Goal: Task Accomplishment & Management: Manage account settings

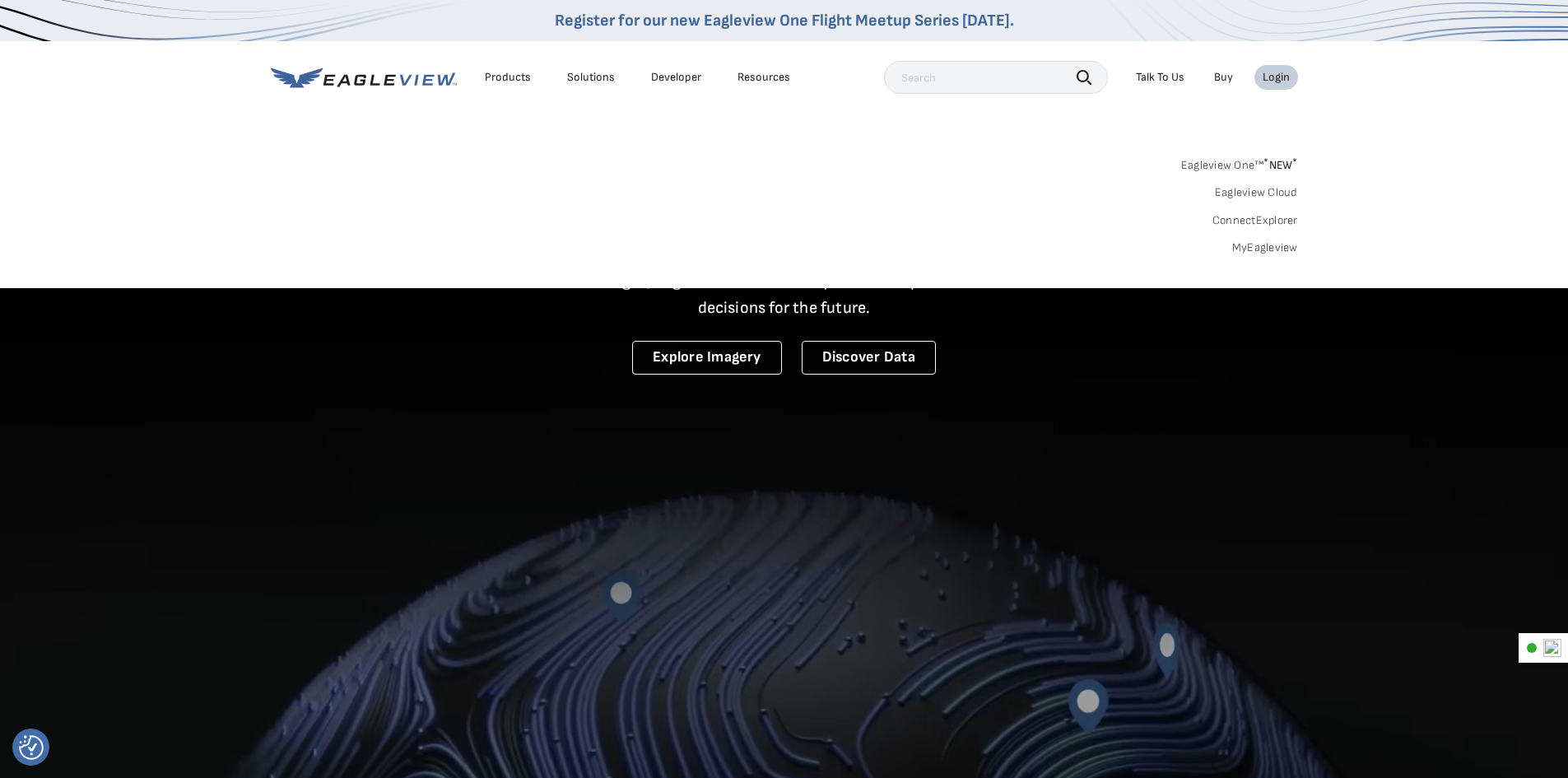
click at [1279, 81] on div "Login" at bounding box center [1276, 77] width 27 height 15
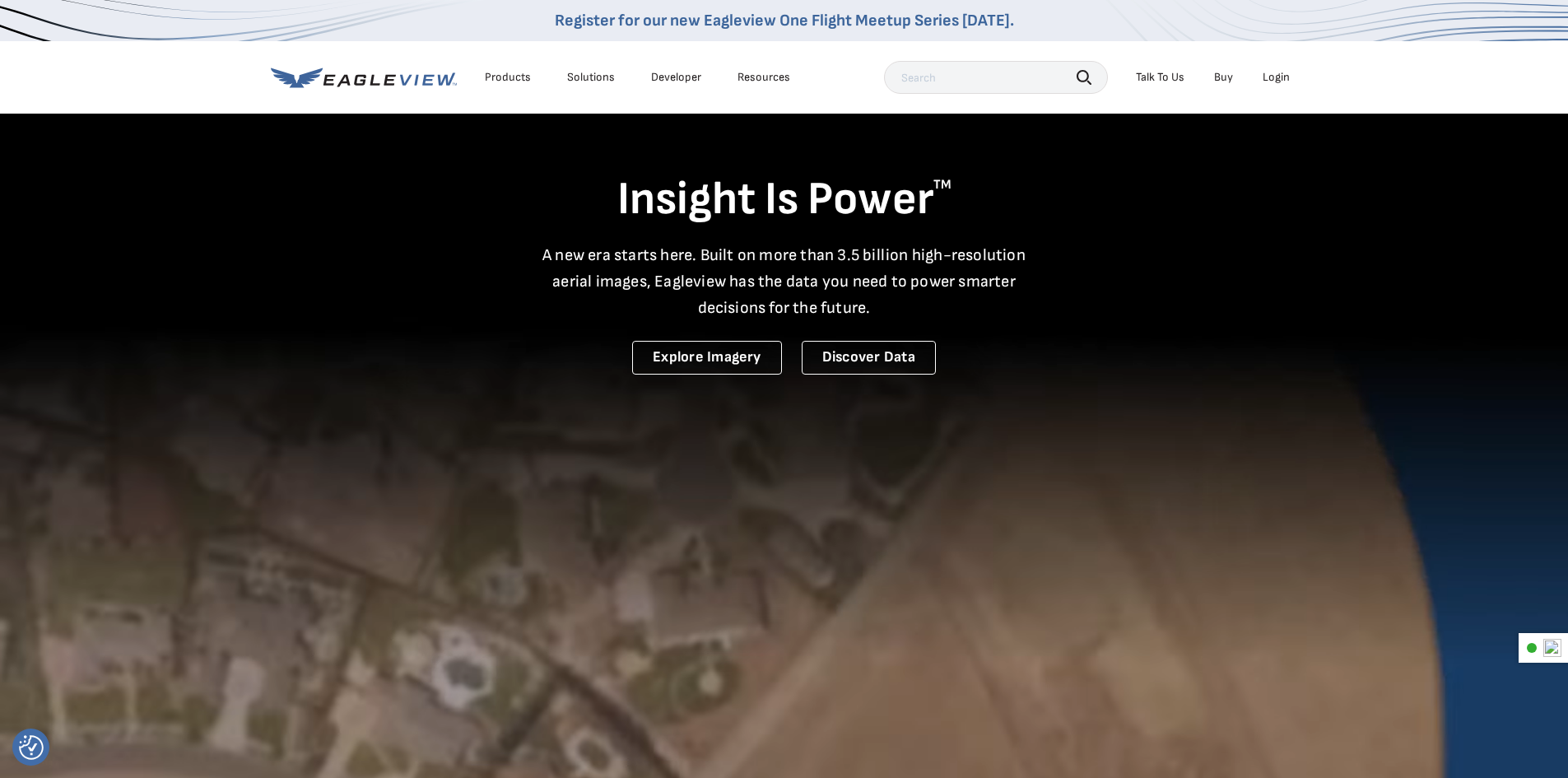
click at [1279, 81] on div "Login" at bounding box center [1276, 77] width 27 height 15
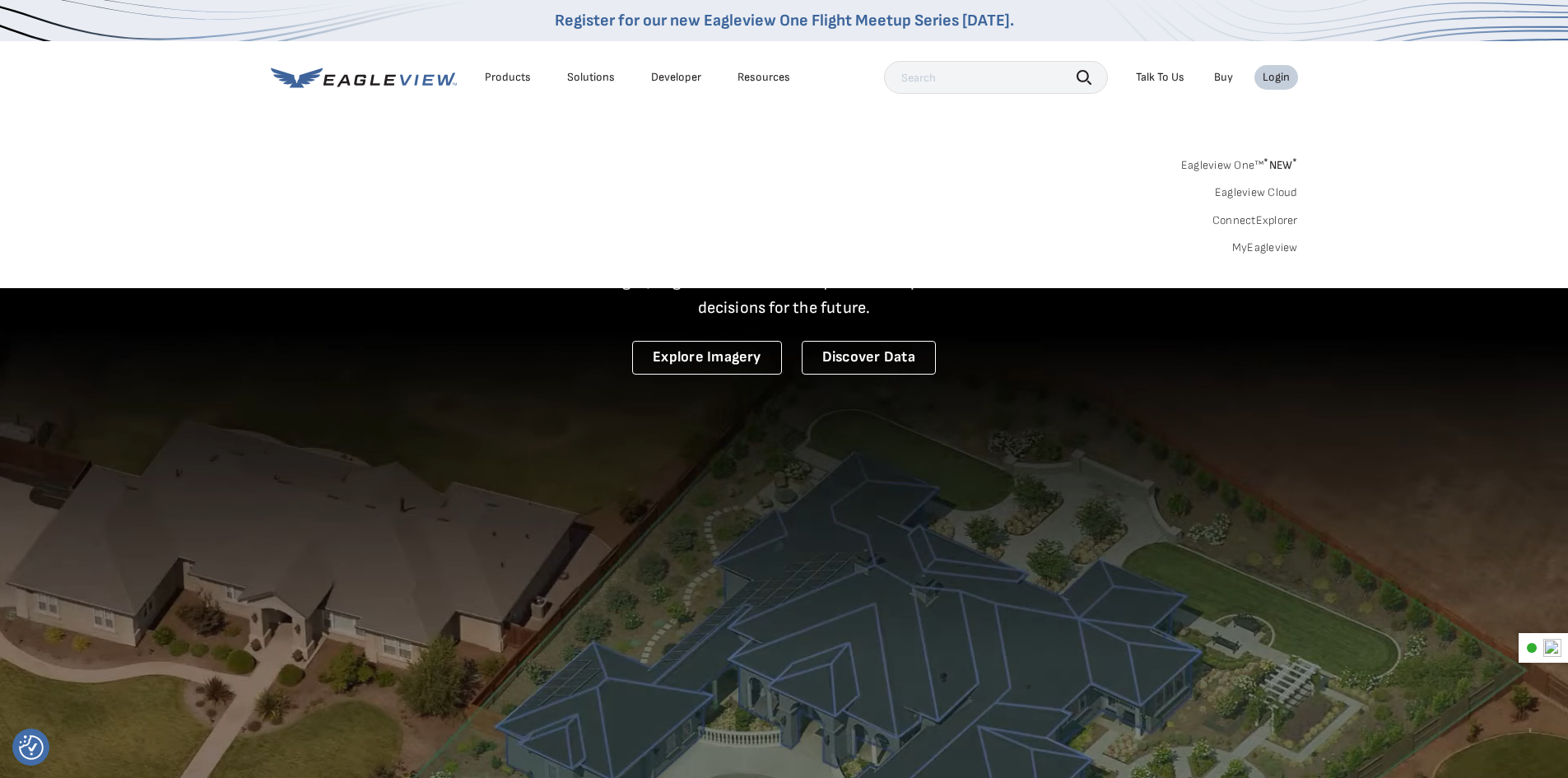
click at [1238, 245] on link "MyEagleview" at bounding box center [1265, 247] width 66 height 15
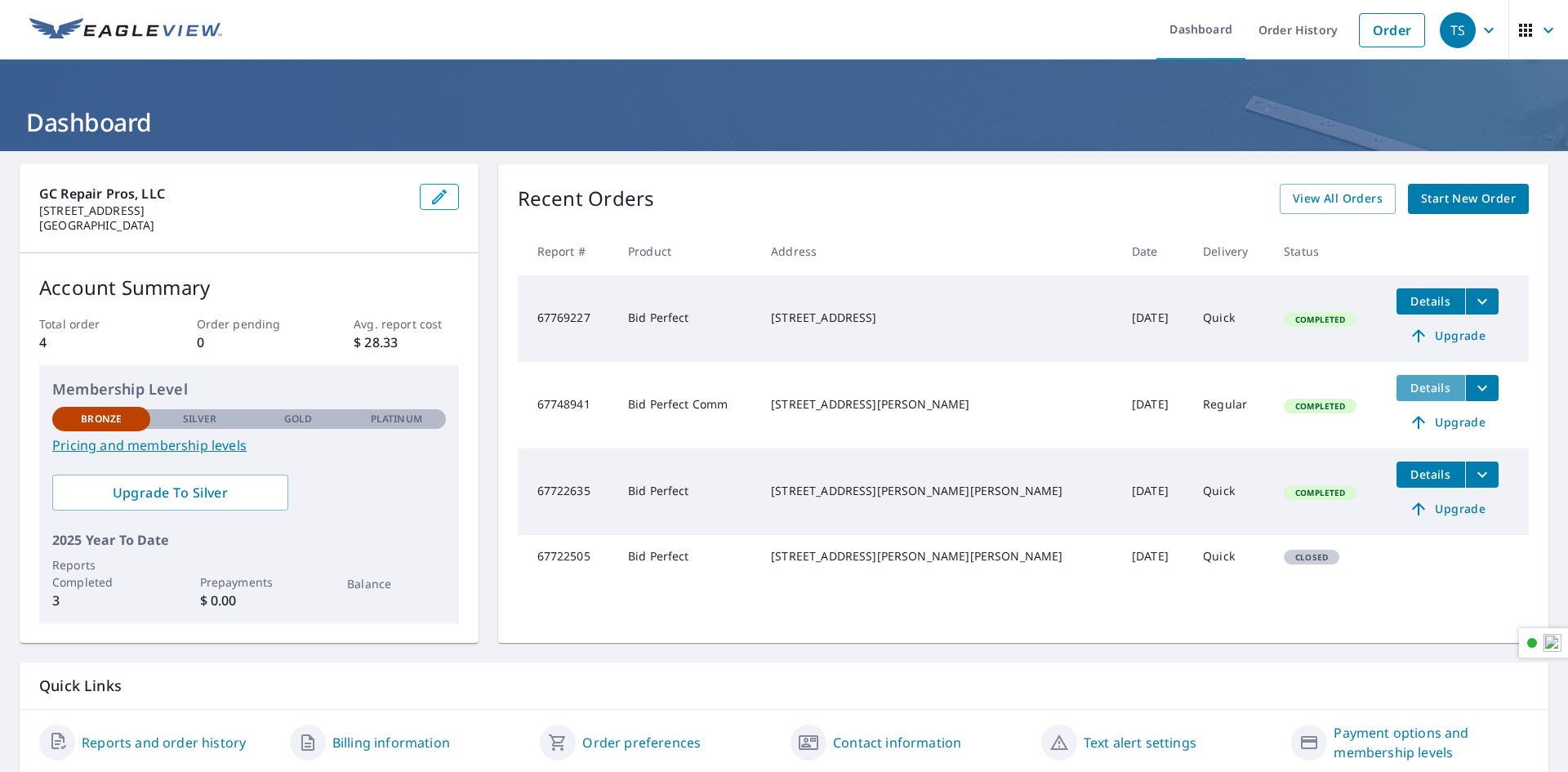
click at [1406, 386] on span "Details" at bounding box center [1431, 388] width 49 height 16
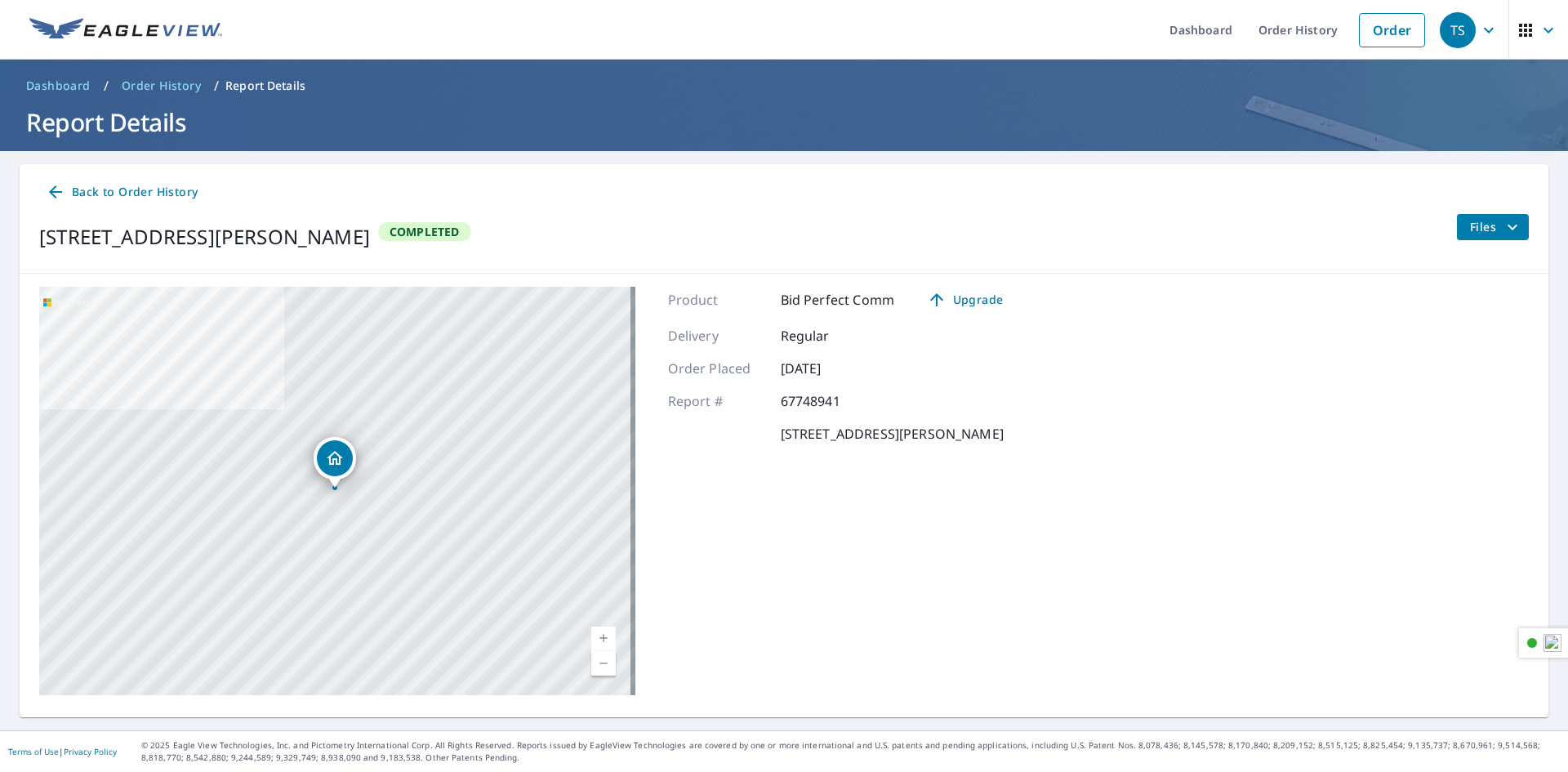
click at [1470, 225] on span "Files" at bounding box center [1495, 227] width 52 height 20
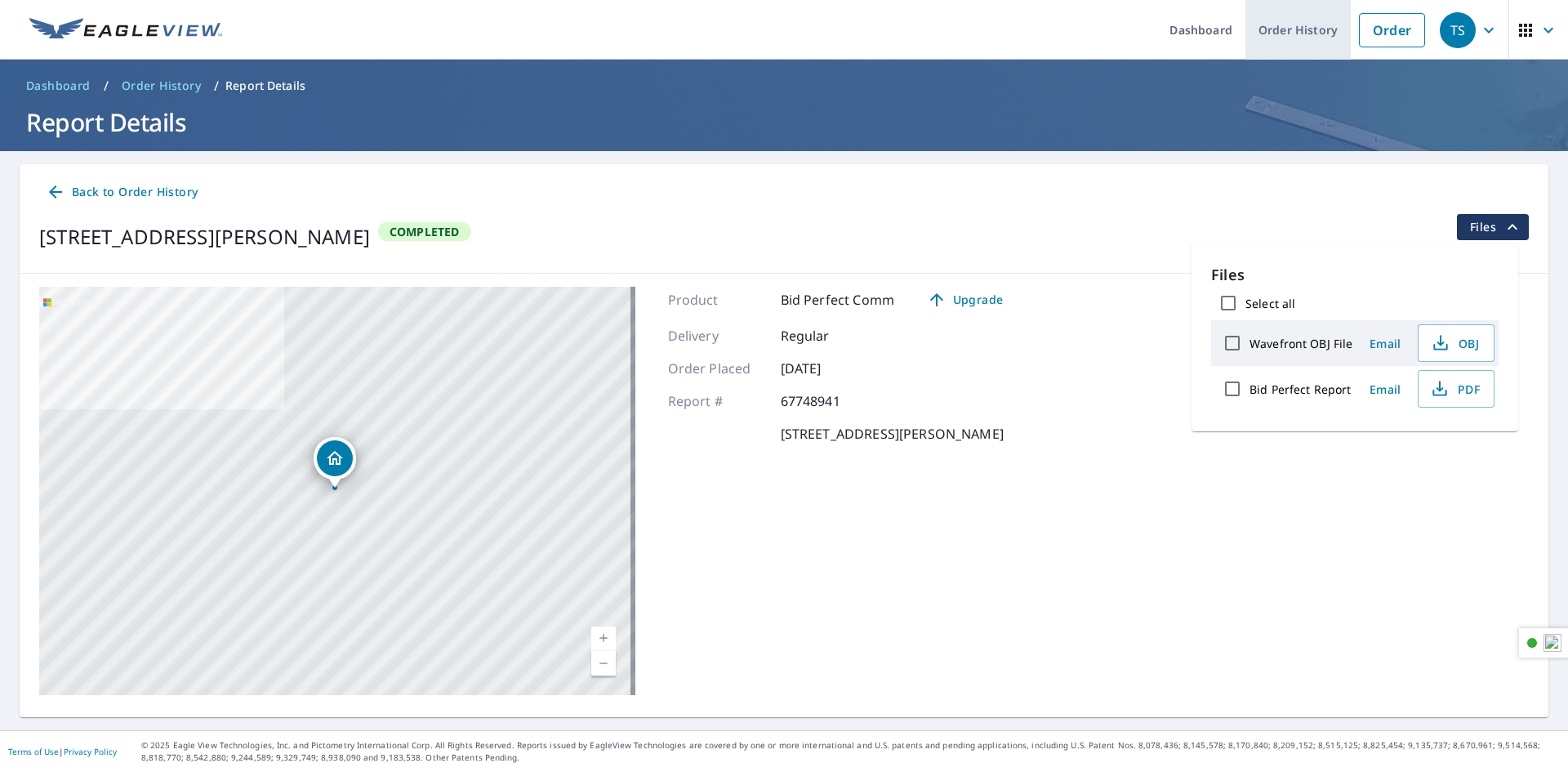
click at [1267, 27] on link "Order History" at bounding box center [1297, 29] width 105 height 60
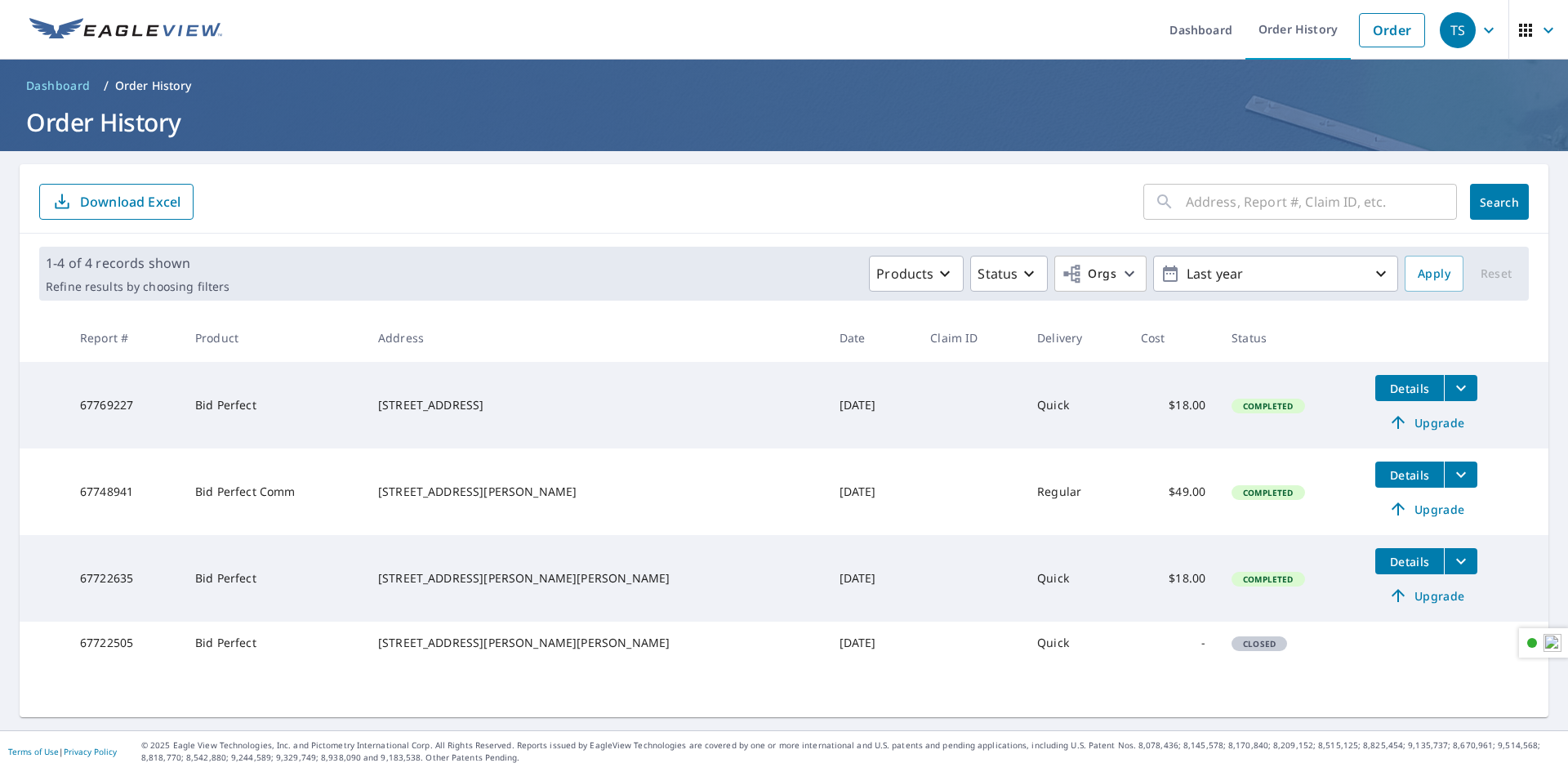
click at [1451, 383] on icon "filesDropdownBtn-67769227" at bounding box center [1461, 388] width 20 height 20
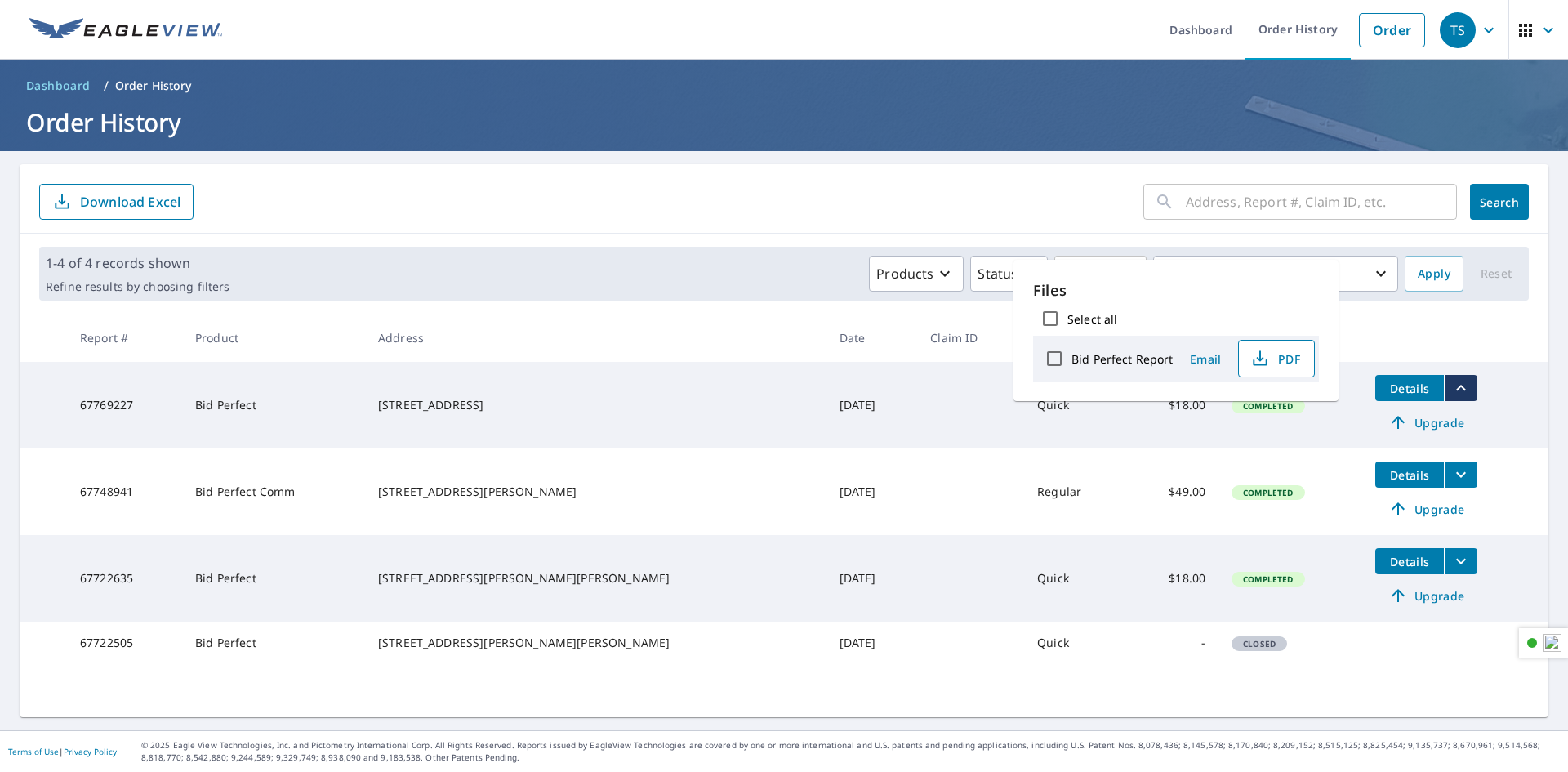
click at [1271, 349] on span "PDF" at bounding box center [1273, 358] width 52 height 20
click at [1371, 271] on icon "button" at bounding box center [1380, 274] width 20 height 20
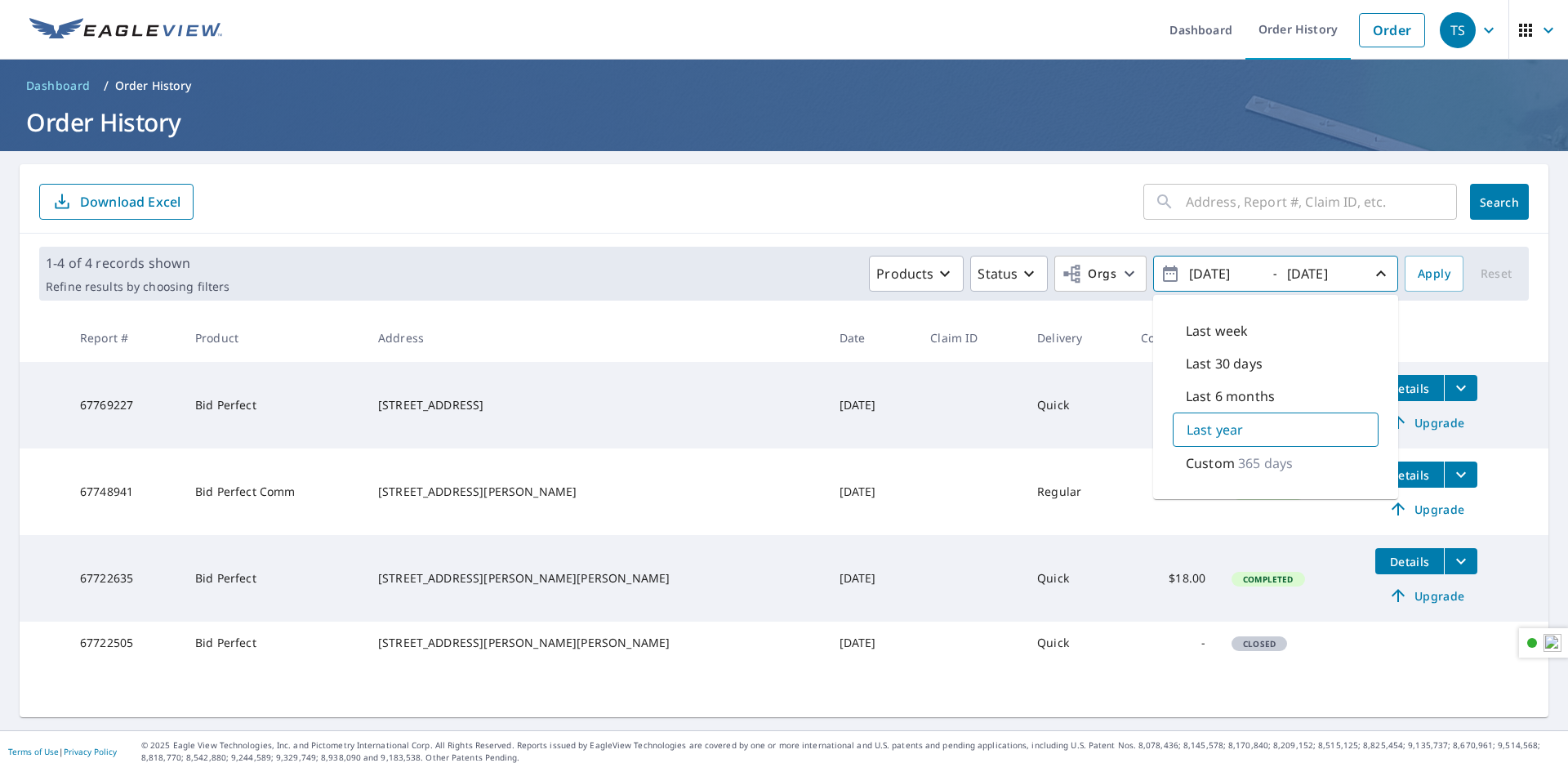
click at [1486, 28] on span "TS" at bounding box center [1470, 30] width 62 height 39
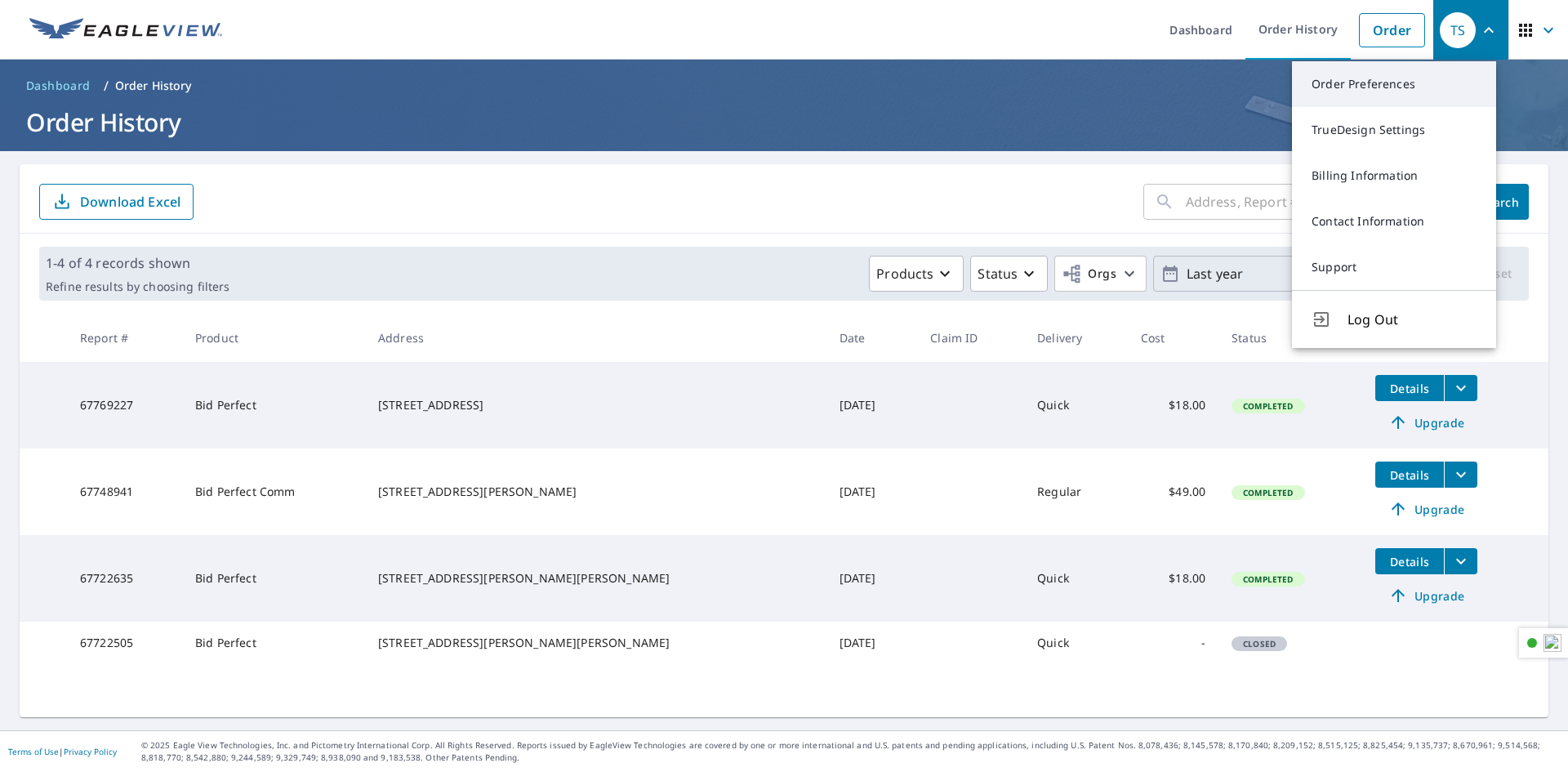
click at [1383, 97] on link "Order Preferences" at bounding box center [1393, 83] width 204 height 46
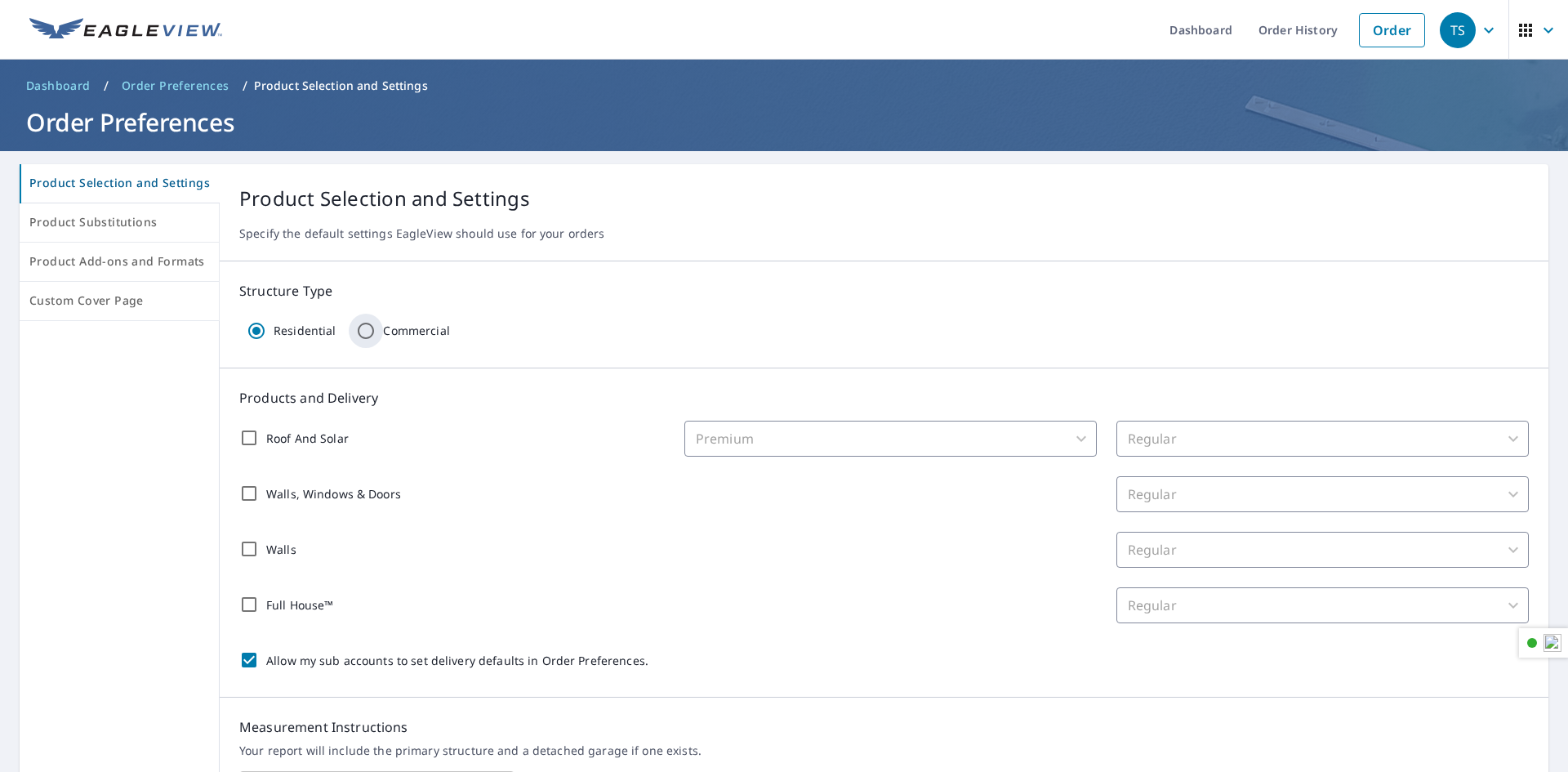
click at [355, 332] on input "Commercial" at bounding box center [365, 330] width 34 height 34
radio input "true"
radio input "false"
checkbox input "false"
type input "32"
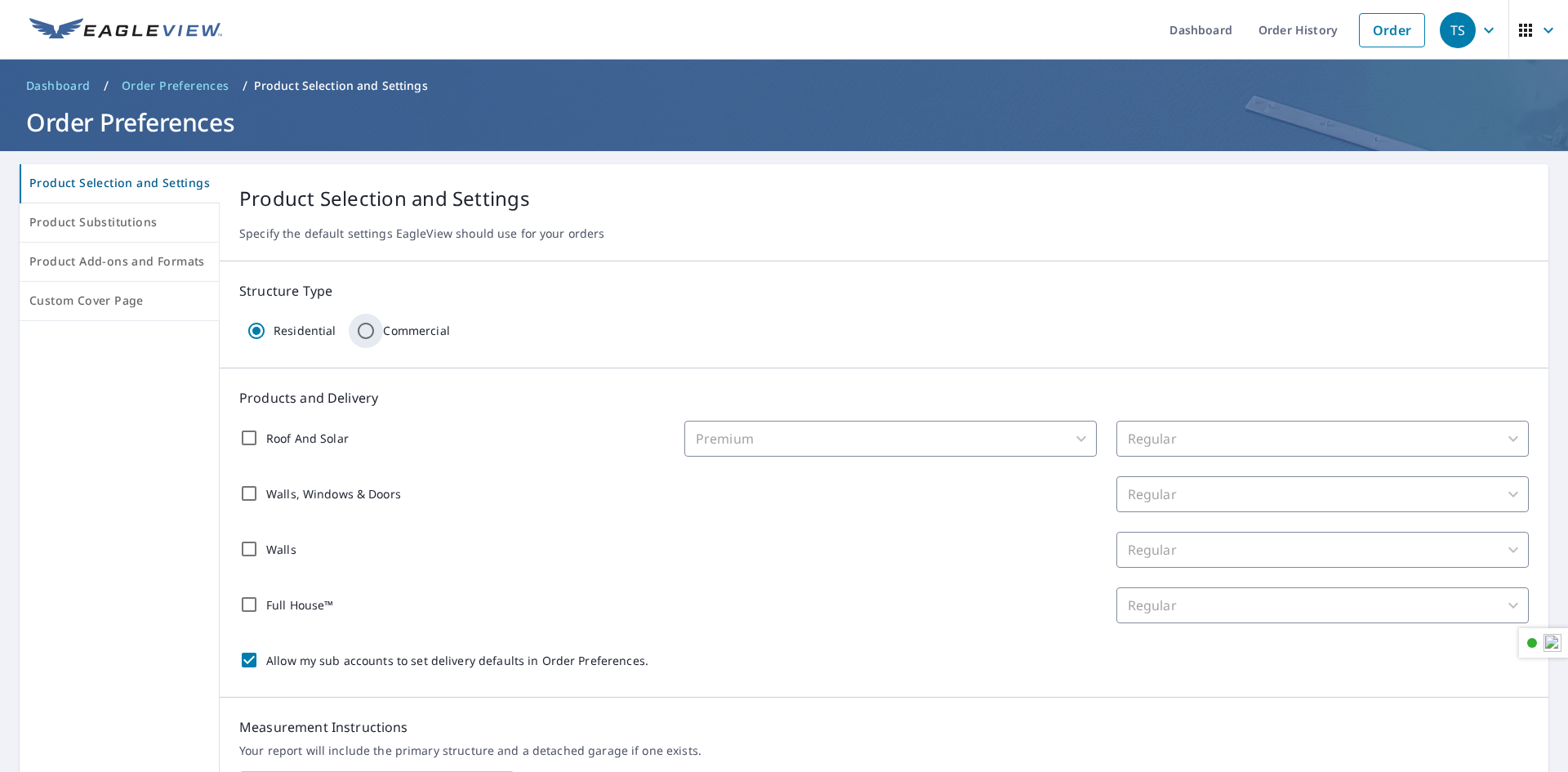
checkbox input "false"
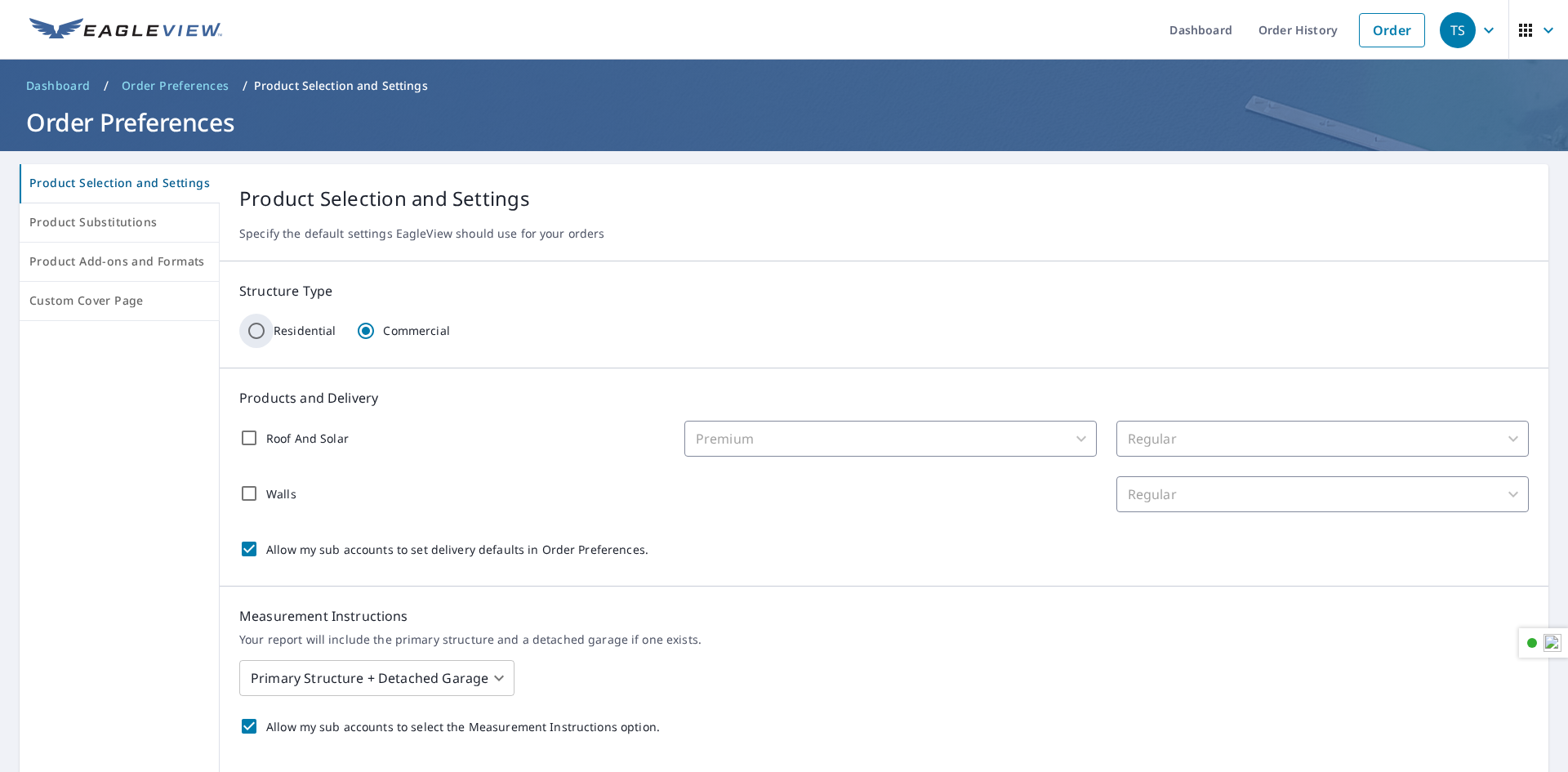
click at [252, 337] on input "Residential" at bounding box center [256, 330] width 34 height 34
radio input "true"
radio input "false"
checkbox input "false"
type input "31"
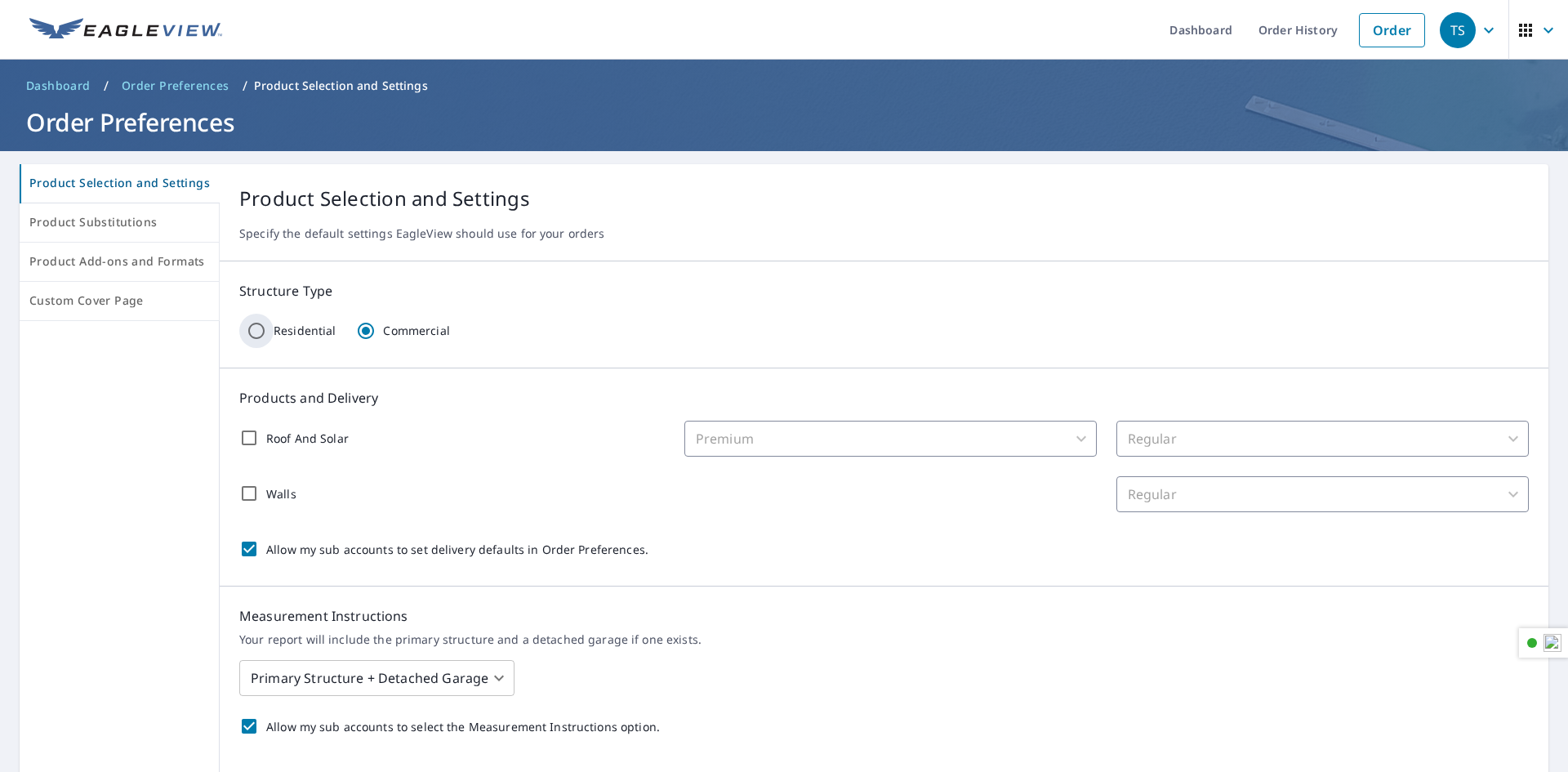
checkbox input "false"
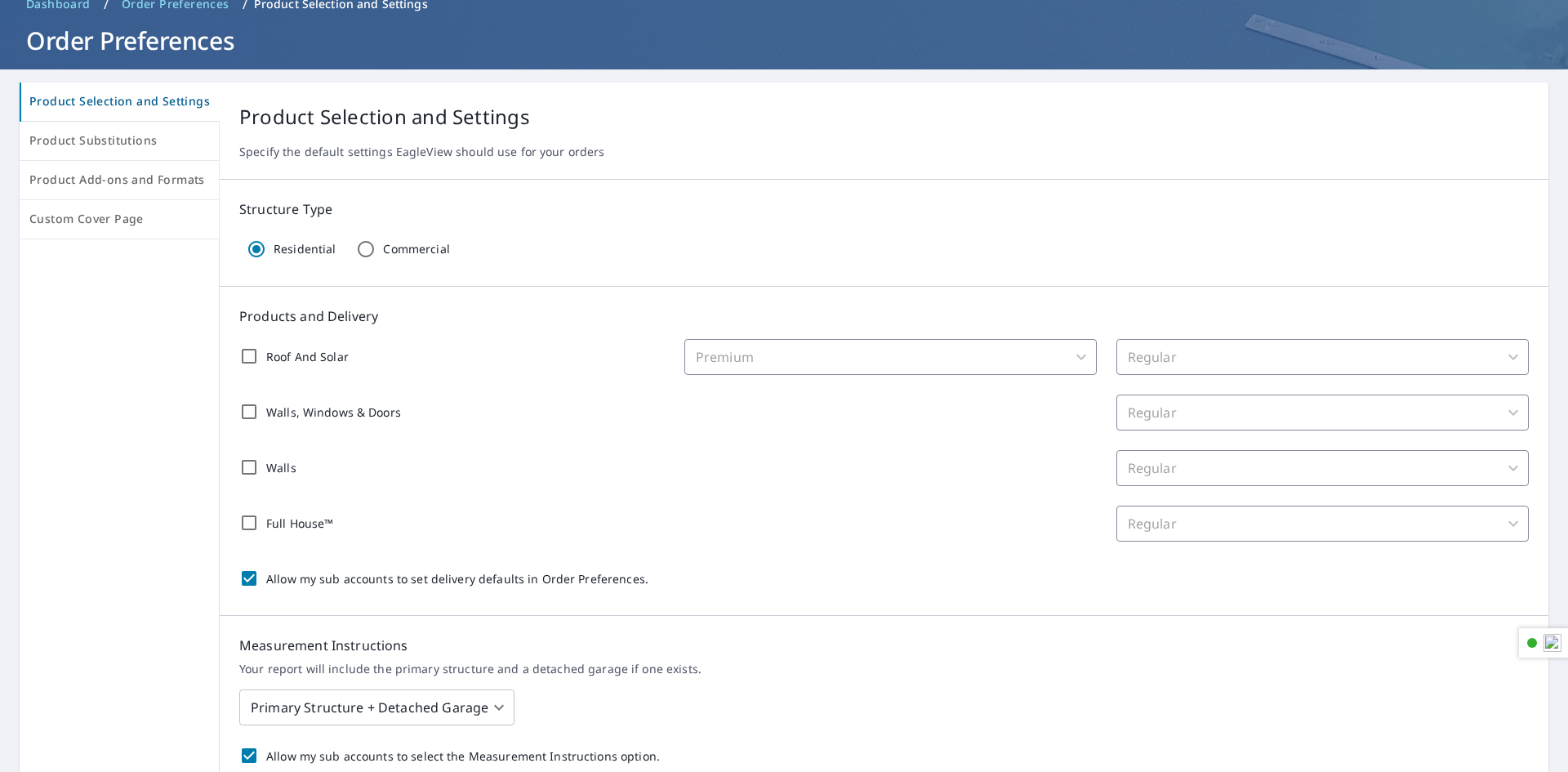
scroll to position [163, 0]
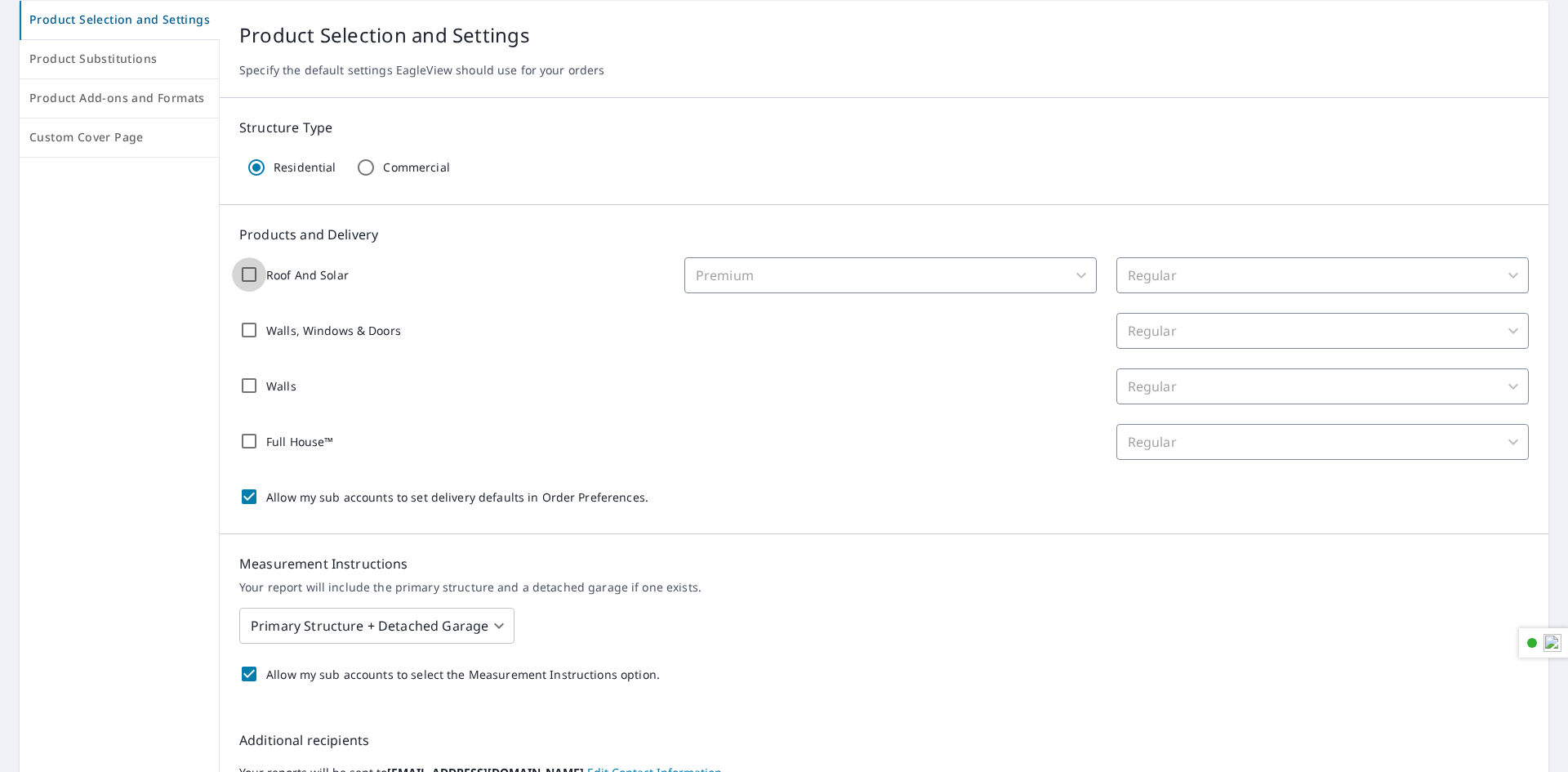
click at [239, 276] on input "Roof And Solar" at bounding box center [248, 274] width 34 height 34
checkbox input "true"
click at [246, 331] on input "Walls, Windows & Doors" at bounding box center [248, 329] width 34 height 34
checkbox input "true"
click at [243, 390] on input "Walls" at bounding box center [248, 385] width 34 height 34
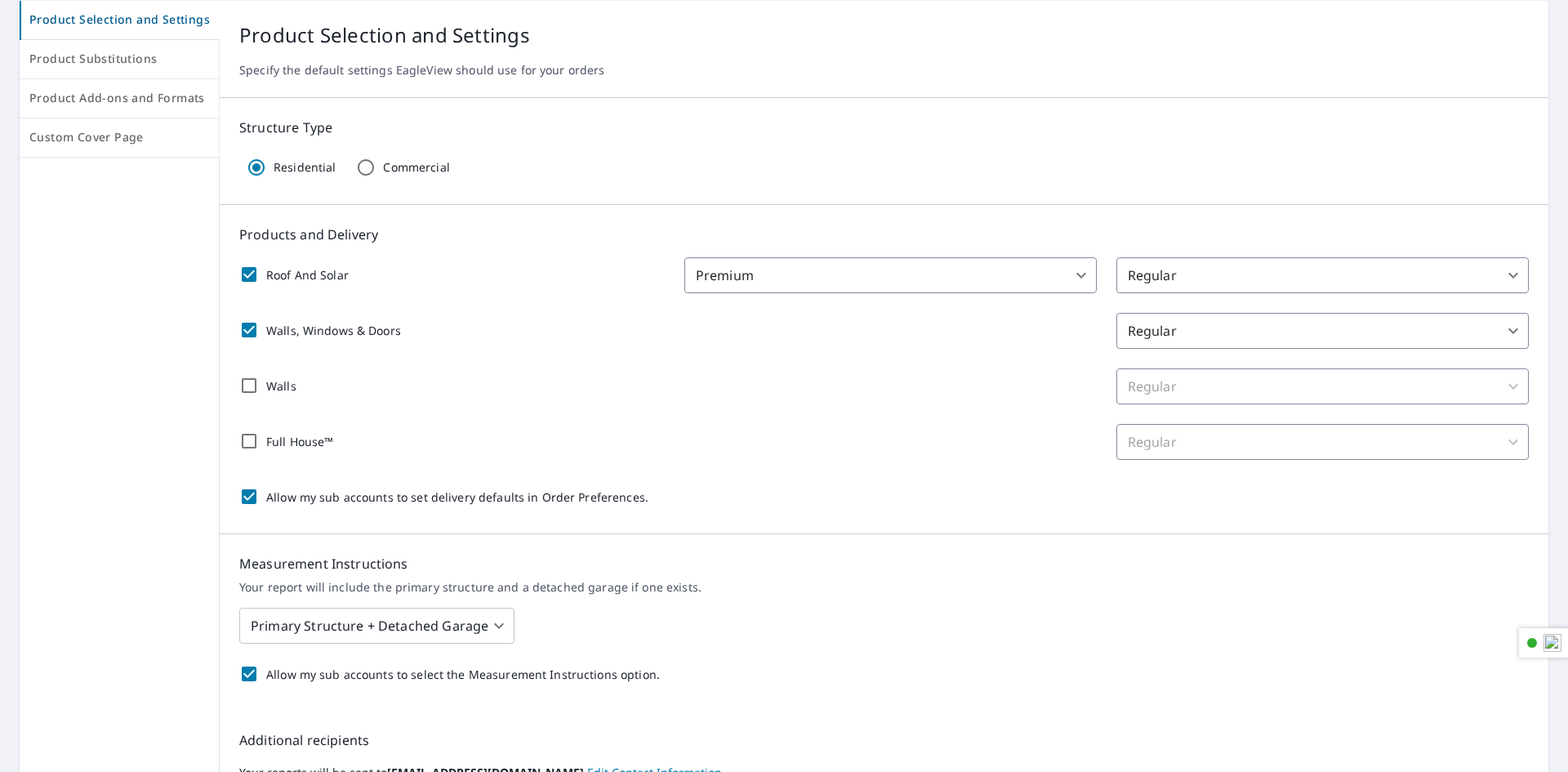
checkbox input "true"
checkbox input "false"
click at [940, 276] on body "TS TS Dashboard Order History Order TS Dashboard / Order Preferences / Product …" at bounding box center [784, 386] width 1568 height 772
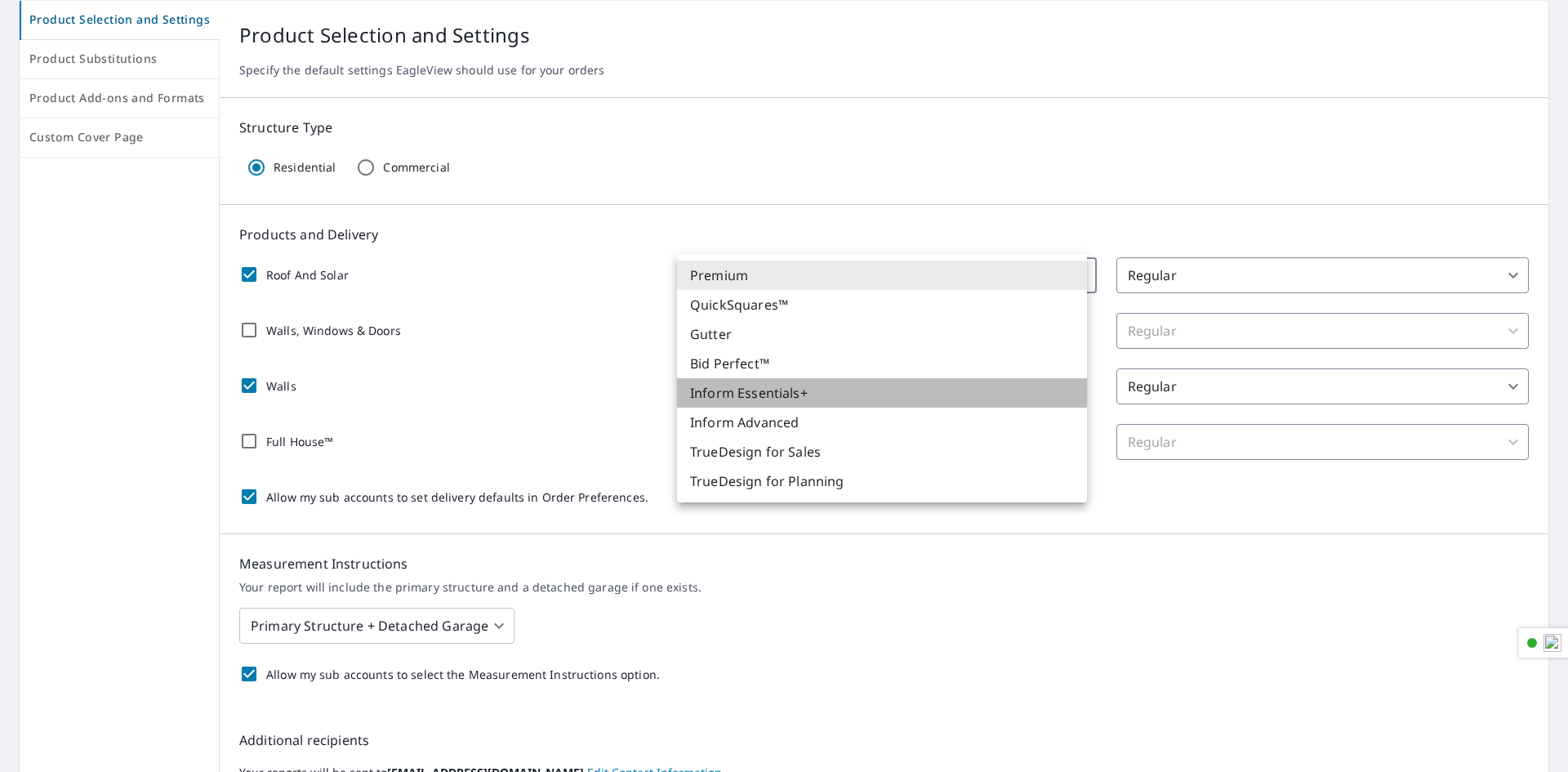
click at [865, 386] on li "Inform Essentials+" at bounding box center [881, 393] width 409 height 29
checkbox input "true"
type input "11"
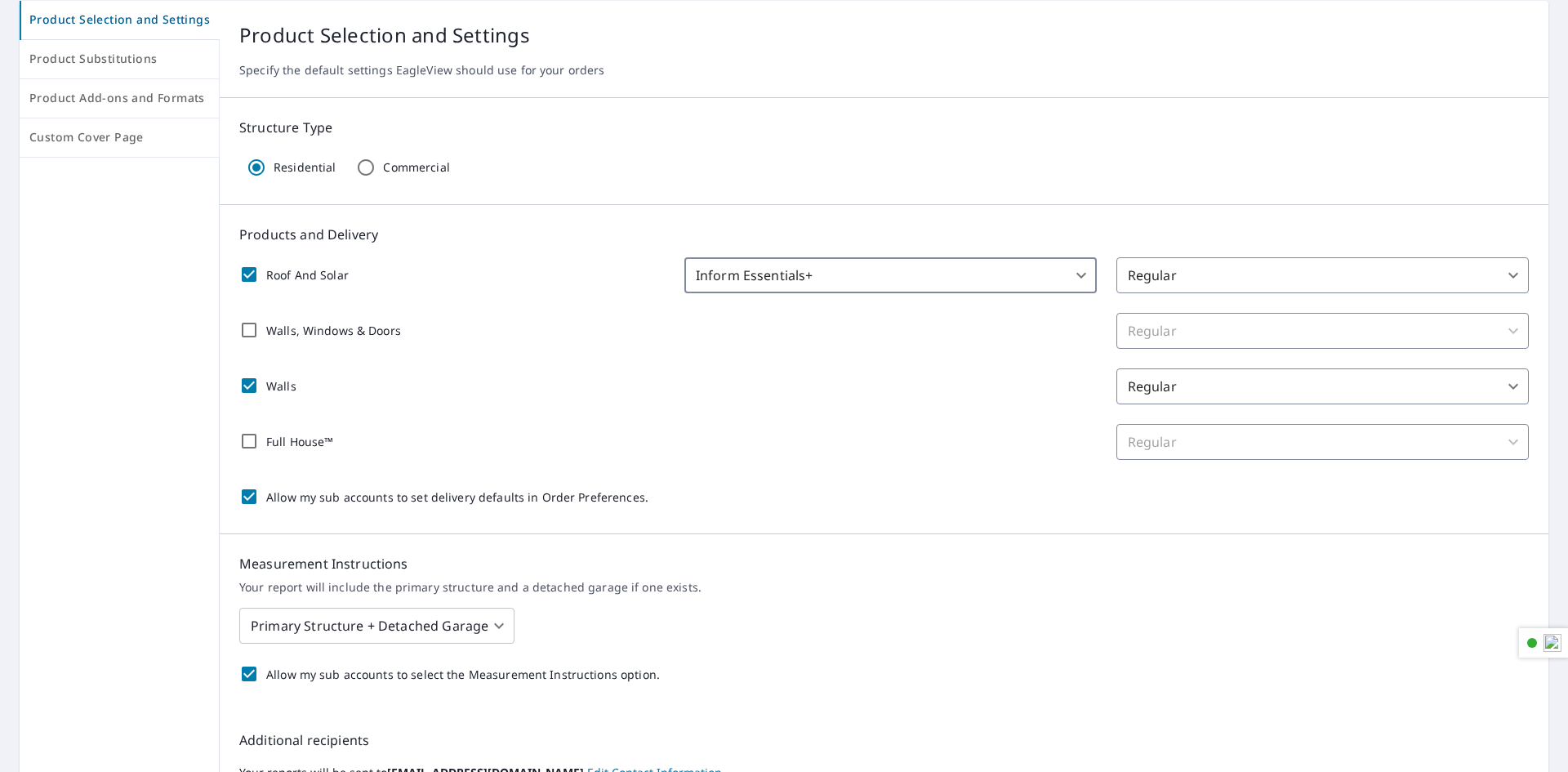
click at [1286, 269] on body "TS TS Dashboard Order History Order TS Dashboard / Order Preferences / Product …" at bounding box center [784, 386] width 1568 height 772
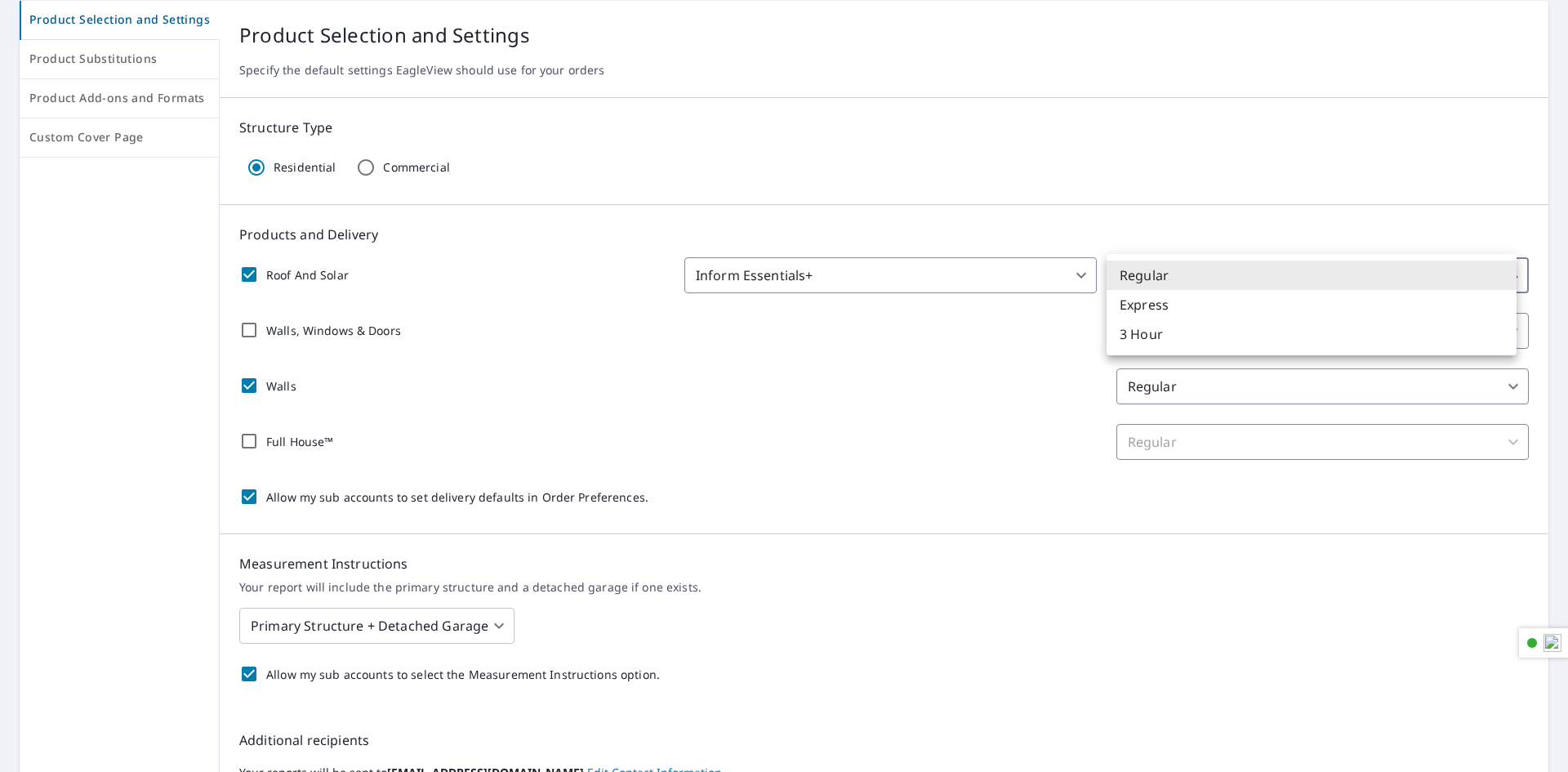
click at [1286, 269] on li "Regular" at bounding box center [1311, 275] width 409 height 29
click at [1286, 269] on body "TS TS Dashboard Order History Order TS Dashboard / Order Preferences / Product …" at bounding box center [784, 386] width 1568 height 772
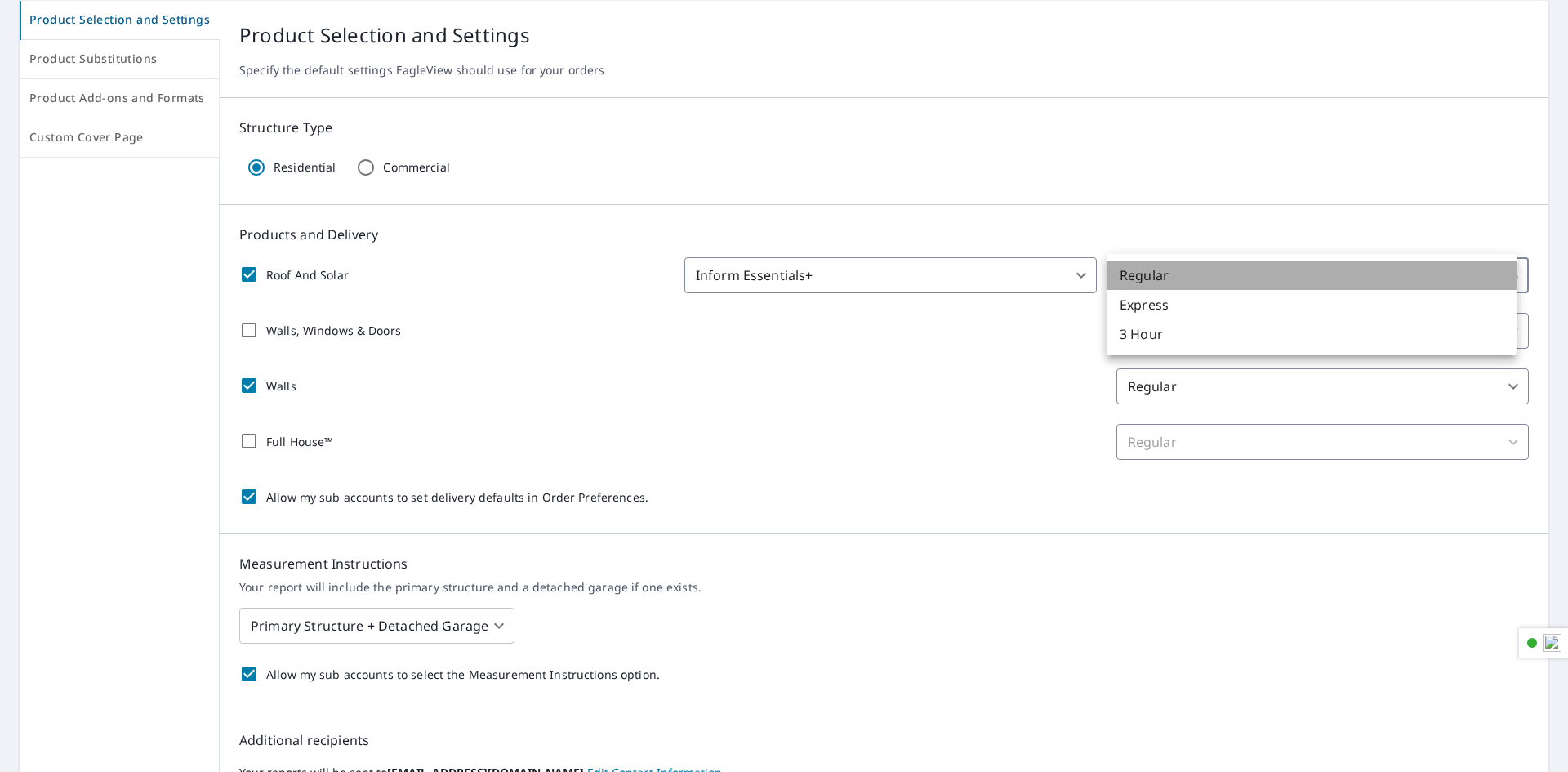
click at [1286, 269] on li "Regular" at bounding box center [1311, 275] width 409 height 29
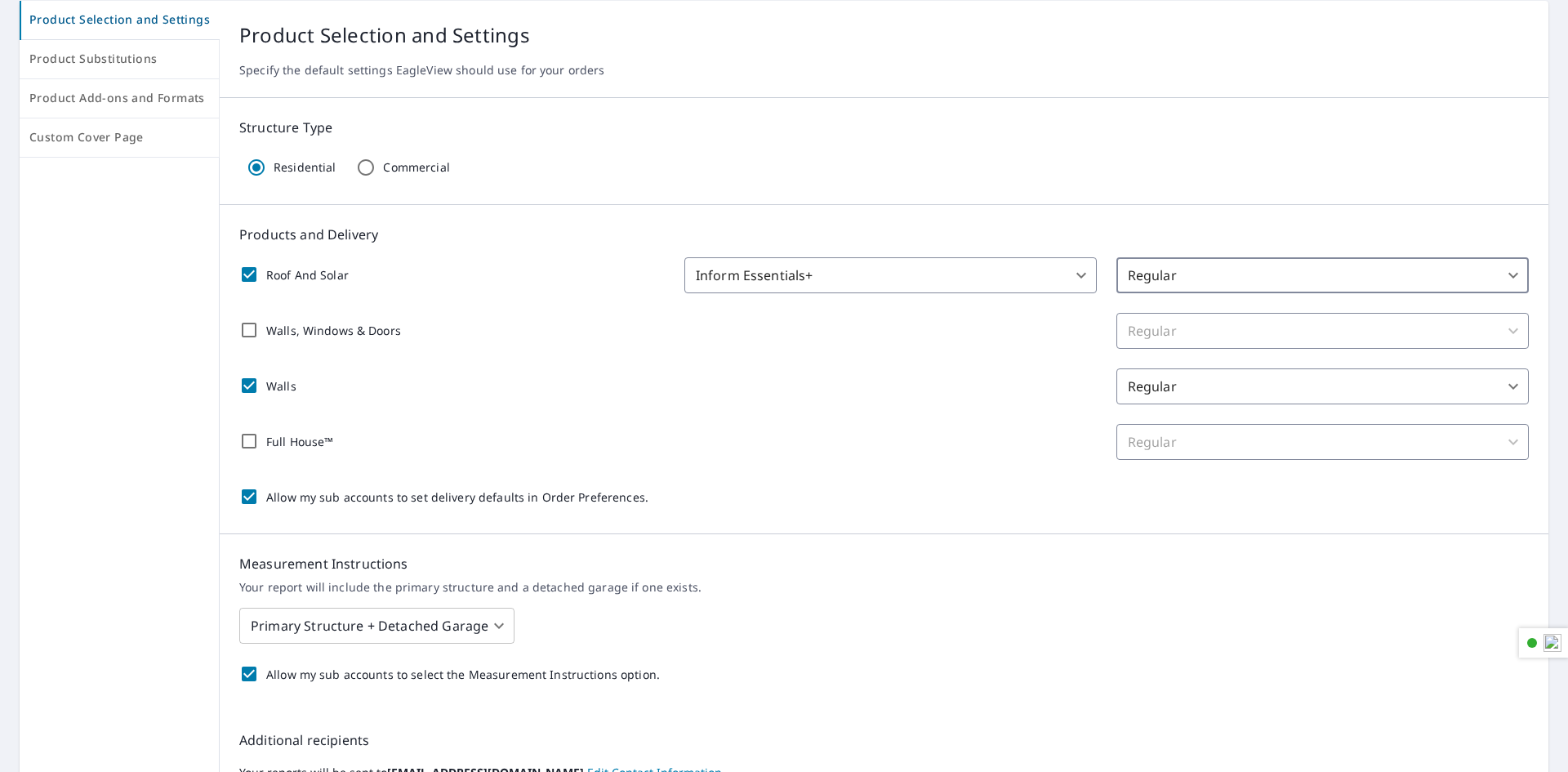
click at [945, 390] on div "Walls Regular 8 ​" at bounding box center [884, 386] width 1289 height 36
click at [243, 327] on input "Walls, Windows & Doors" at bounding box center [248, 329] width 34 height 34
checkbox input "true"
checkbox input "false"
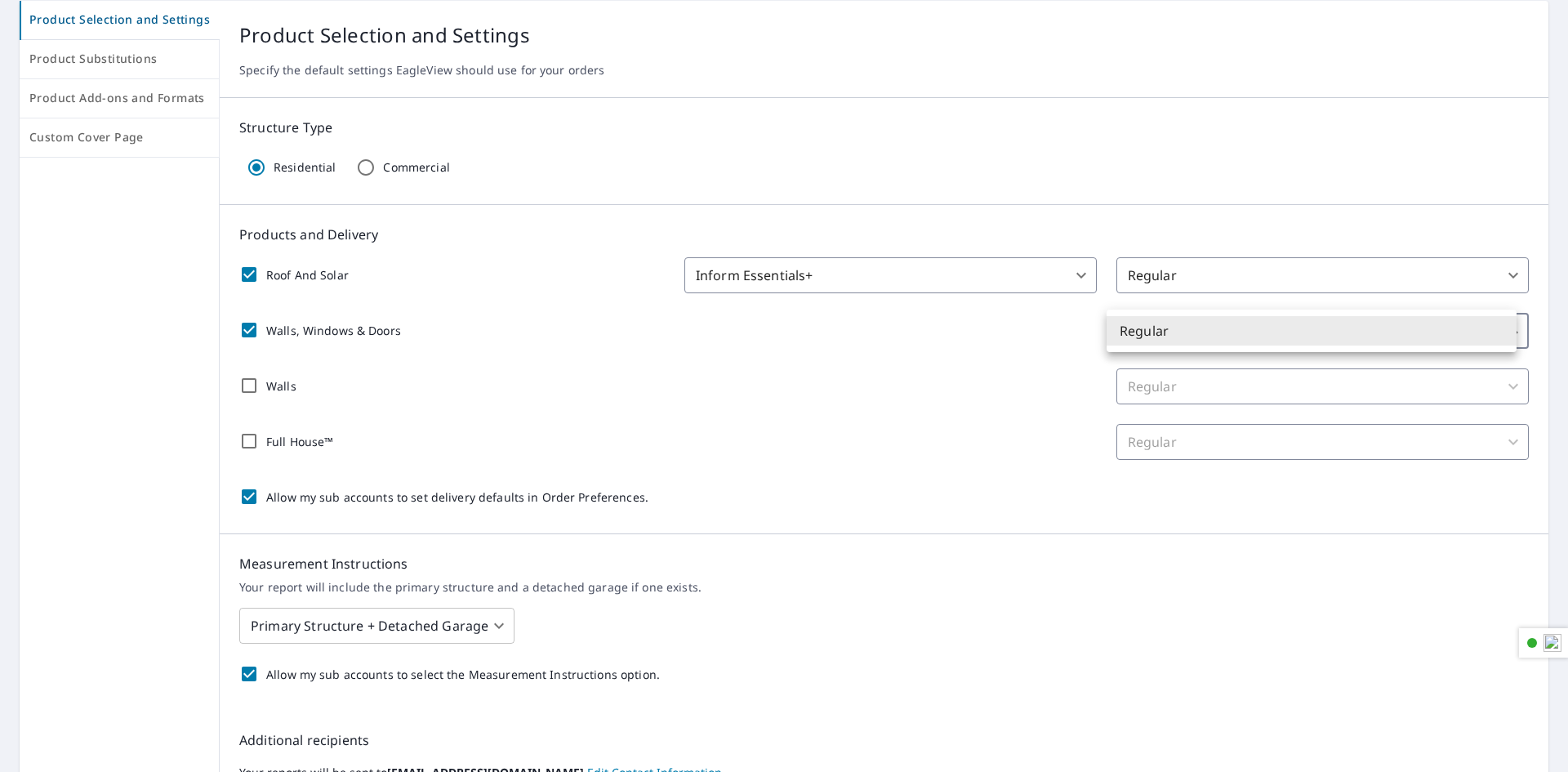
click at [1182, 333] on body "TS TS Dashboard Order History Order TS Dashboard / Order Preferences / Product …" at bounding box center [784, 386] width 1568 height 772
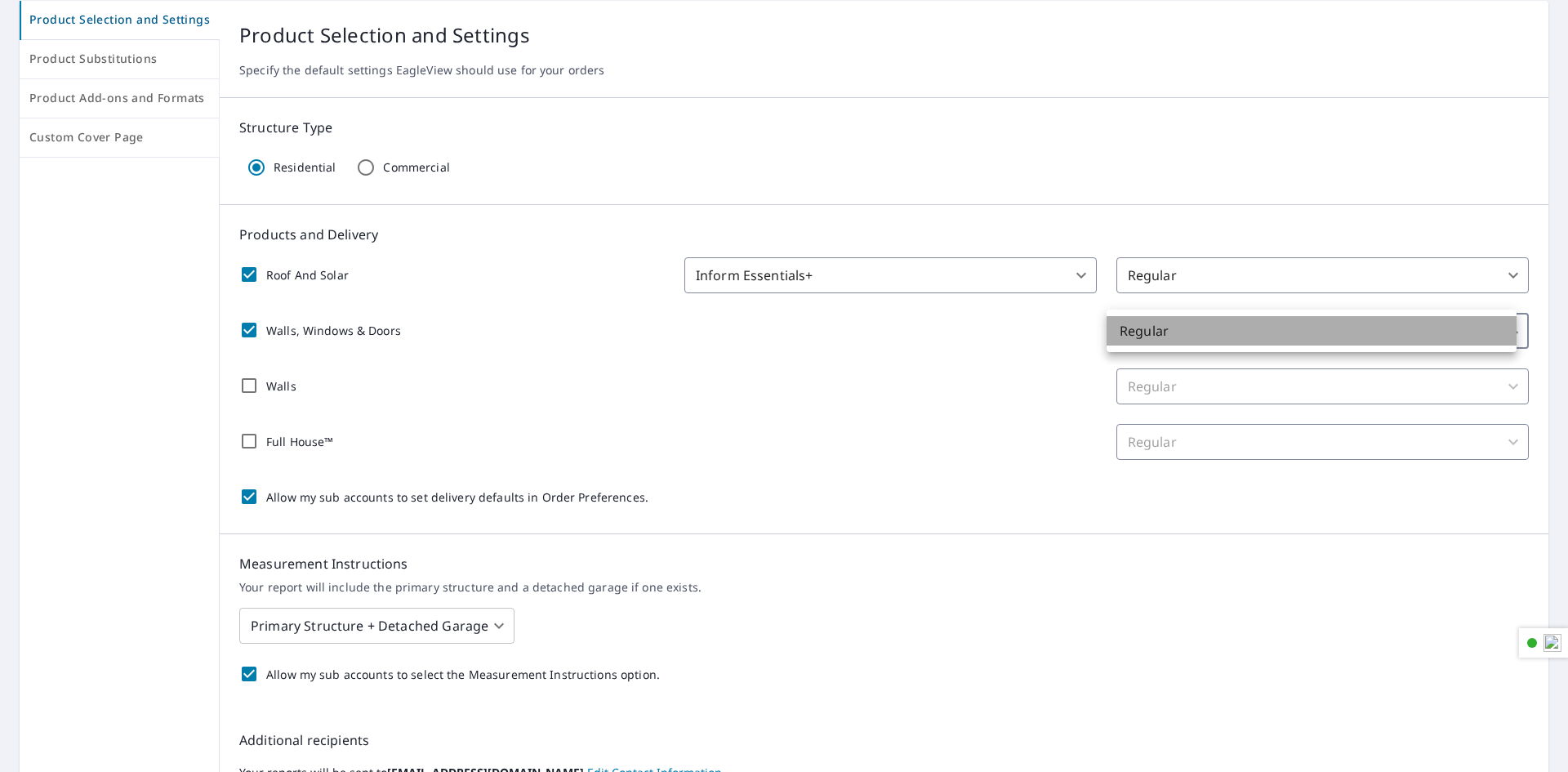
click at [1182, 333] on li "Regular" at bounding box center [1311, 331] width 409 height 29
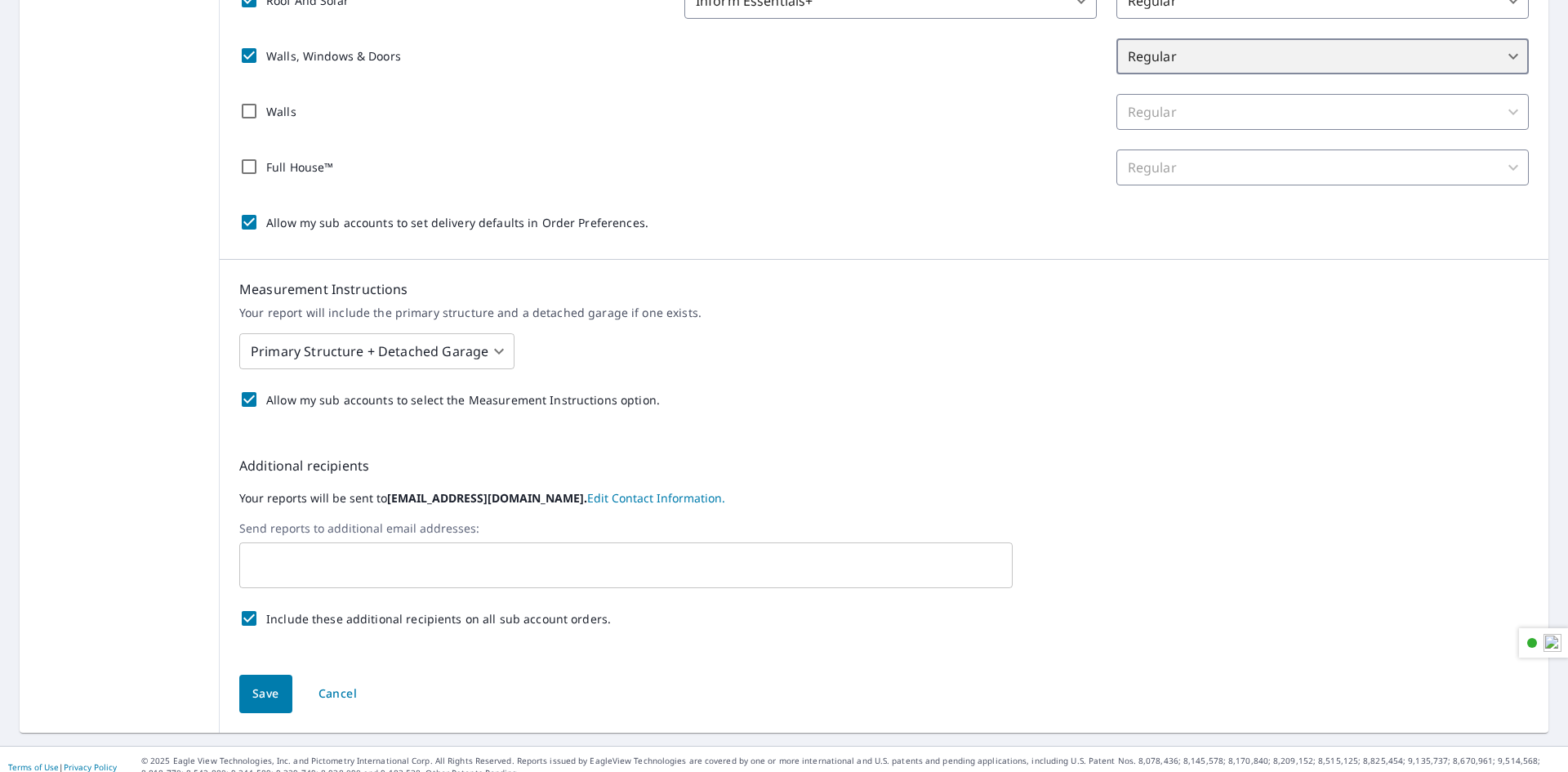
scroll to position [453, 0]
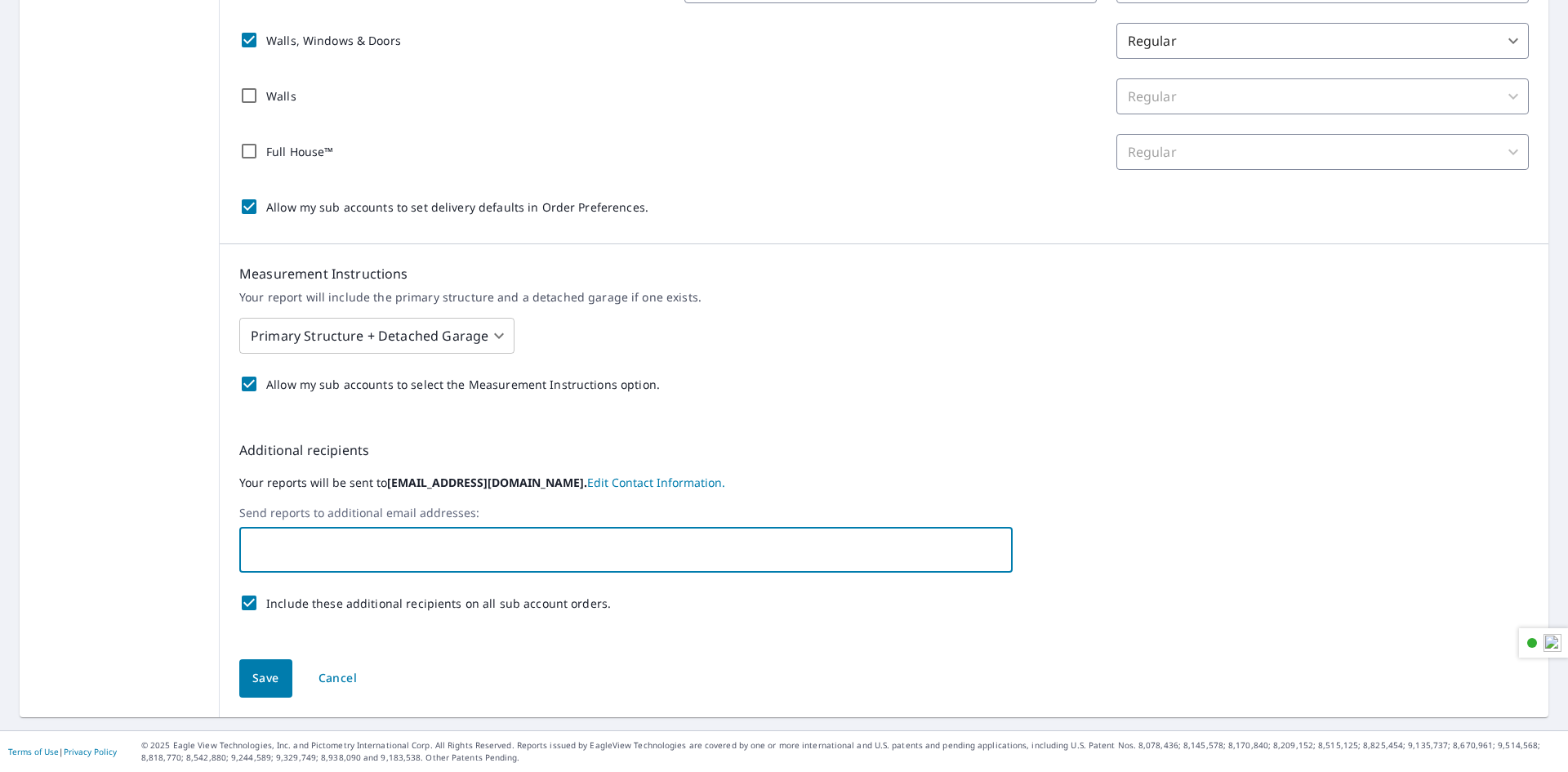
click at [364, 552] on input "text" at bounding box center [614, 550] width 734 height 31
type input "fulfillment@gcrepairpros.com"
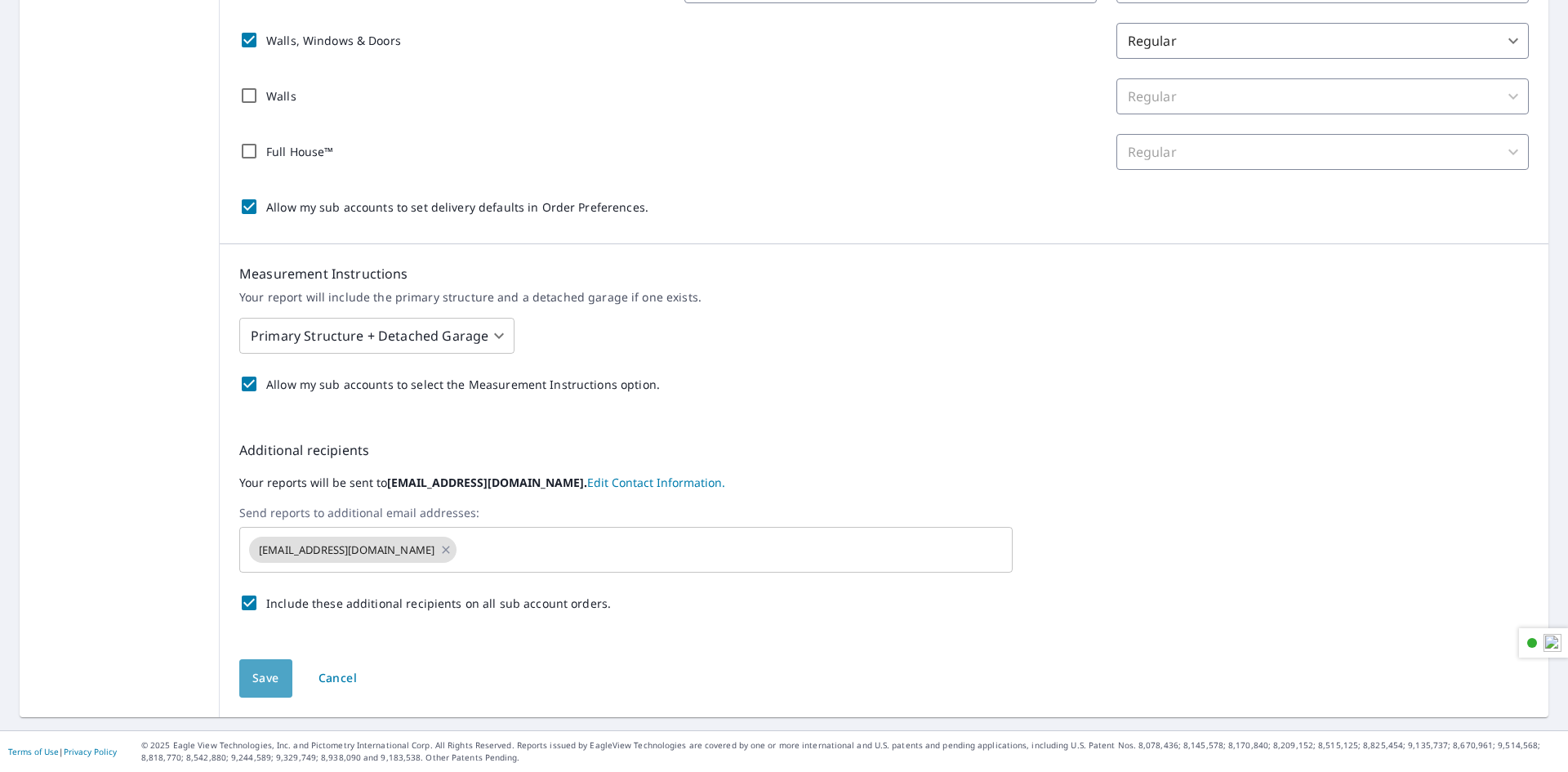
click at [252, 681] on span "Save" at bounding box center [265, 678] width 27 height 21
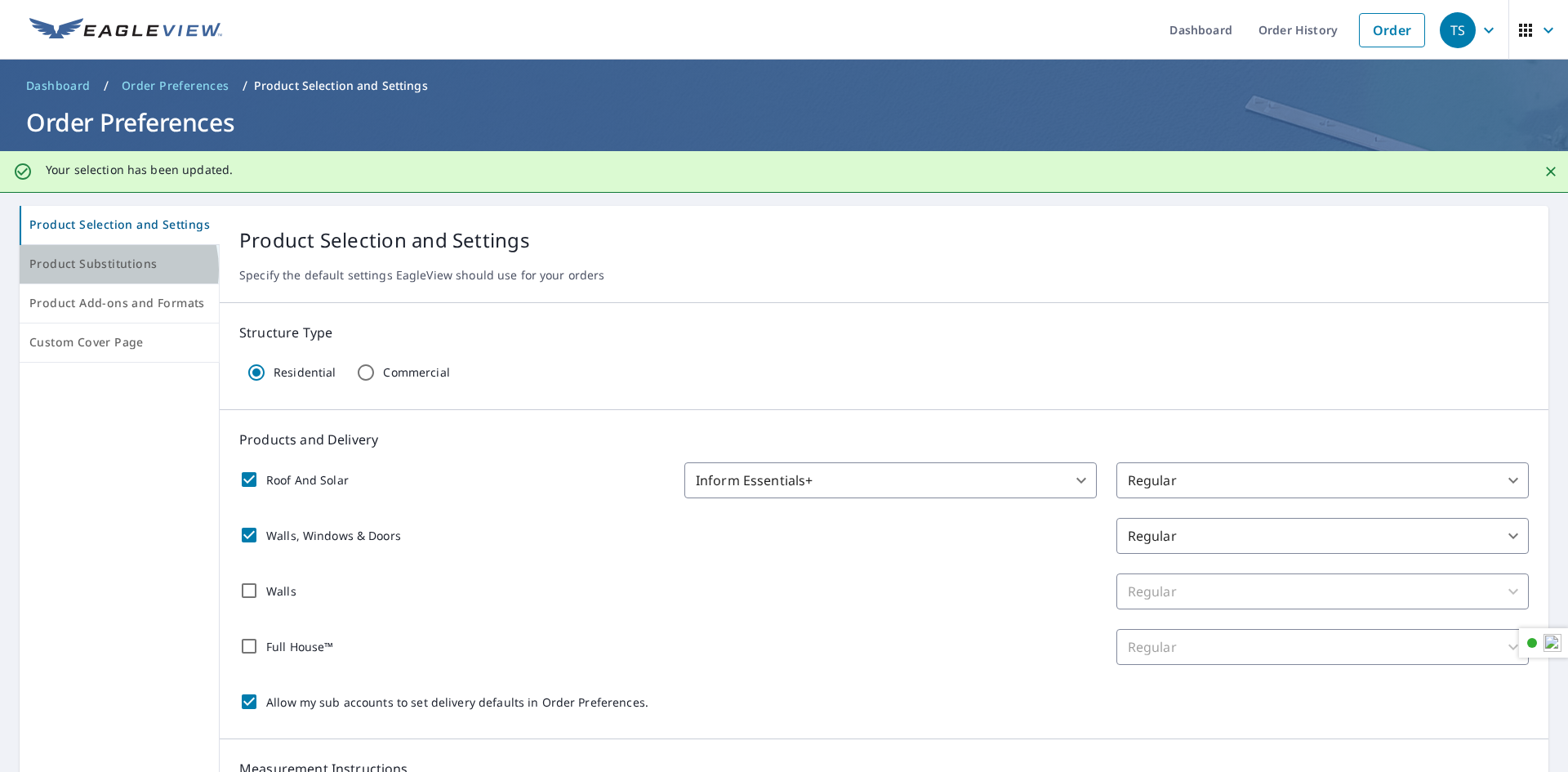
click at [107, 269] on span "Product Substitutions" at bounding box center [119, 264] width 180 height 21
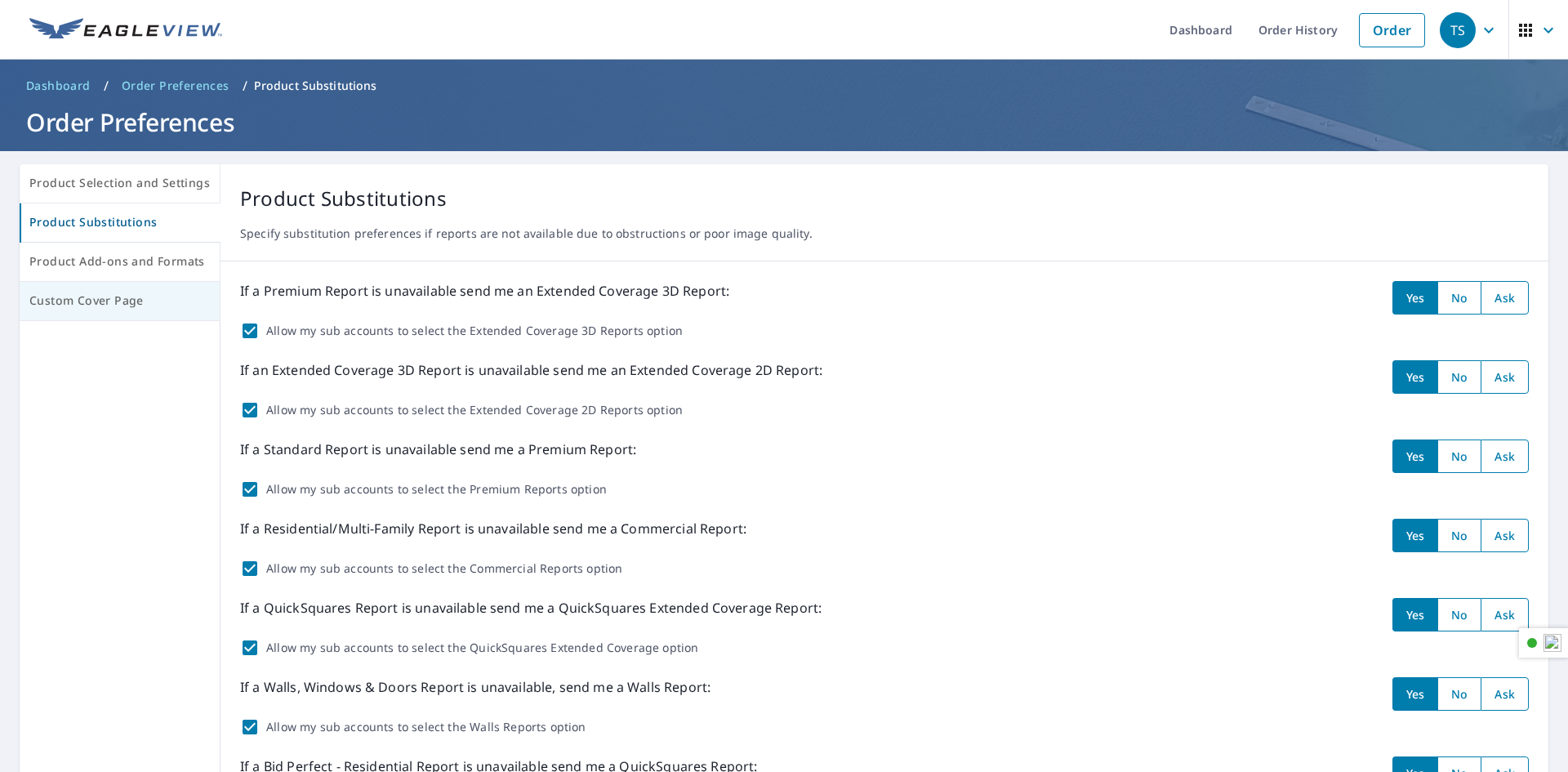
click at [113, 300] on span "Custom Cover Page" at bounding box center [120, 301] width 181 height 21
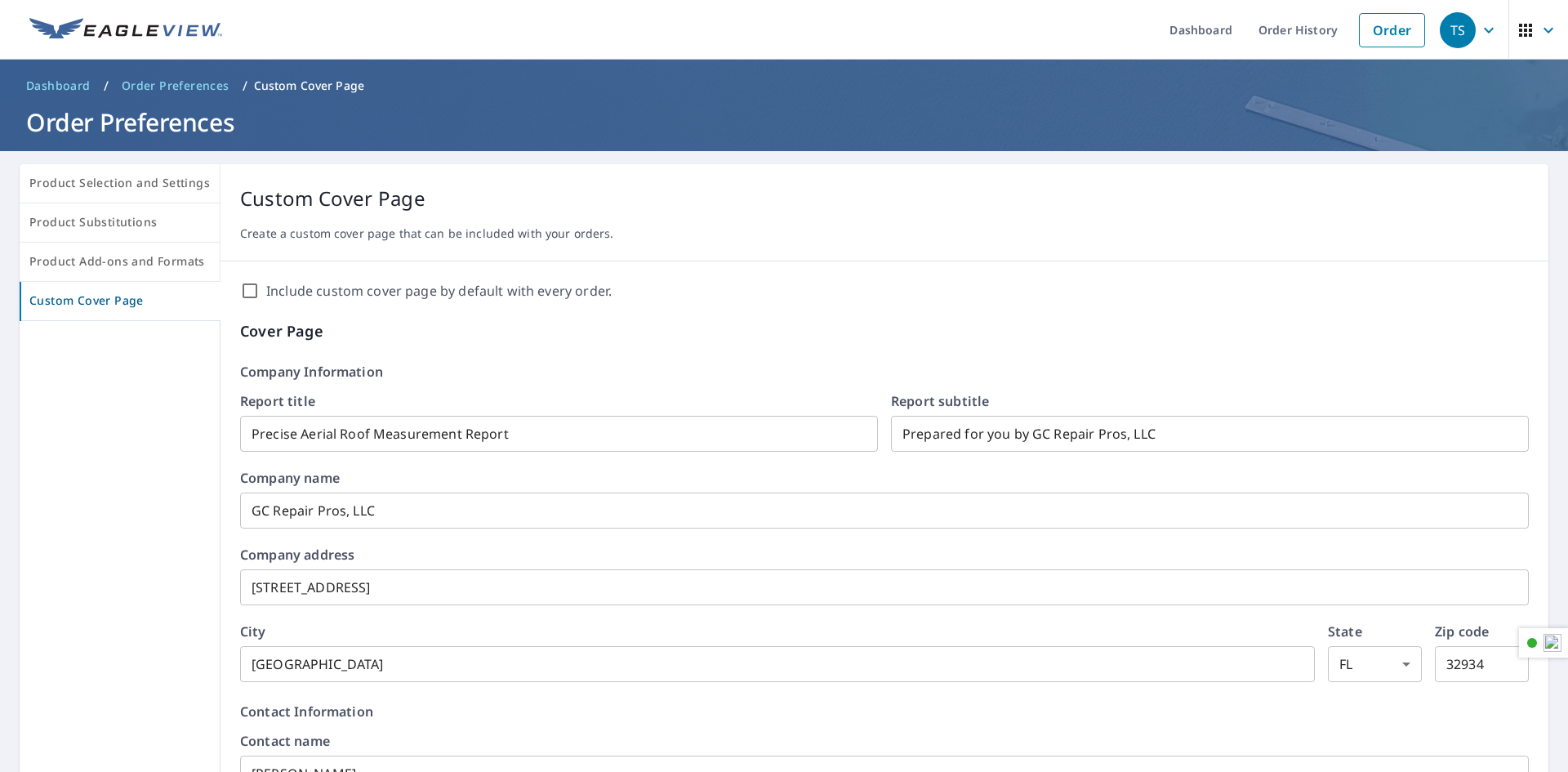
click at [249, 294] on input "Include custom cover page by default with every order." at bounding box center [249, 291] width 20 height 20
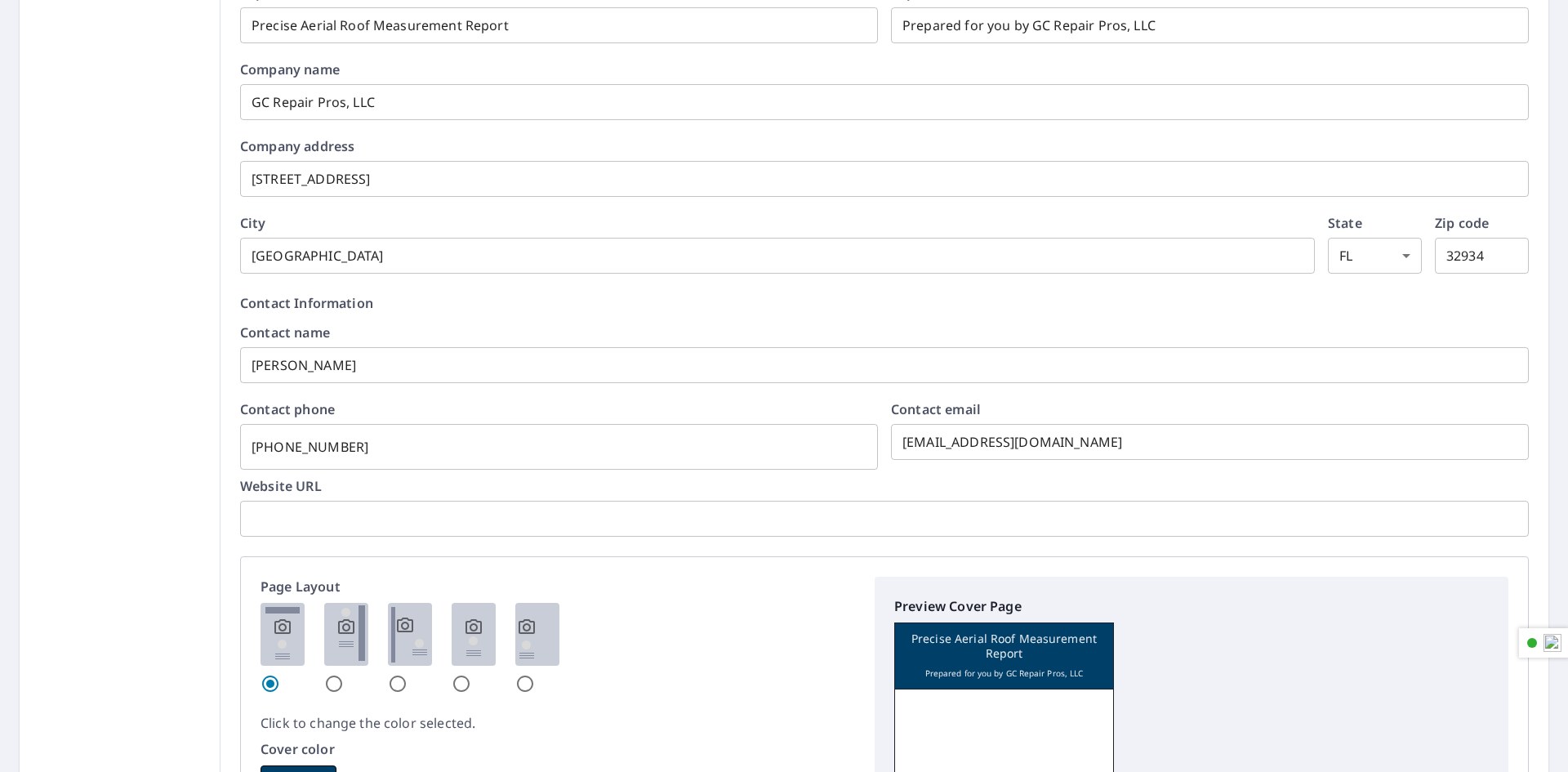
scroll to position [490, 0]
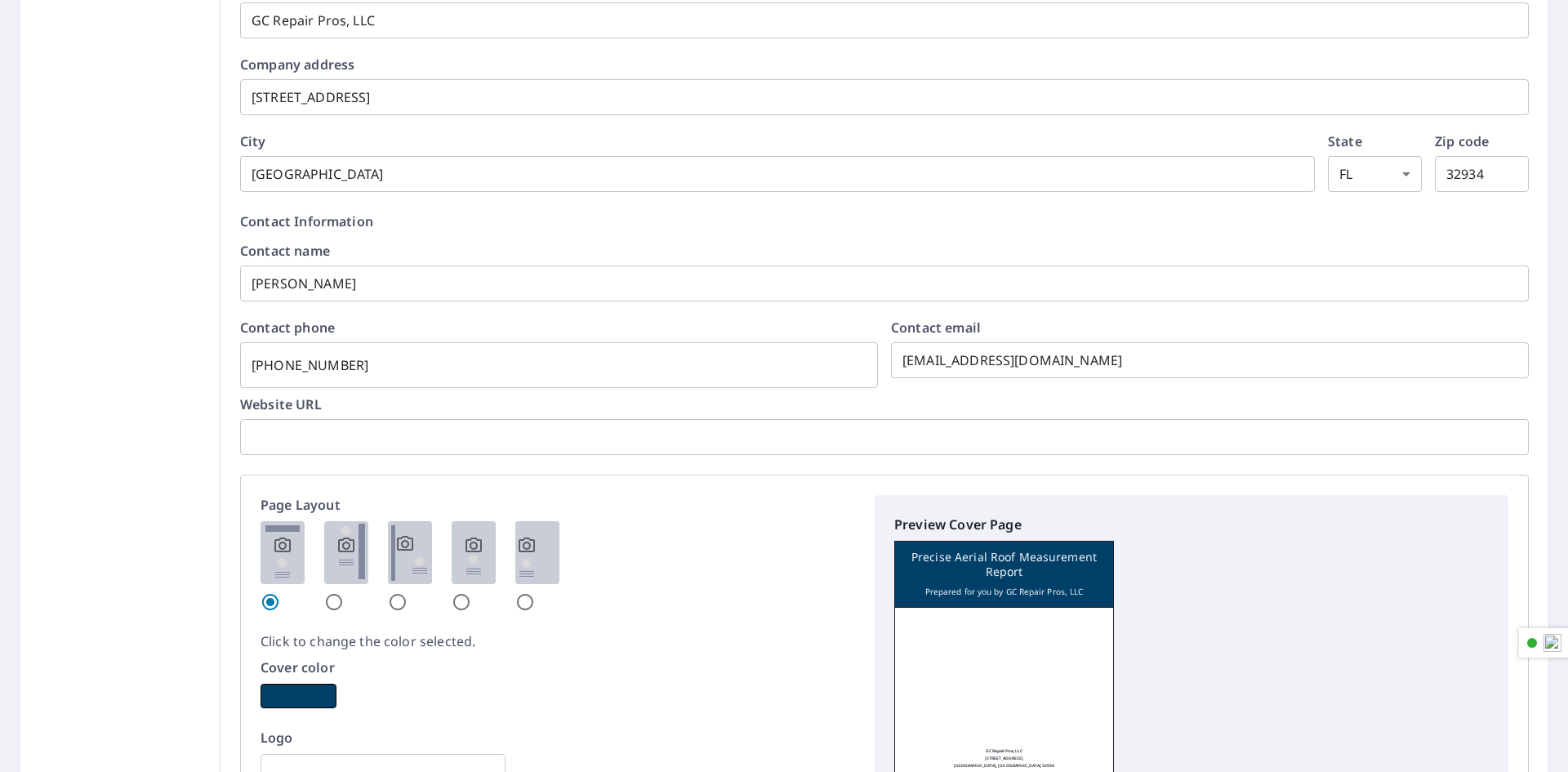
click at [497, 288] on input "Tiffany Sullivan" at bounding box center [884, 283] width 1288 height 46
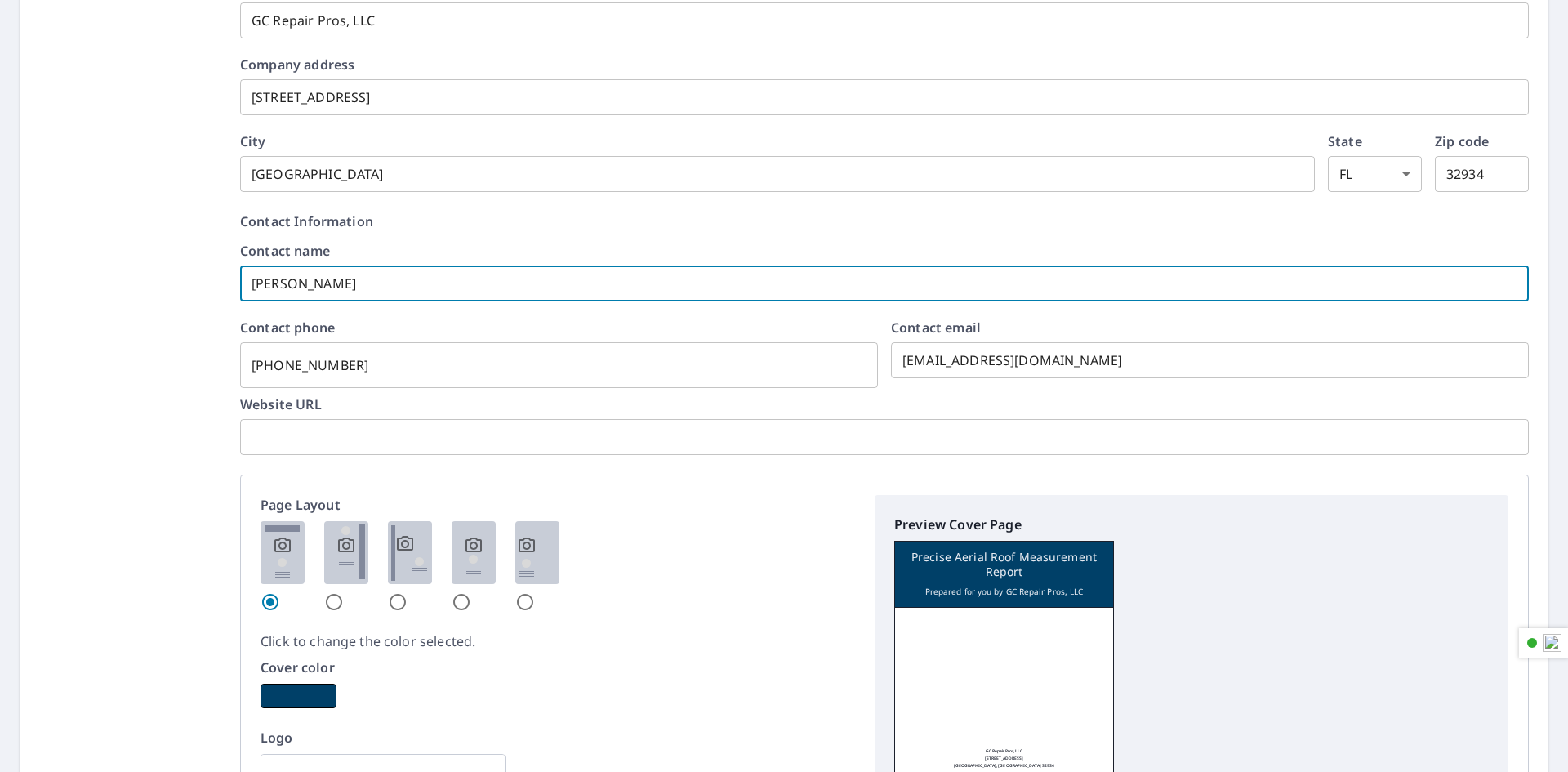
checkbox input "true"
type input "Tiffany Sulliva"
checkbox input "true"
type input "Tiffany Sulliv"
checkbox input "true"
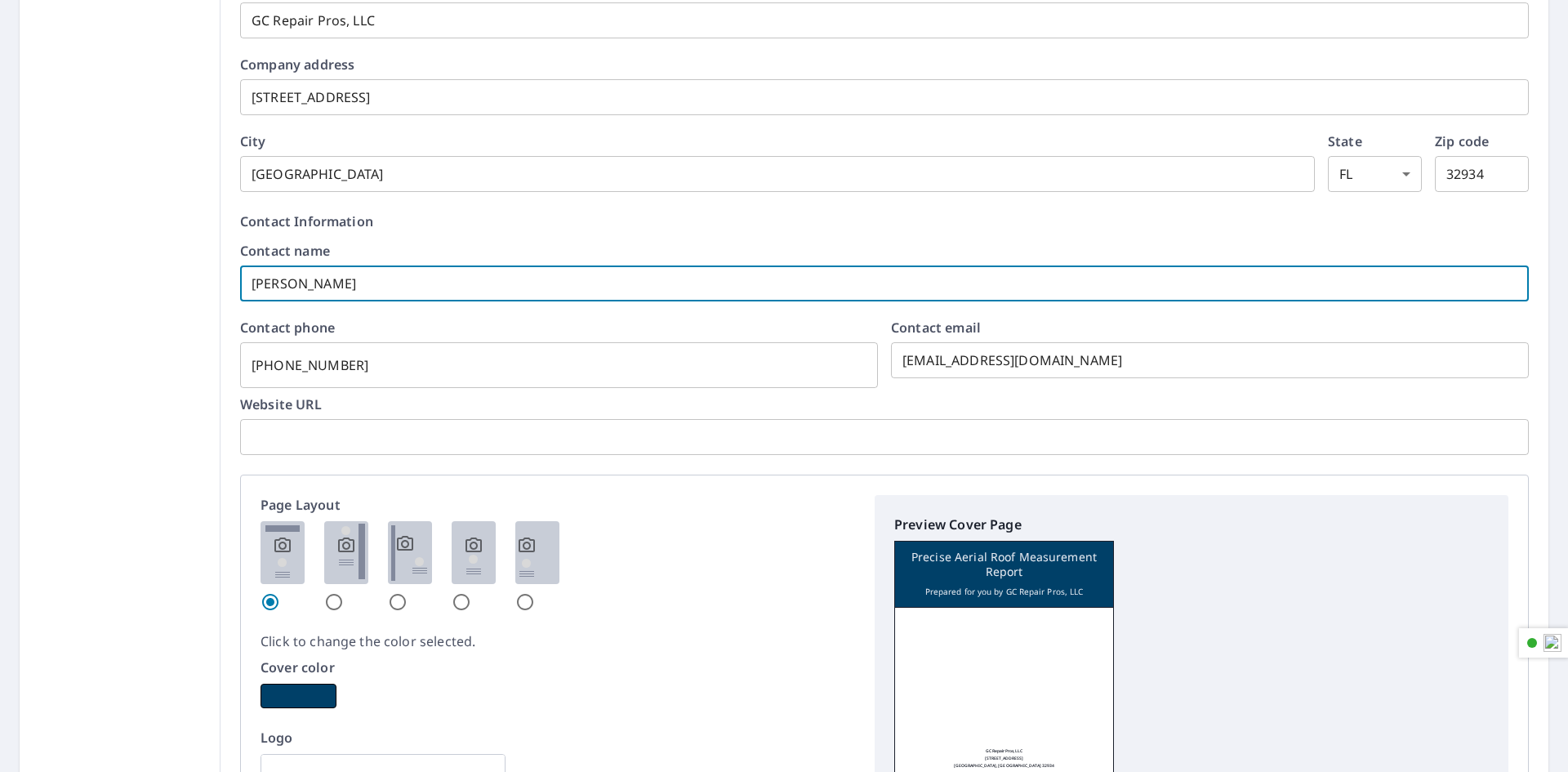
type input "Tiffany Sulli"
checkbox input "true"
type input "Tiffany Sull"
checkbox input "true"
type input "Tiffany Sul"
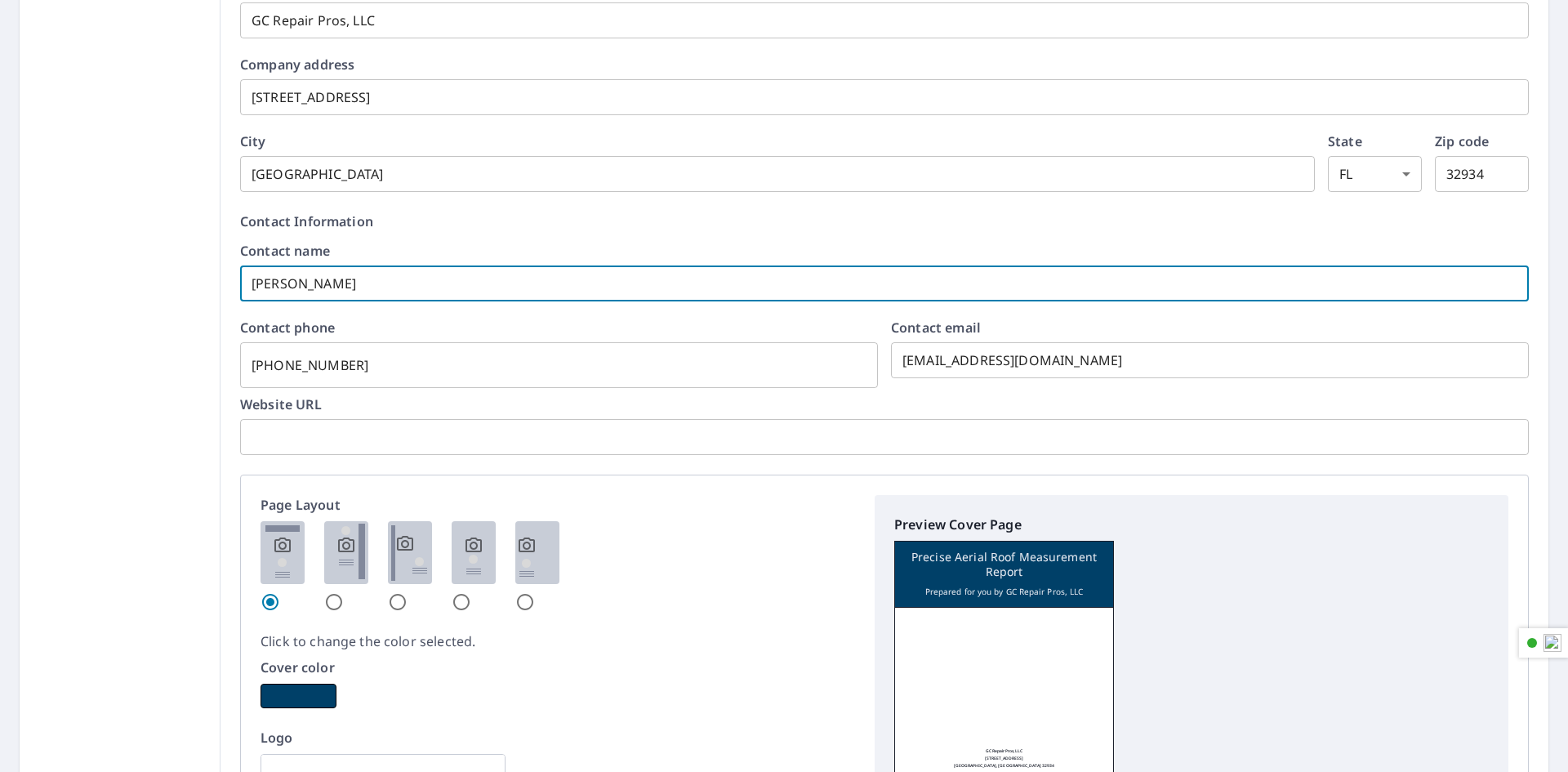
checkbox input "true"
type input "Tiffany Su"
checkbox input "true"
type input "Tiffany S"
checkbox input "true"
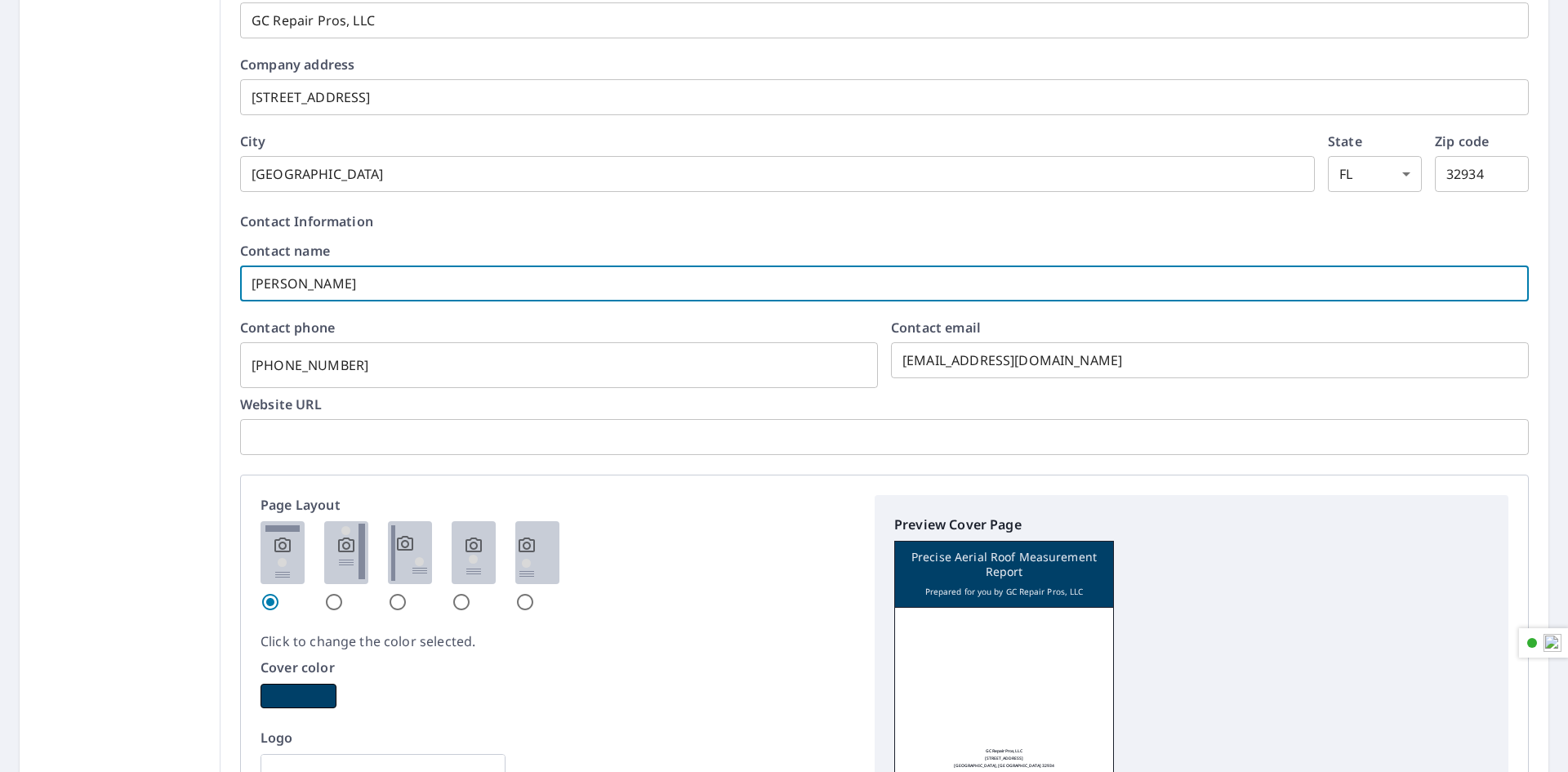
type input "Tiffany"
checkbox input "true"
type input "Tiffany"
checkbox input "true"
type input "Tiffan"
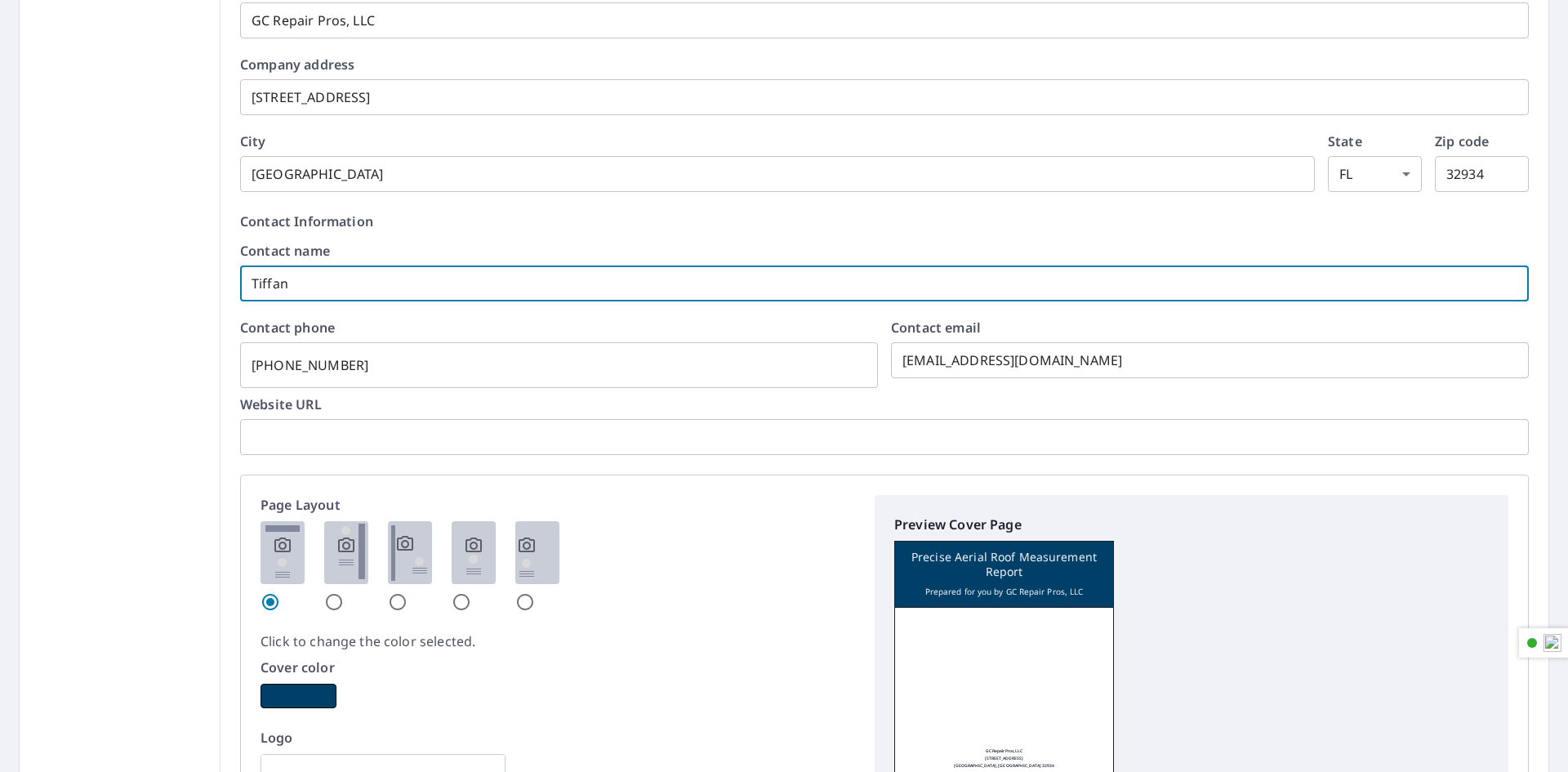
checkbox input "true"
type input "Tiffa"
checkbox input "true"
type input "Tiff"
checkbox input "true"
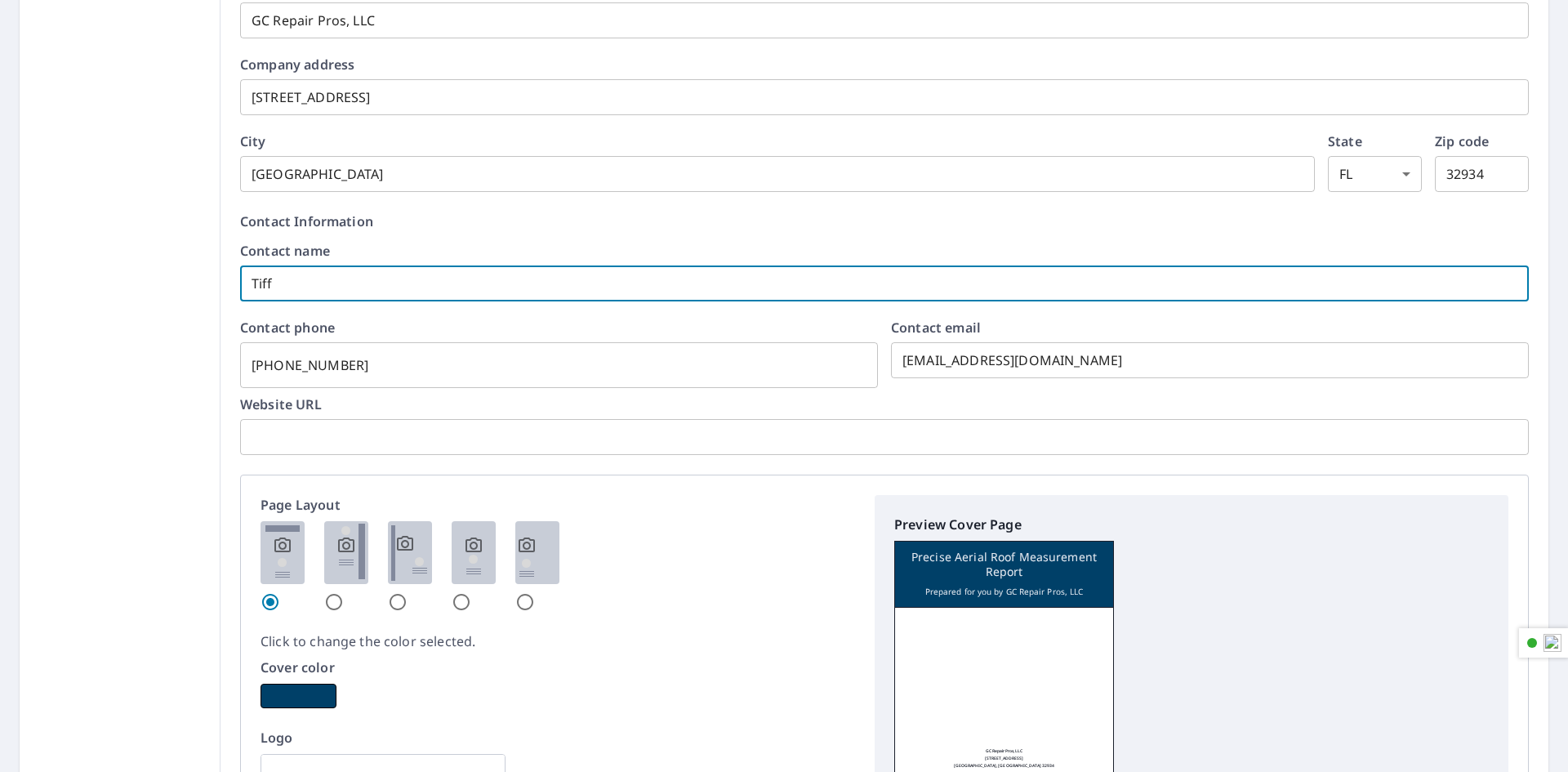
type input "Tif"
checkbox input "true"
type input "Ti"
checkbox input "true"
type input "T"
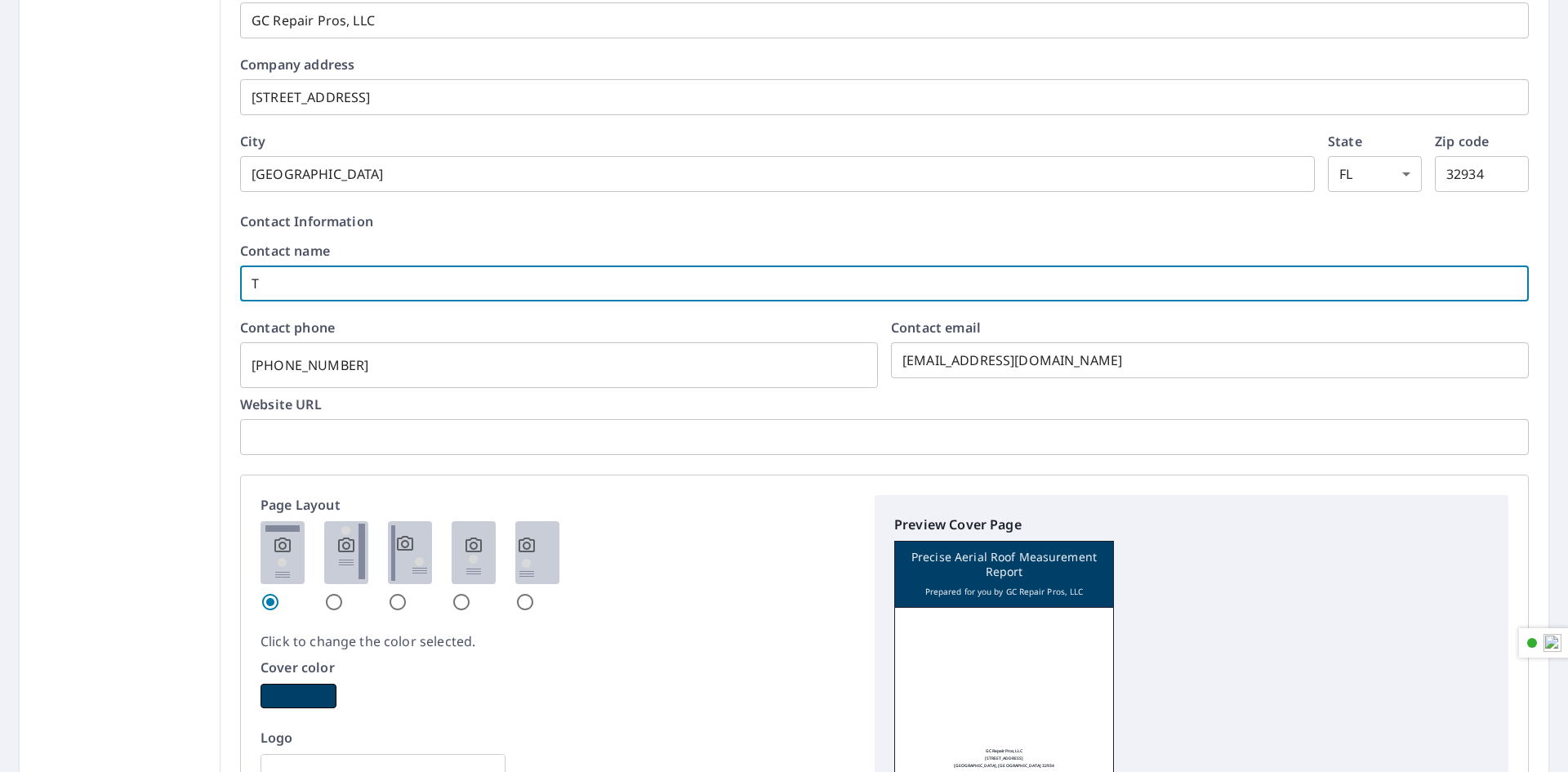
checkbox input "true"
click at [414, 366] on input "321-576-7816" at bounding box center [558, 364] width 637 height 46
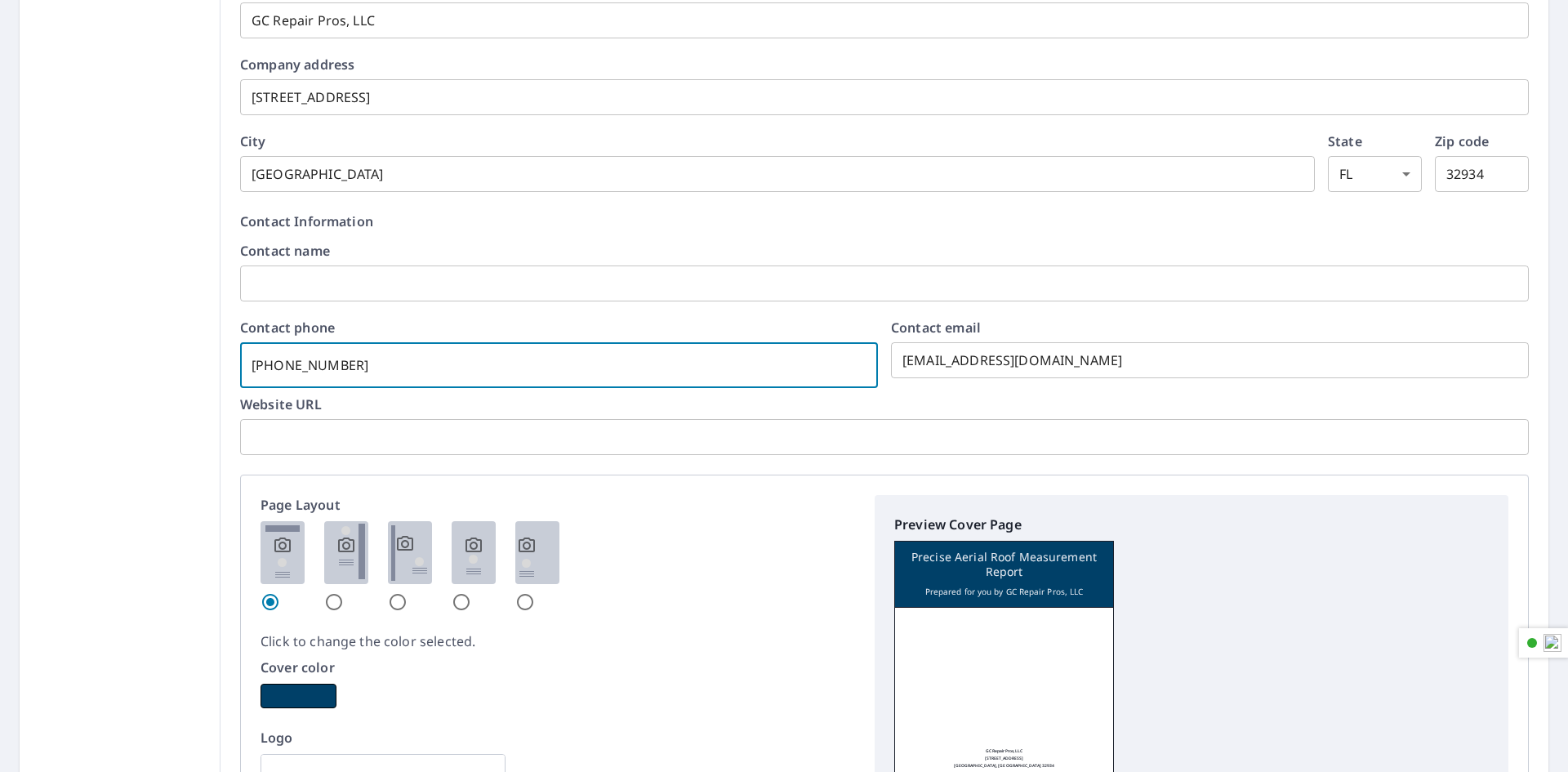
checkbox input "true"
type input "321-576-781"
checkbox input "true"
type input "321-576-78"
checkbox input "true"
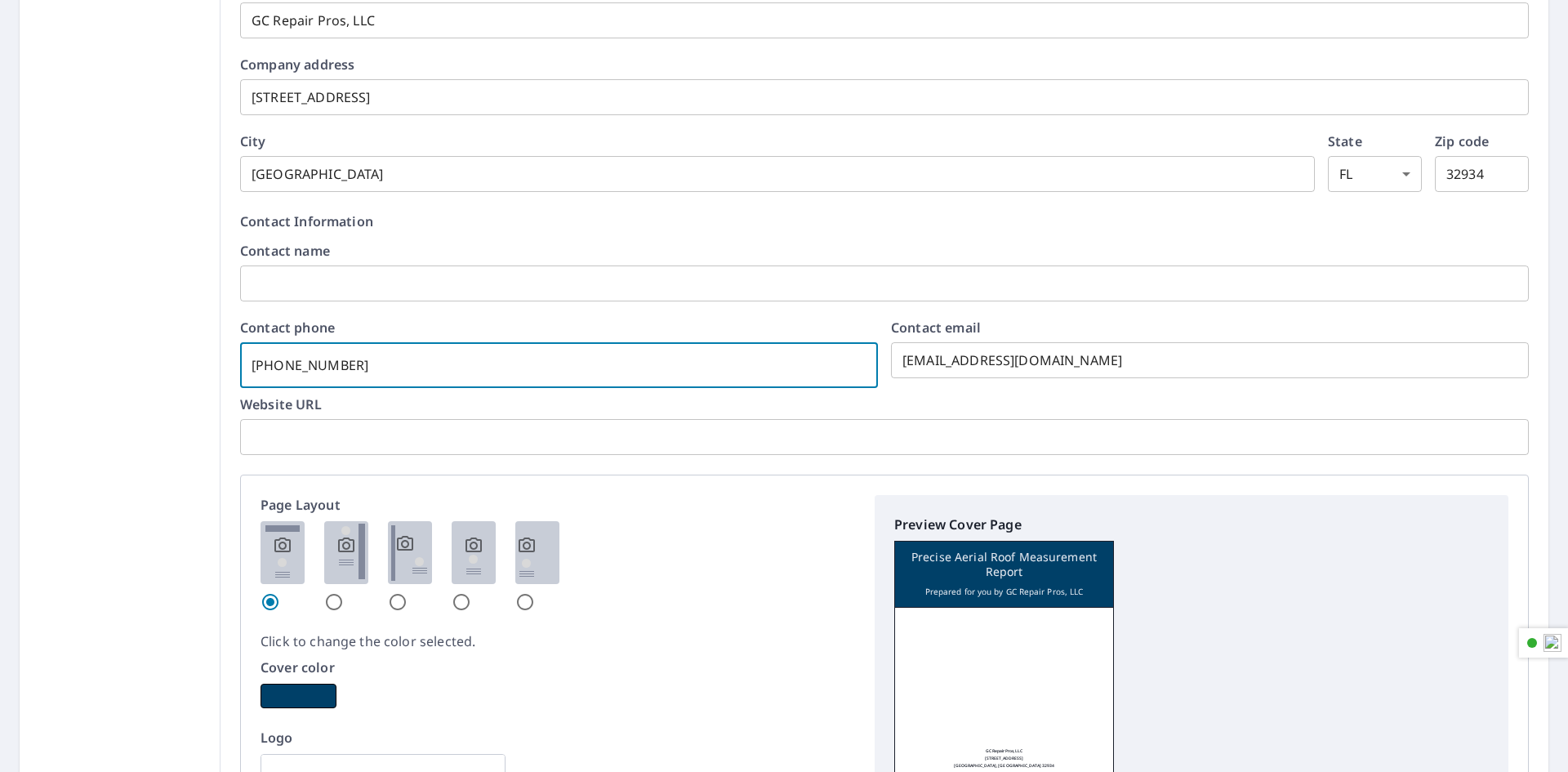
type input "321-576-7"
checkbox input "true"
type input "321-576-"
checkbox input "true"
type input "321-576"
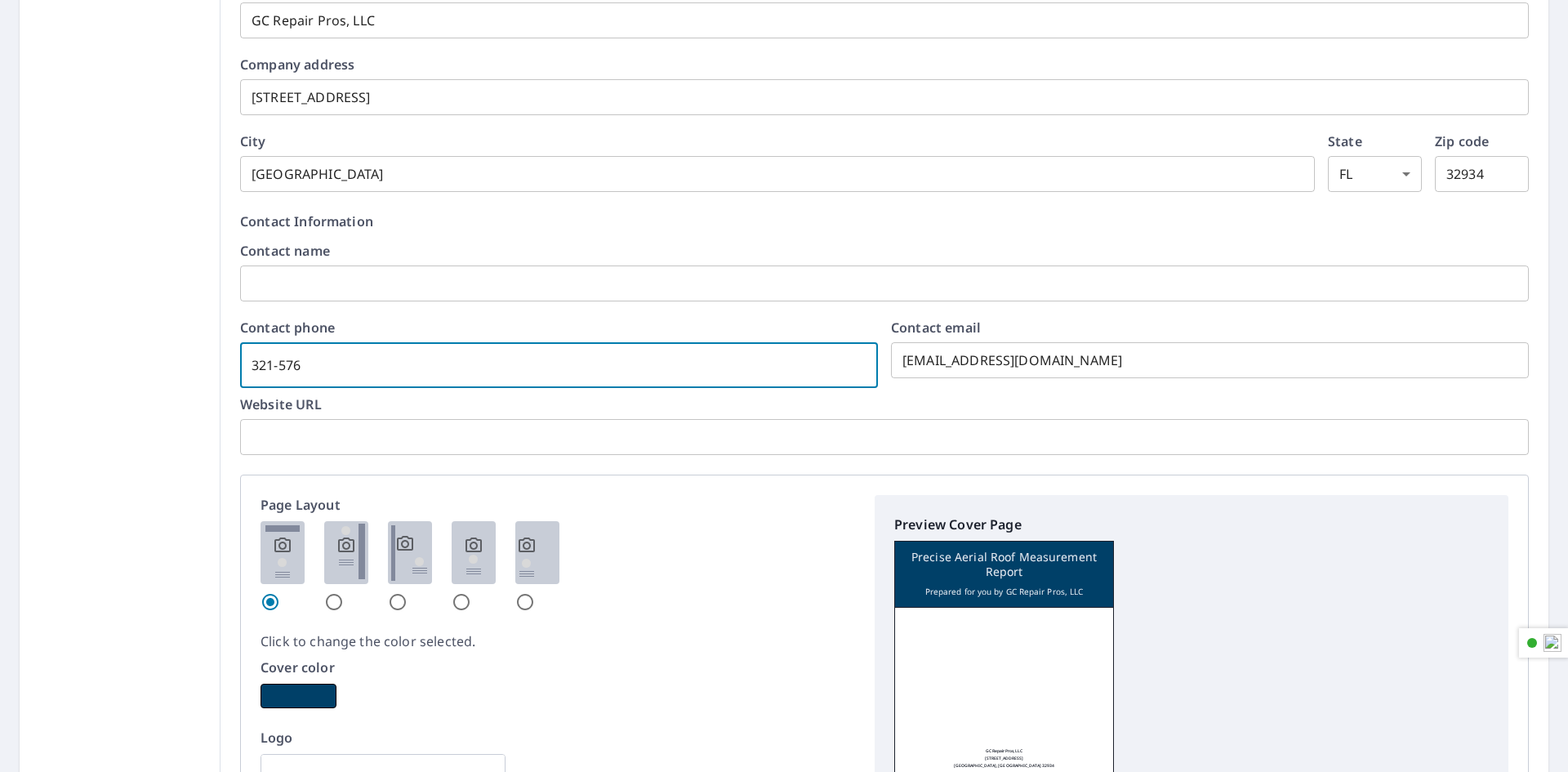
checkbox input "true"
type input "321-57"
checkbox input "true"
type input "321-5"
checkbox input "true"
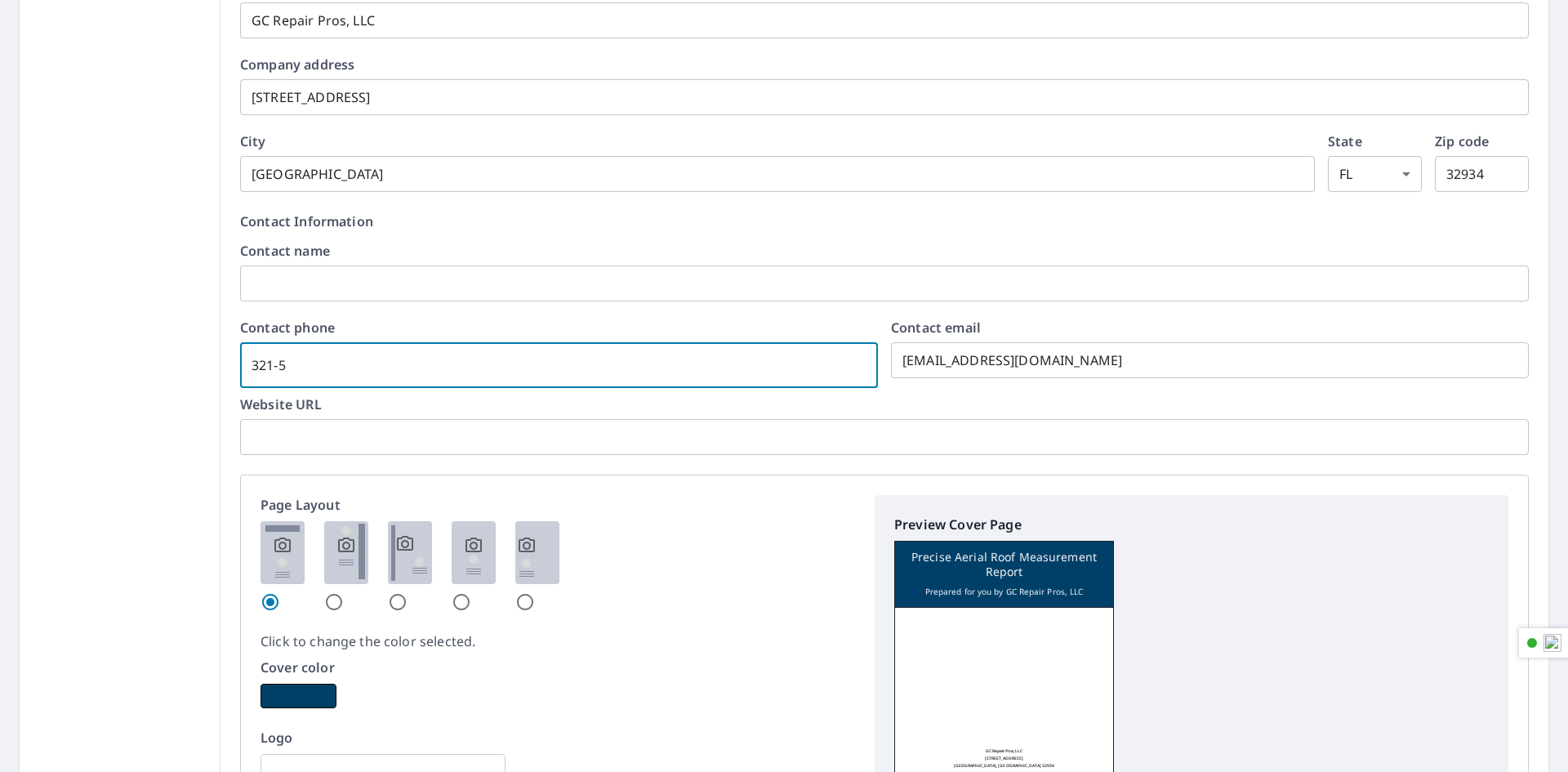
type input "321-"
checkbox input "true"
type input "321"
checkbox input "true"
type input "32"
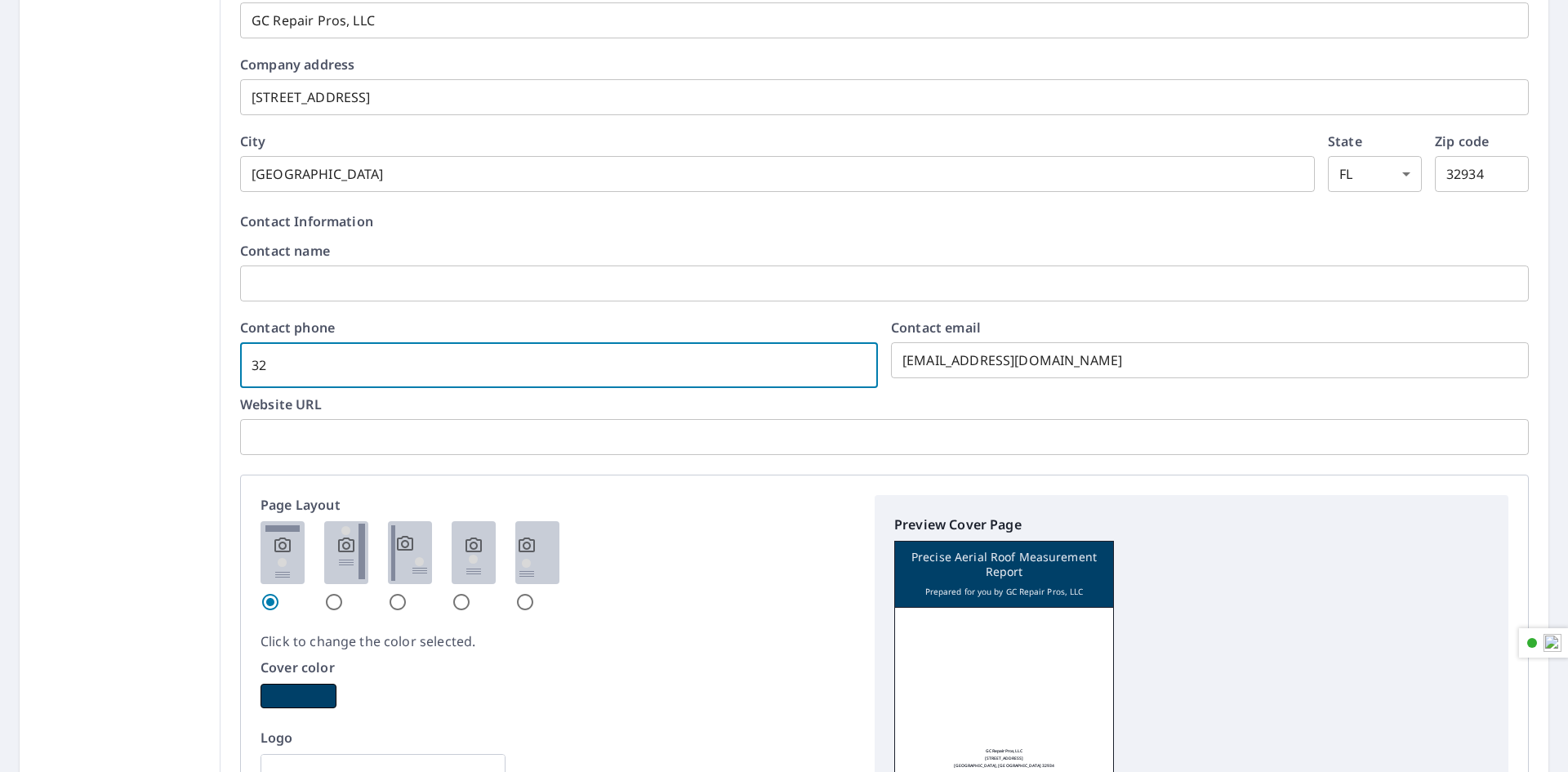
checkbox input "true"
type input "3"
checkbox input "true"
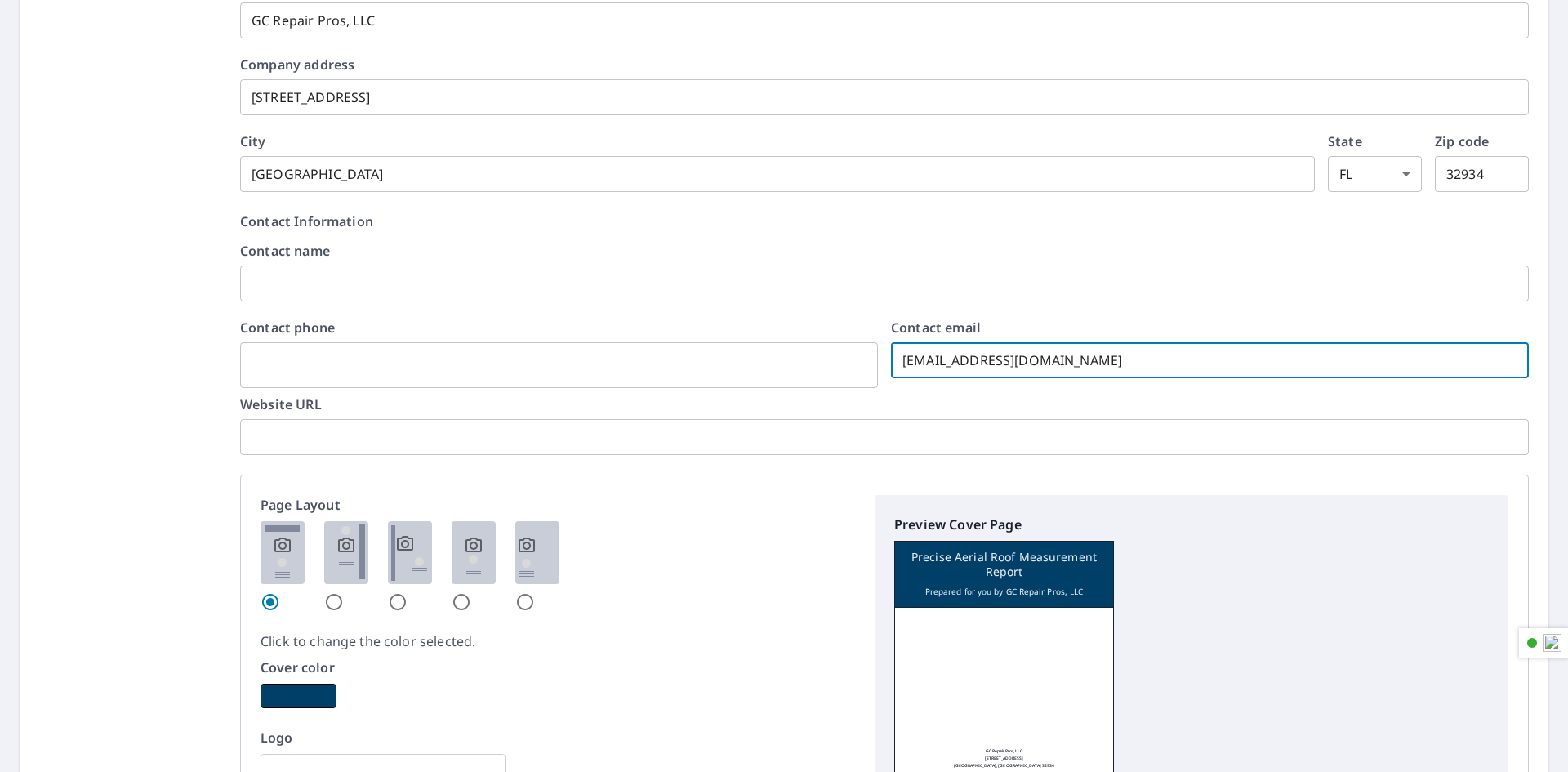
click at [1119, 359] on input "tiffanys@gcrepairpros.com" at bounding box center [1209, 359] width 637 height 46
checkbox input "true"
type input "tiffanys@gcrepairpros.co"
checkbox input "true"
type input "tiffanys@gcrepairpros.c"
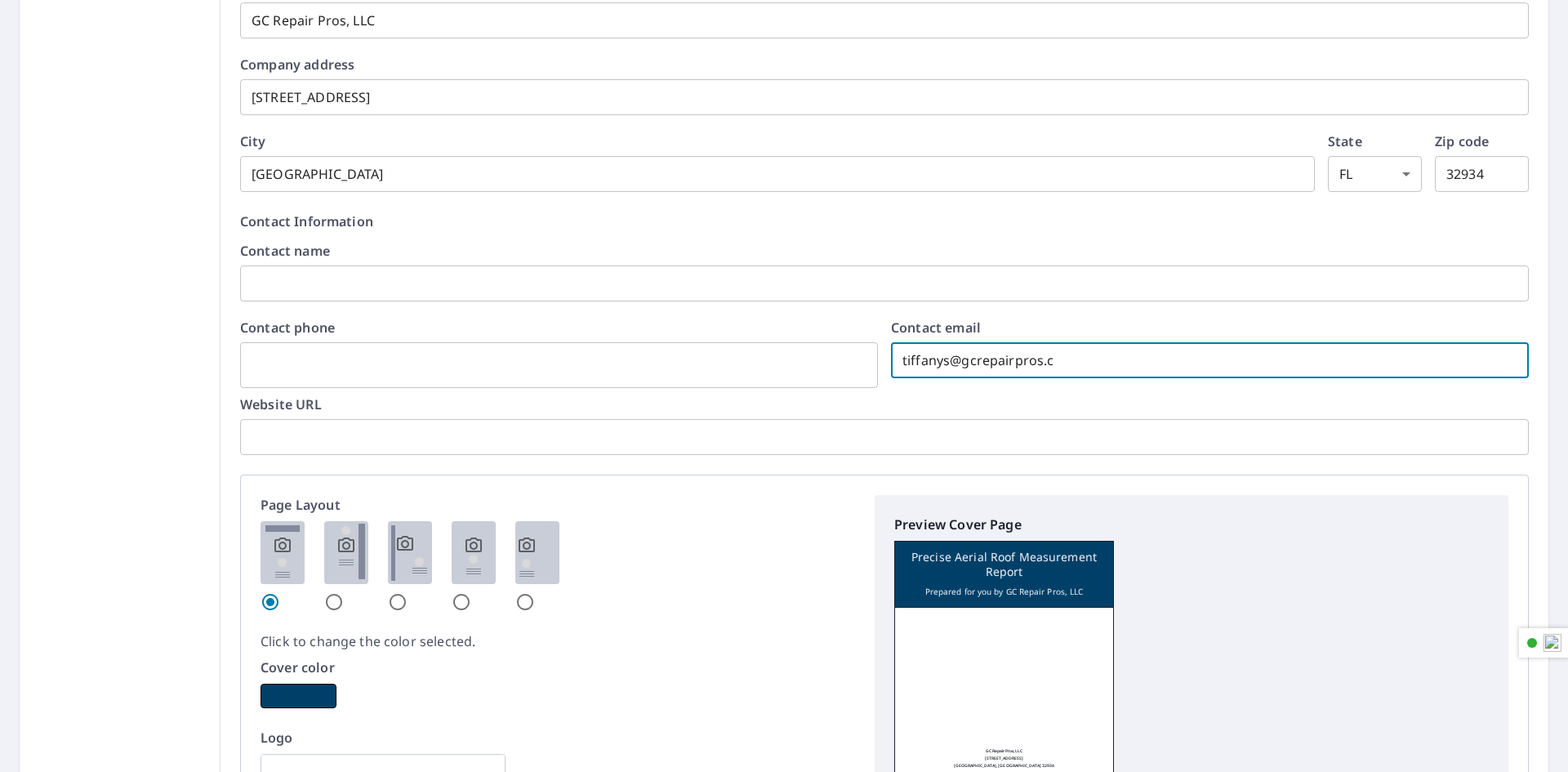
checkbox input "true"
type input "tiffanys@gcrepairpros."
checkbox input "true"
type input "tiffanys@gcrepairpros"
checkbox input "true"
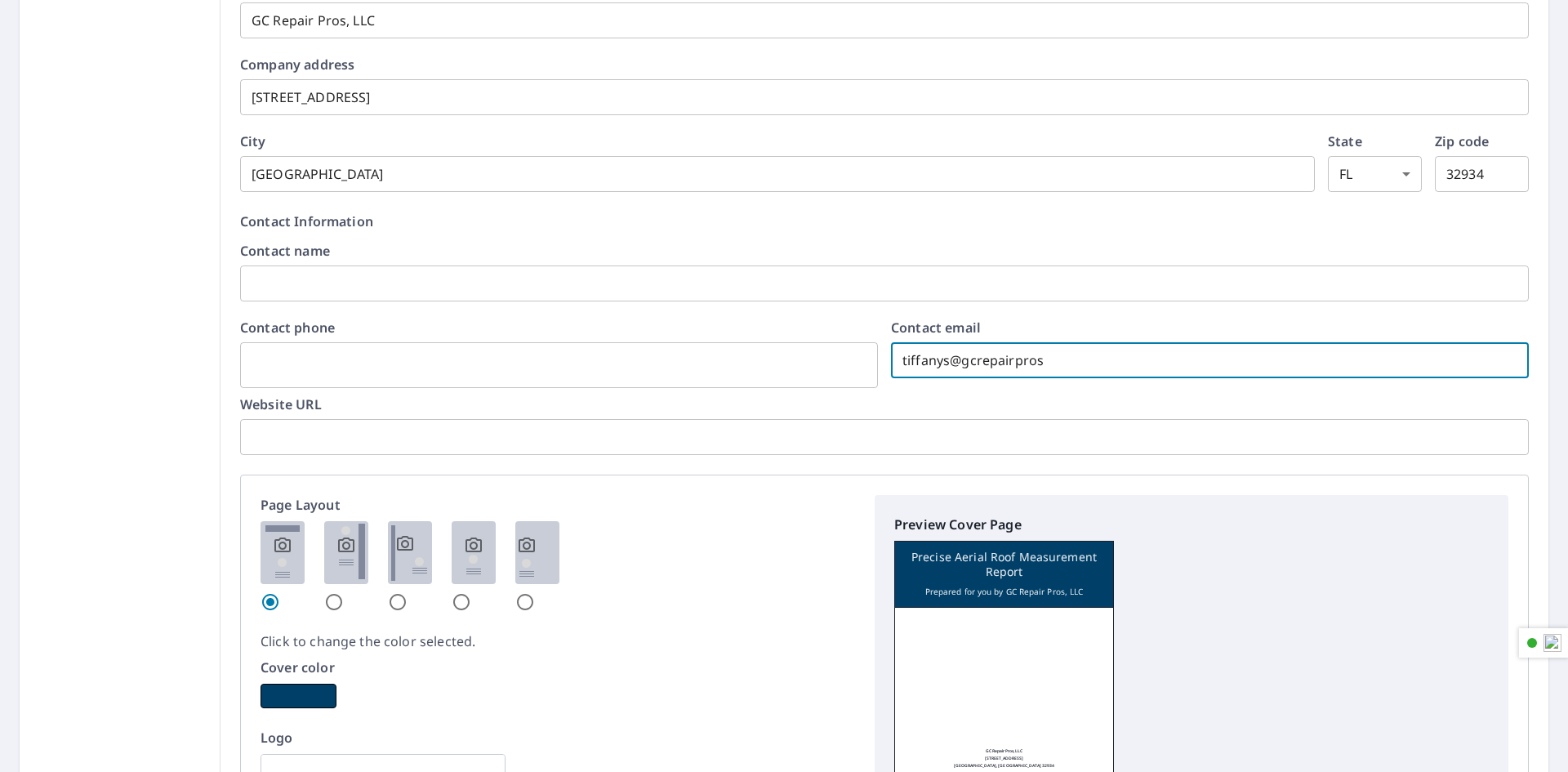
type input "tiffanys@gcrepairpro"
checkbox input "true"
type input "tiffanys@gcrepairpr"
checkbox input "true"
type input "tiffanys@gcrepairp"
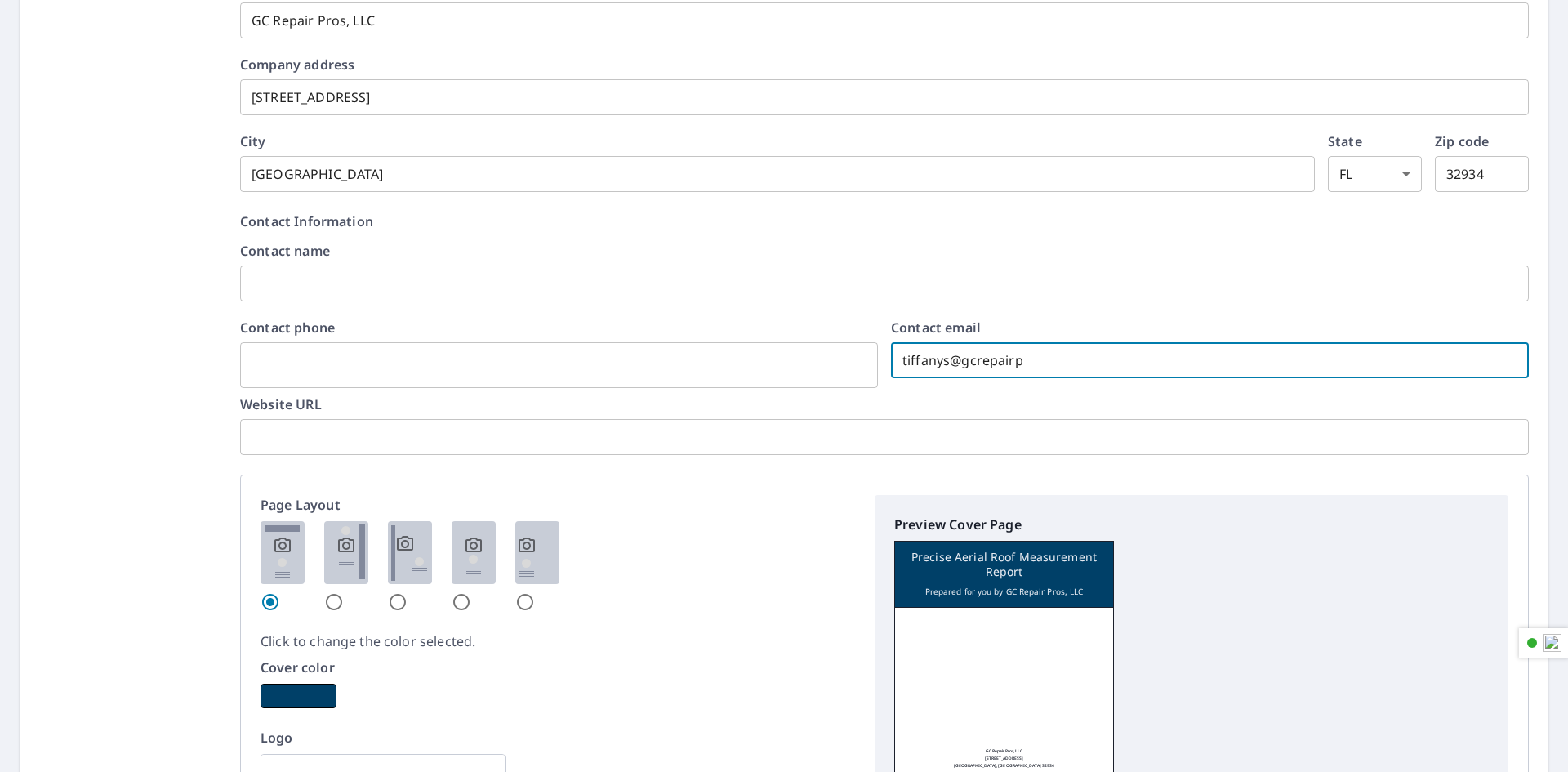
checkbox input "true"
type input "tiffanys@gcrepair"
checkbox input "true"
type input "tiffanys@gcrepai"
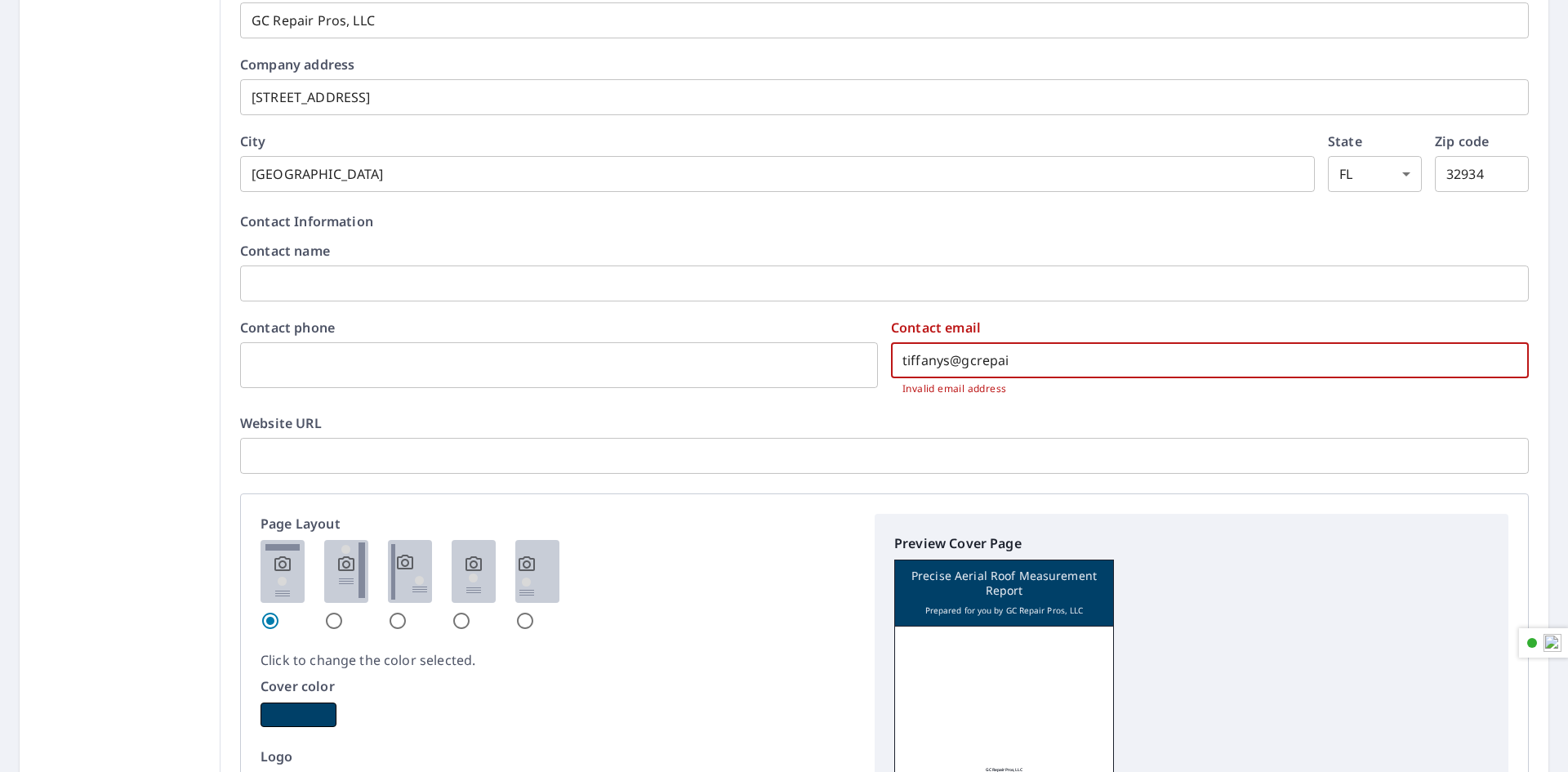
checkbox input "true"
type input "tiffanys@gcrepa"
checkbox input "true"
type input "tiffanys@gcrep"
checkbox input "true"
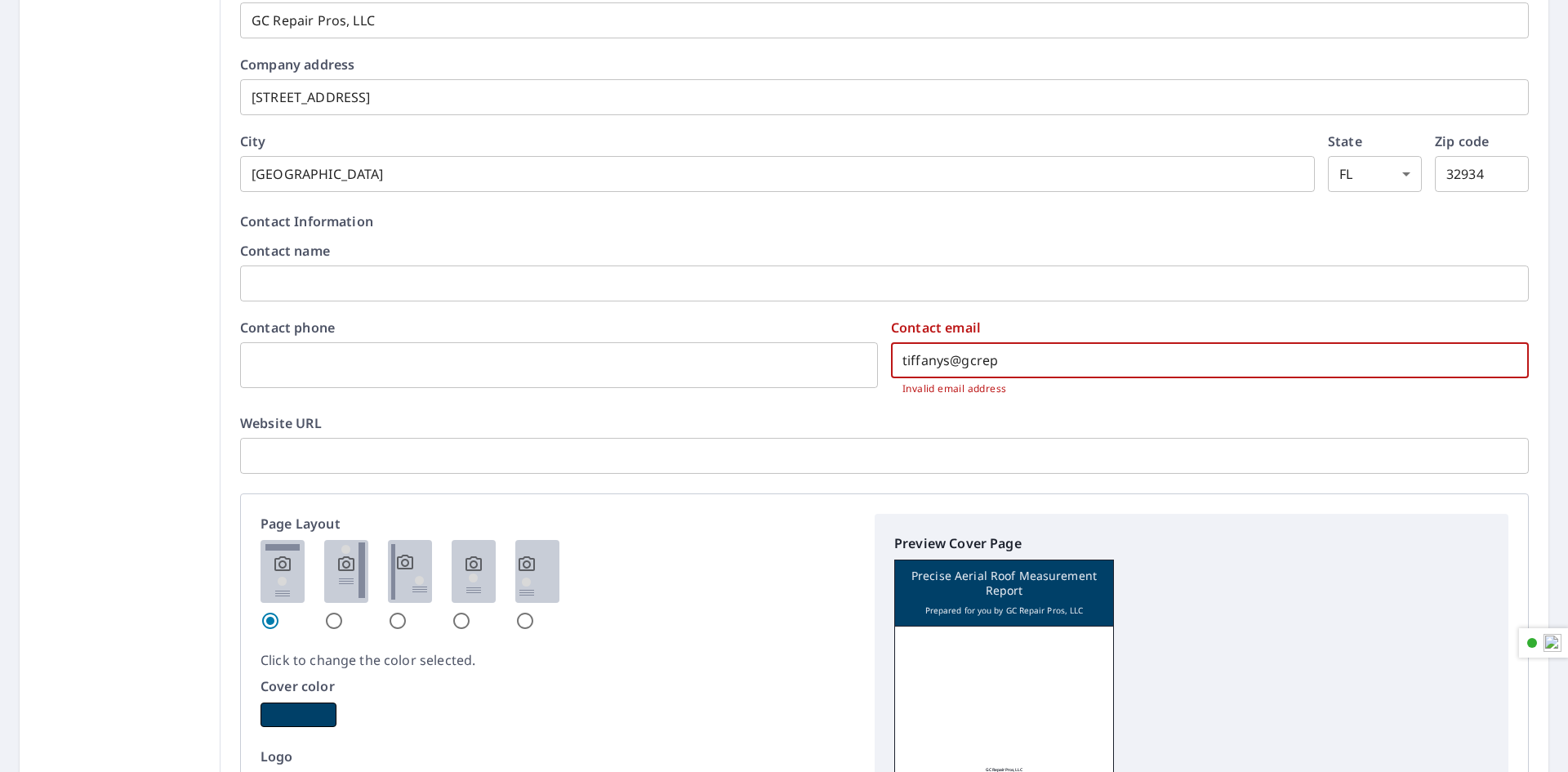
type input "tiffanys@gcre"
checkbox input "true"
type input "tiffanys@gcr"
checkbox input "true"
type input "tiffanys@gc"
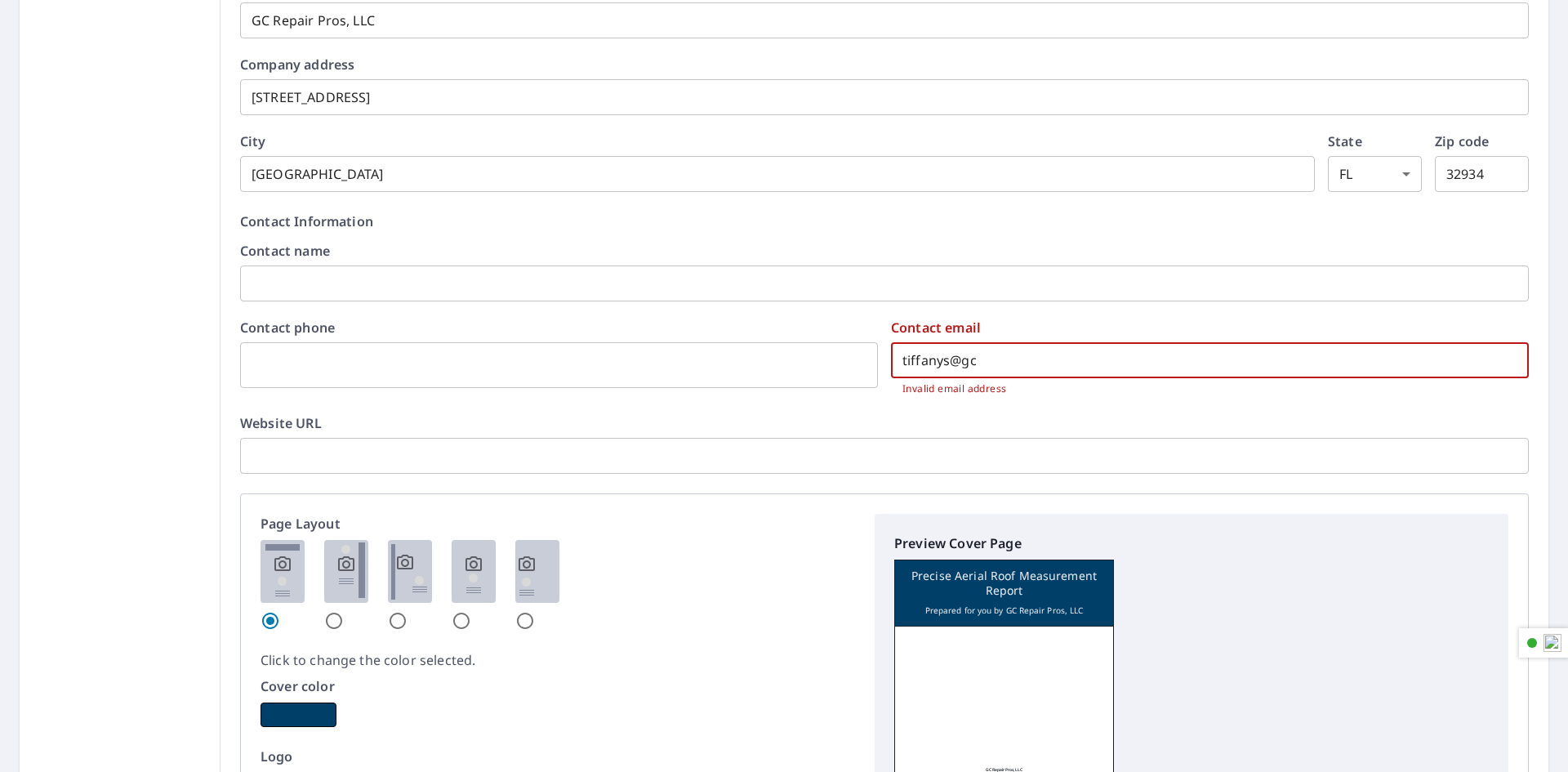
checkbox input "true"
type input "tiffanys@g"
checkbox input "true"
type input "tiffanys@"
checkbox input "true"
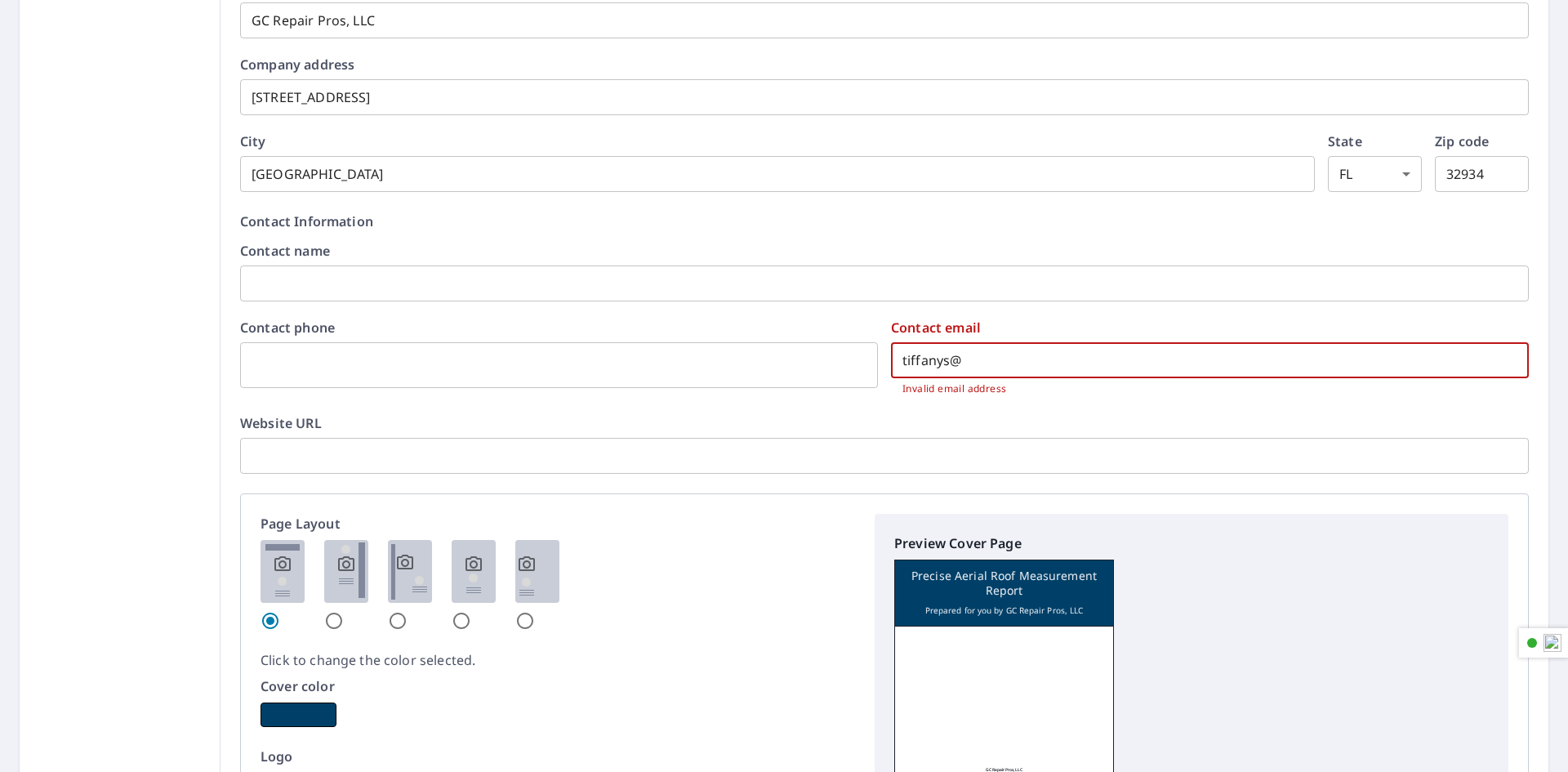
type input "tiffanys"
checkbox input "true"
type input "tiffany"
checkbox input "true"
type input "tiffan"
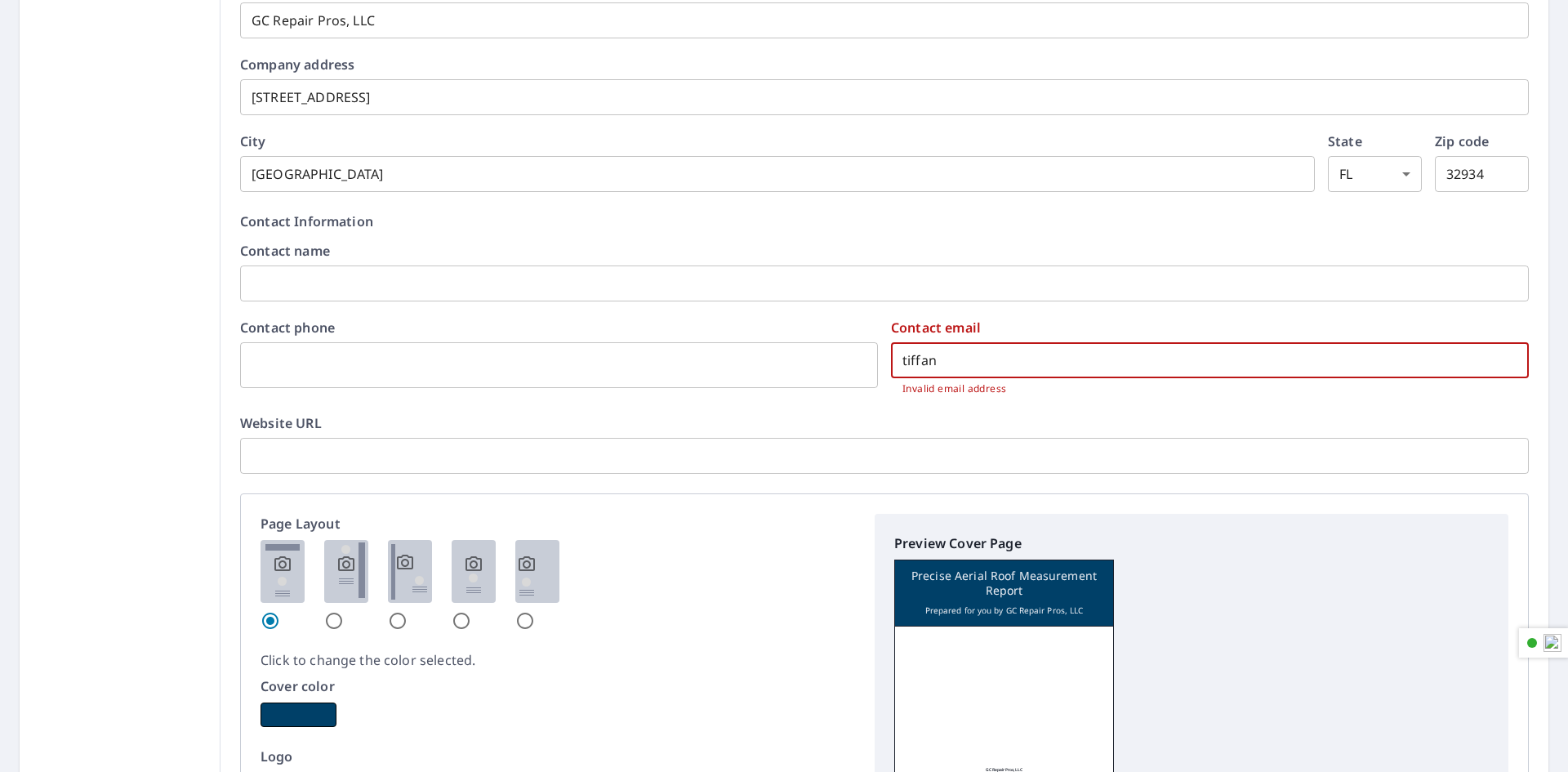
checkbox input "true"
type input "tiffa"
checkbox input "true"
type input "tiff"
checkbox input "true"
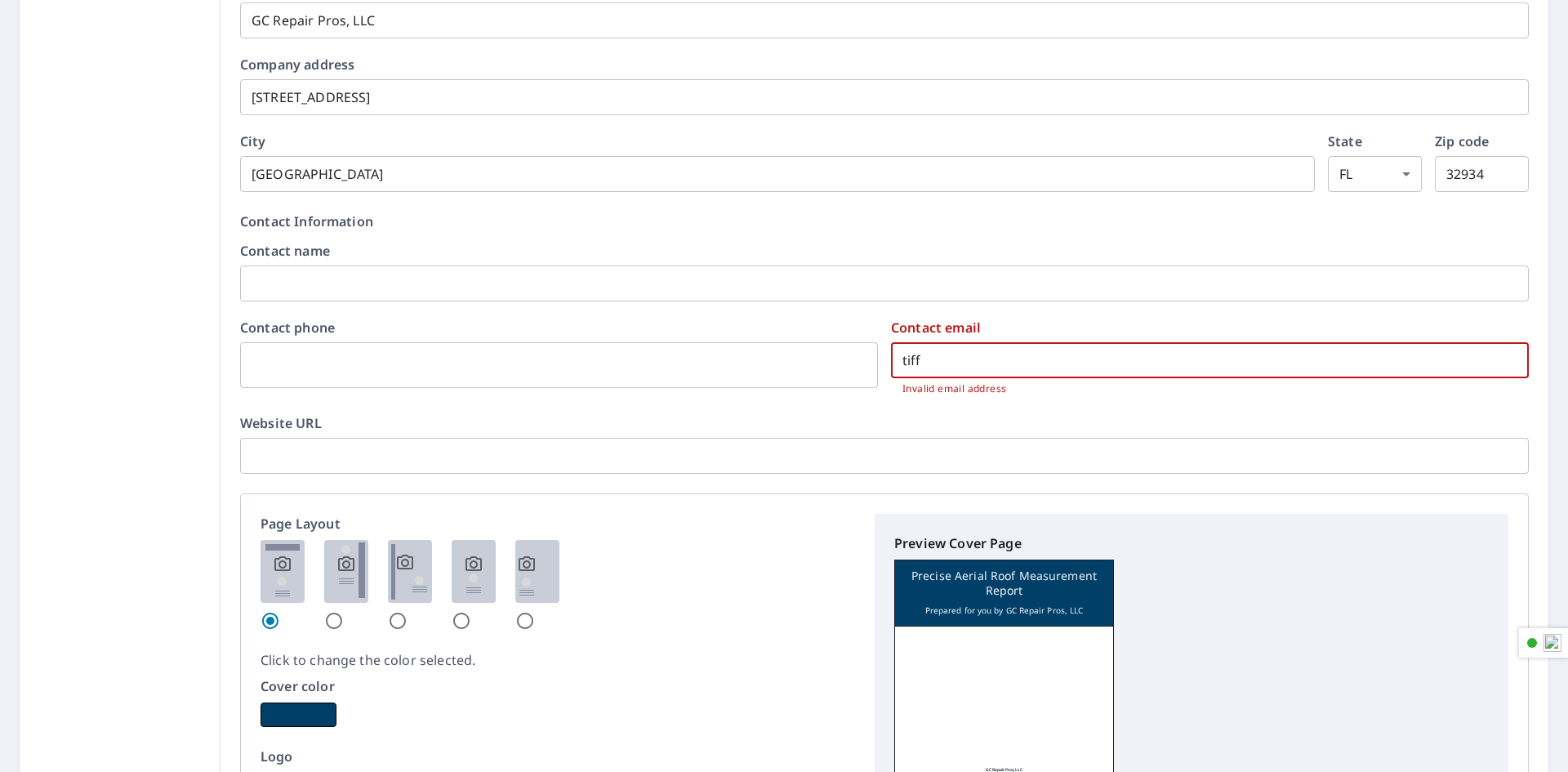
type input "tif"
checkbox input "true"
type input "ti"
checkbox input "true"
type input "t"
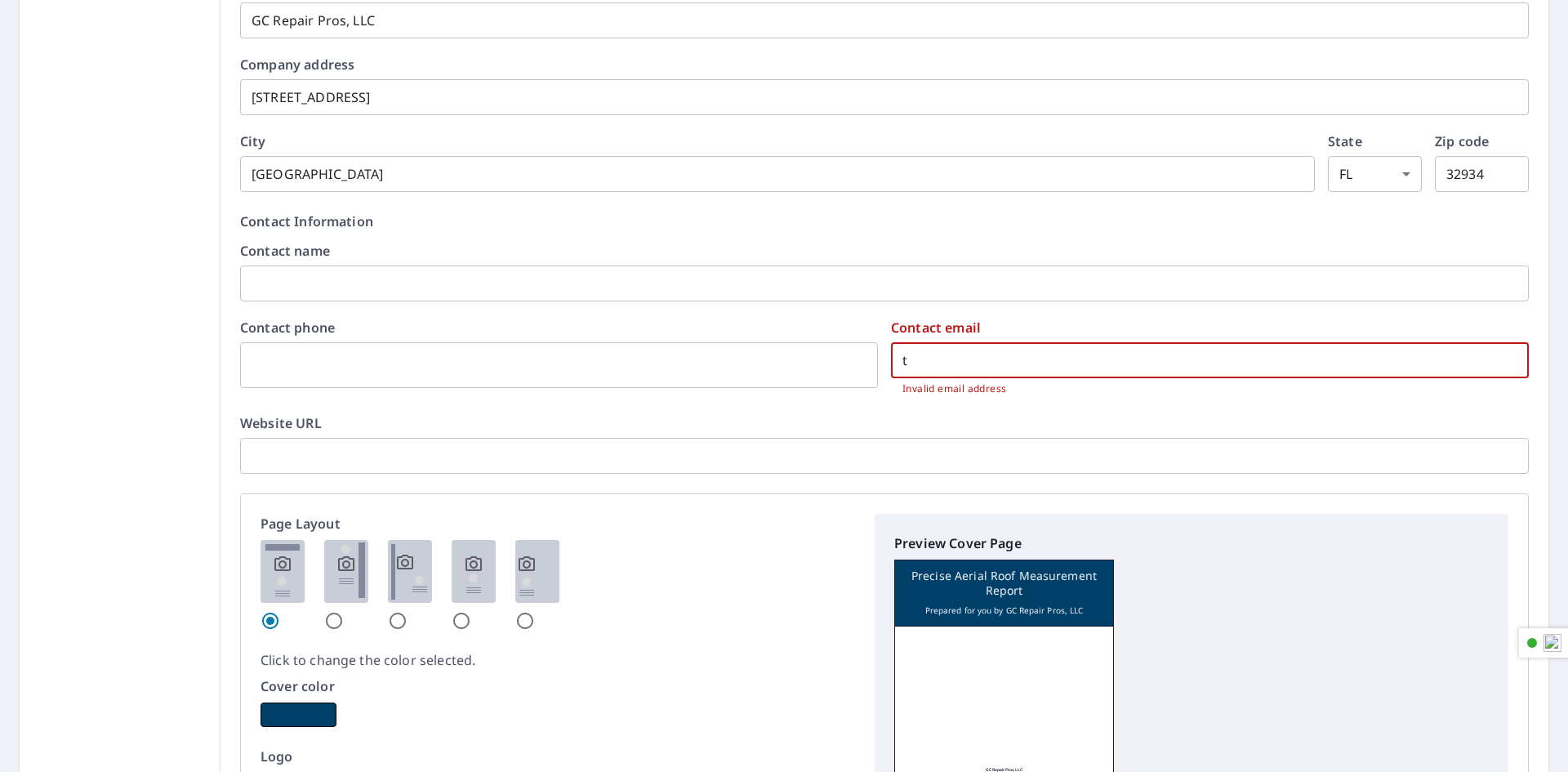
checkbox input "true"
type input "F"
checkbox input "true"
type input "Fu"
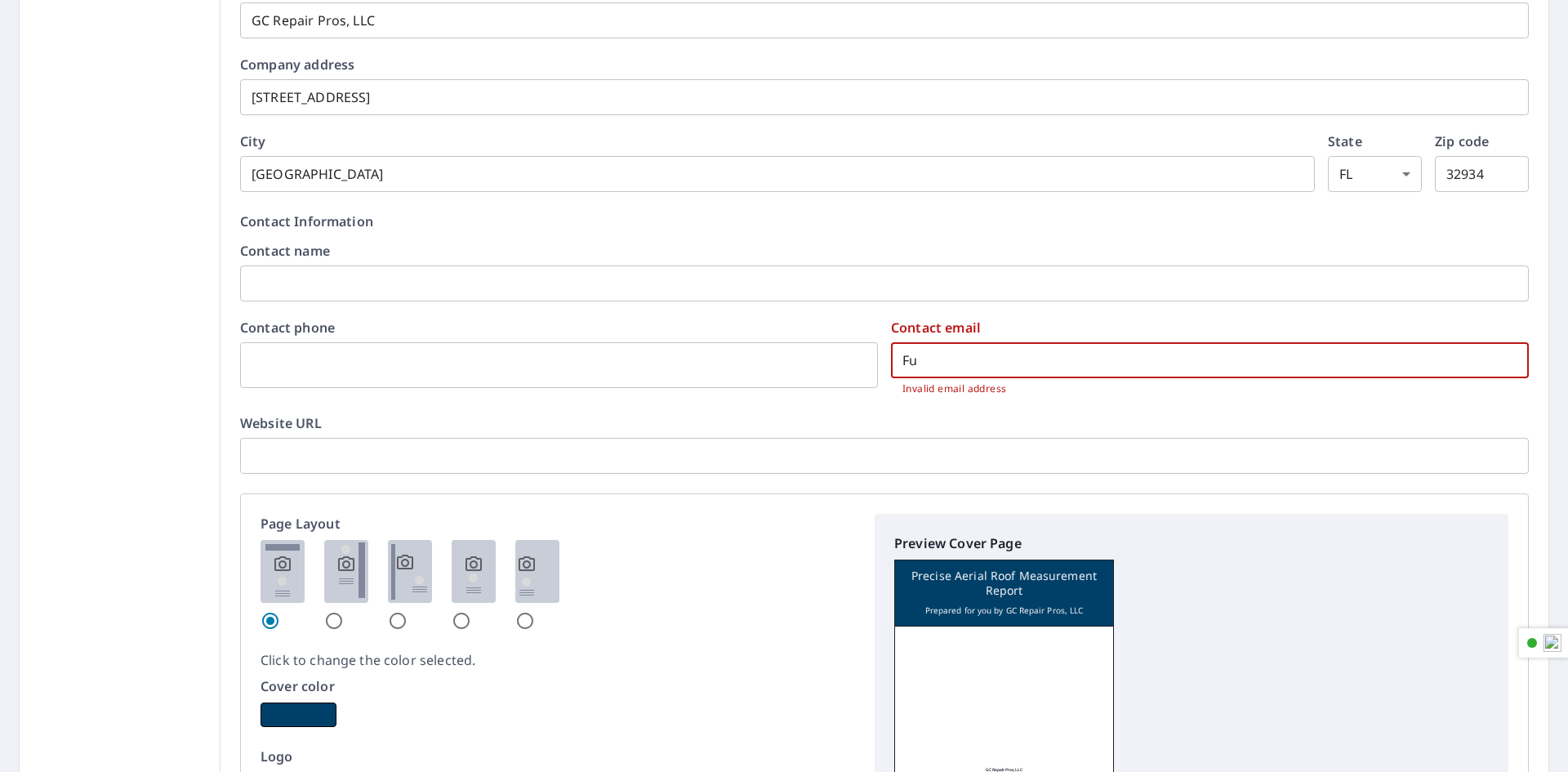
checkbox input "true"
type input "Ful"
checkbox input "true"
type input "Fulf"
checkbox input "true"
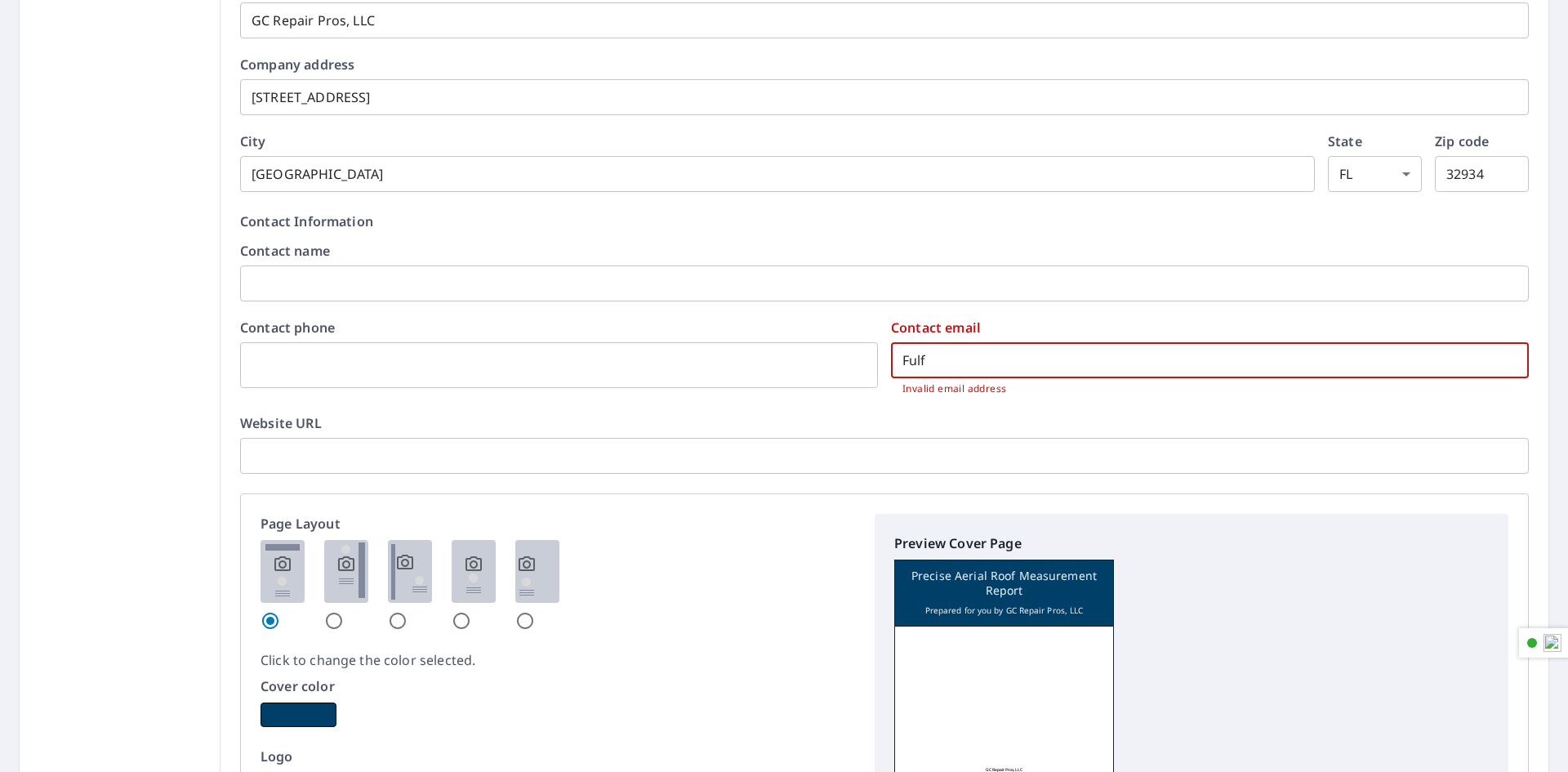
type input "Fulfi"
checkbox input "true"
type input "Fulfil"
checkbox input "true"
type input "Fulfill"
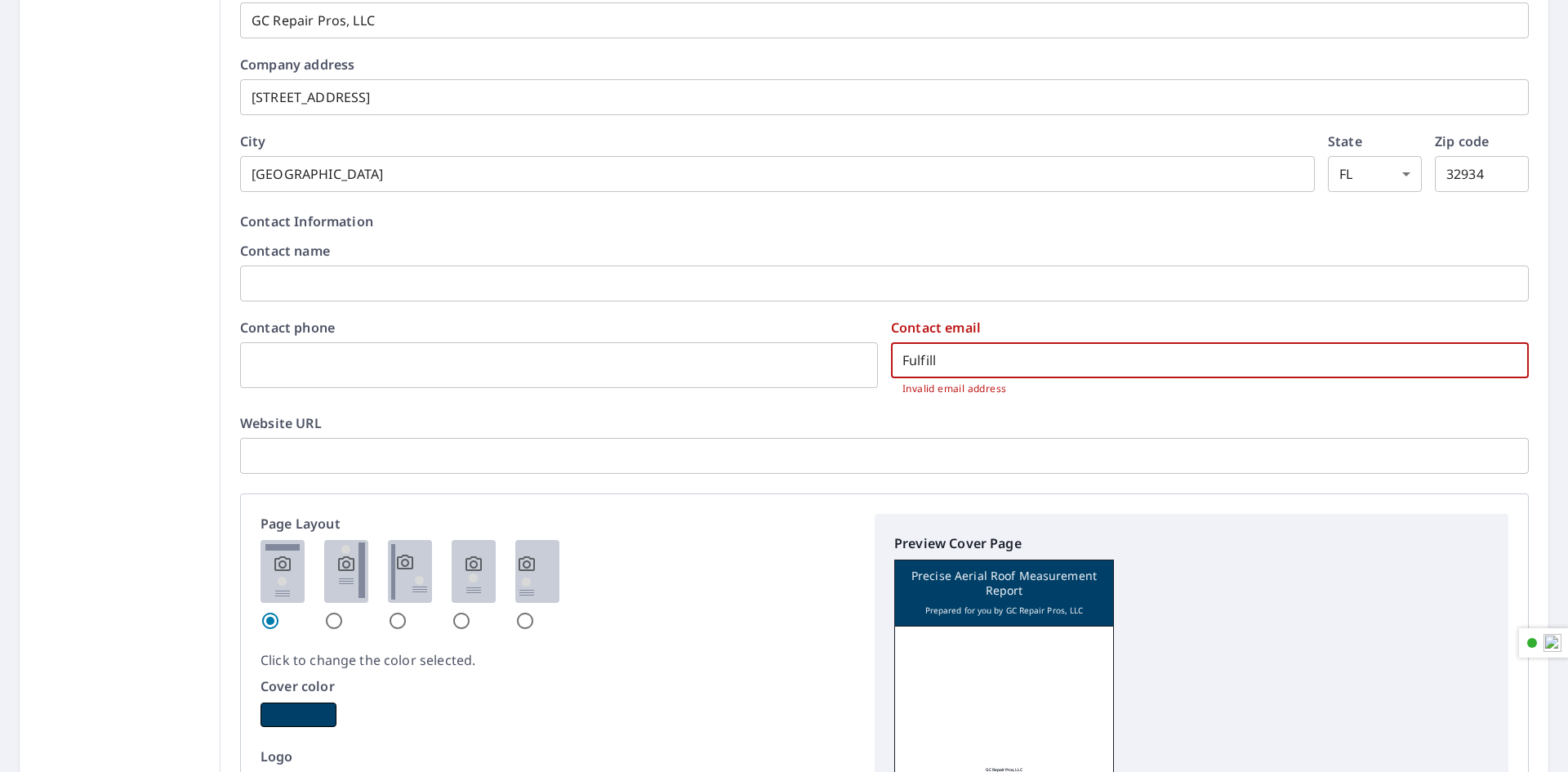
checkbox input "true"
type input "Fulfillm"
checkbox input "true"
type input "Fulfillme"
checkbox input "true"
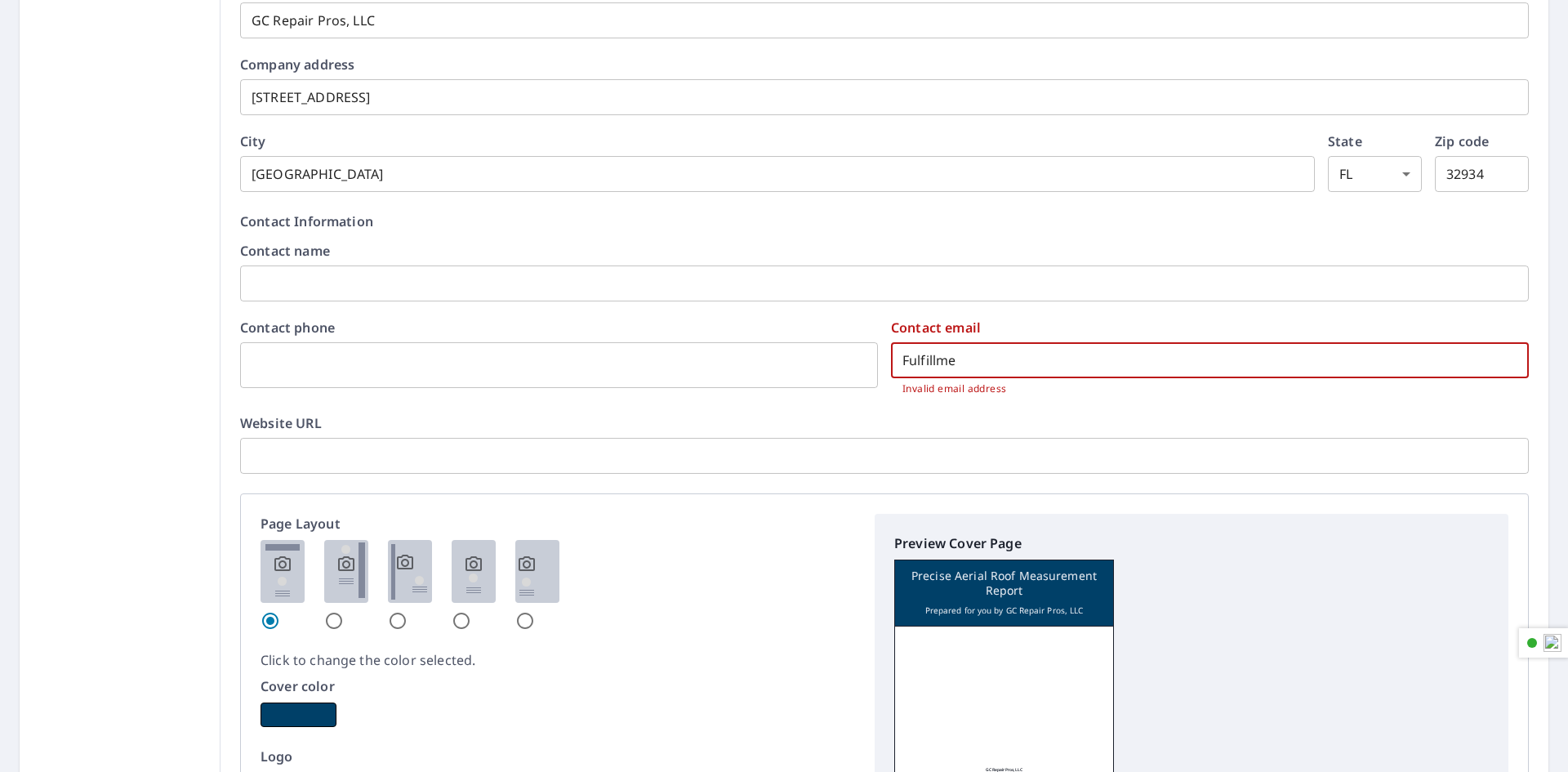
type input "Fulfillmen"
checkbox input "true"
type input "Fulfillment"
checkbox input "true"
type input "Fulfillment@"
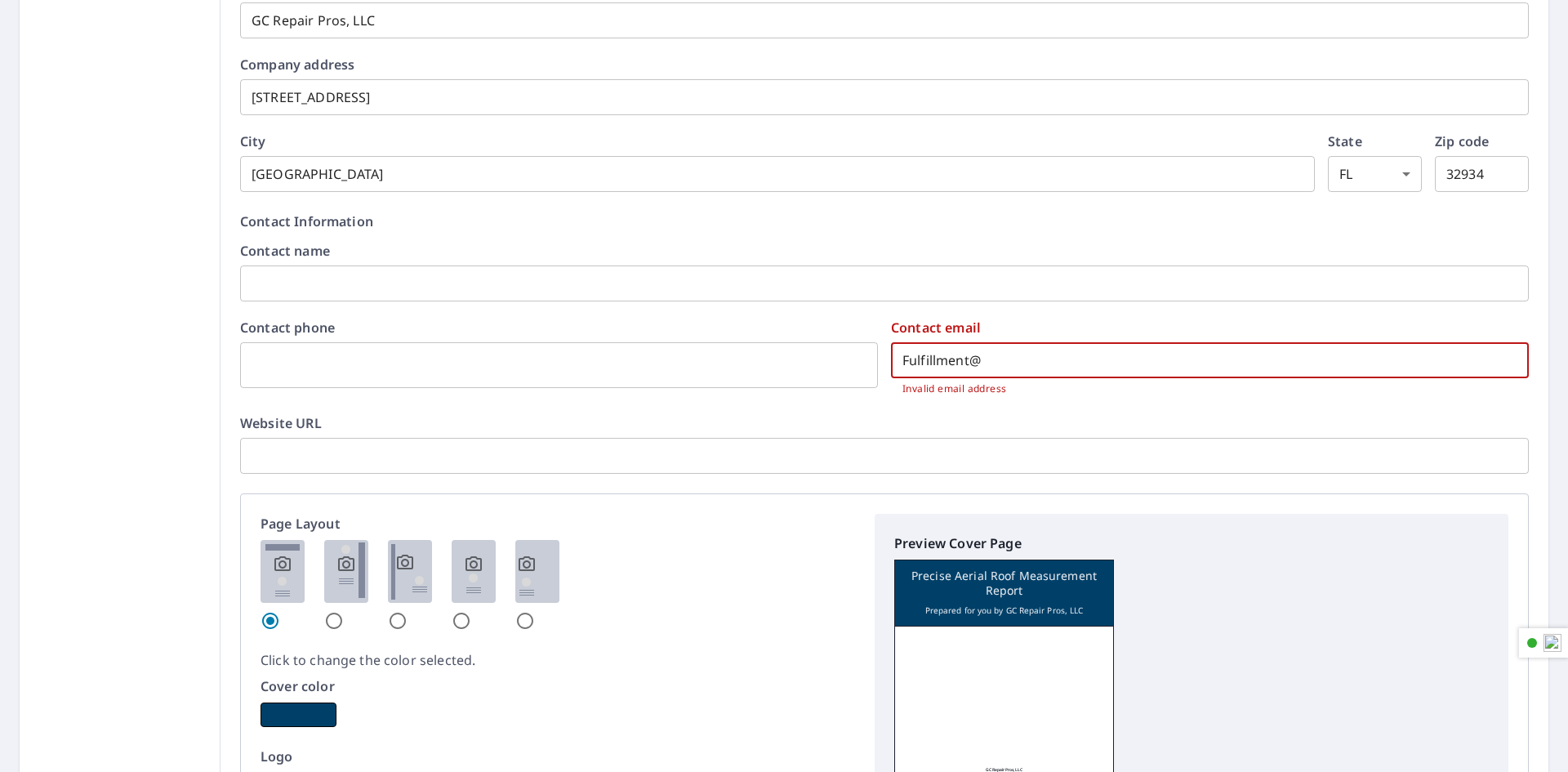
checkbox input "true"
type input "Fulfillment@G"
checkbox input "true"
type input "Fulfillment@GC"
checkbox input "true"
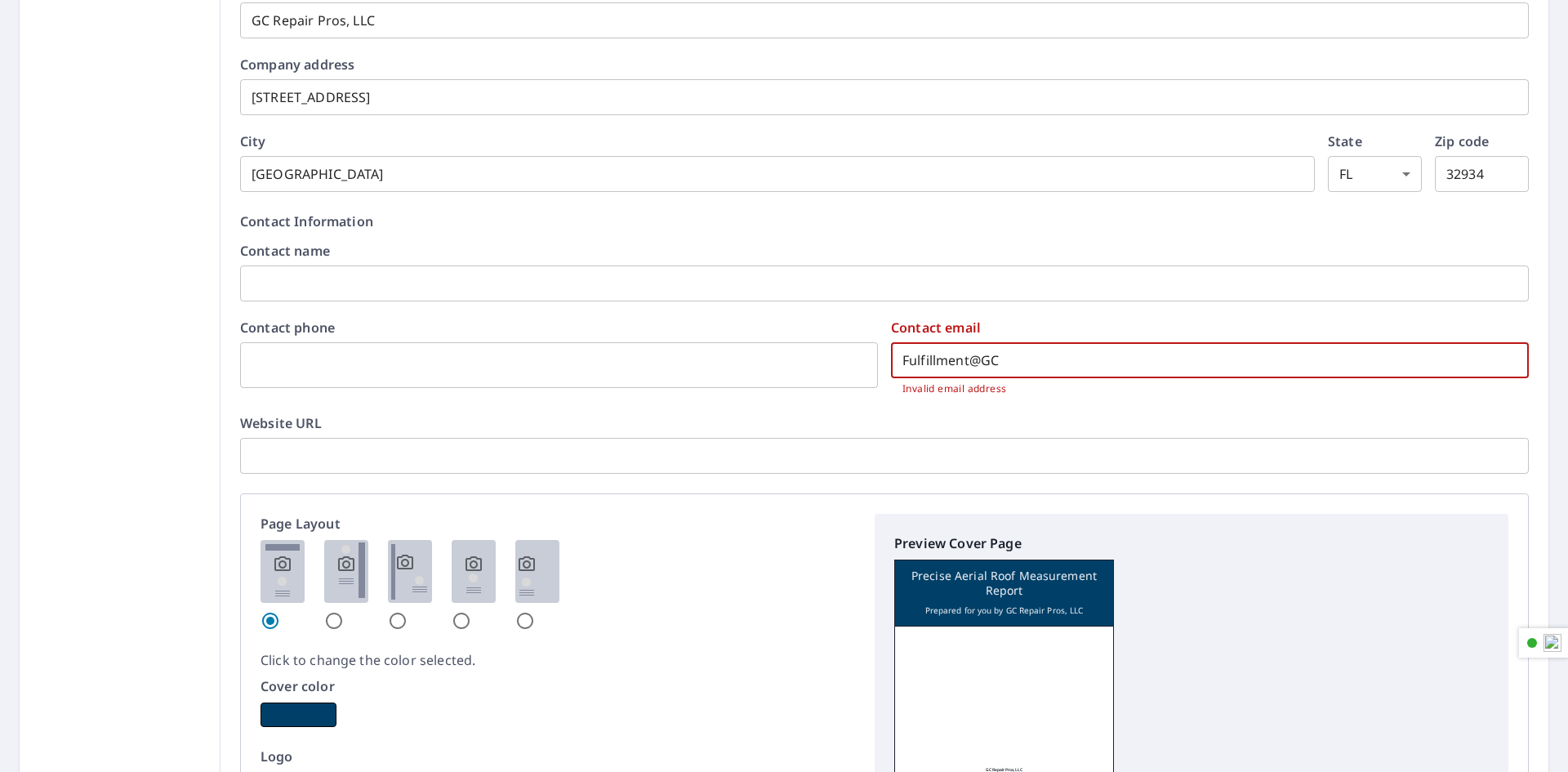
type input "Fulfillment@GCR"
checkbox input "true"
type input "Fulfillment@GCRe"
checkbox input "true"
type input "Fulfillment@GCRep"
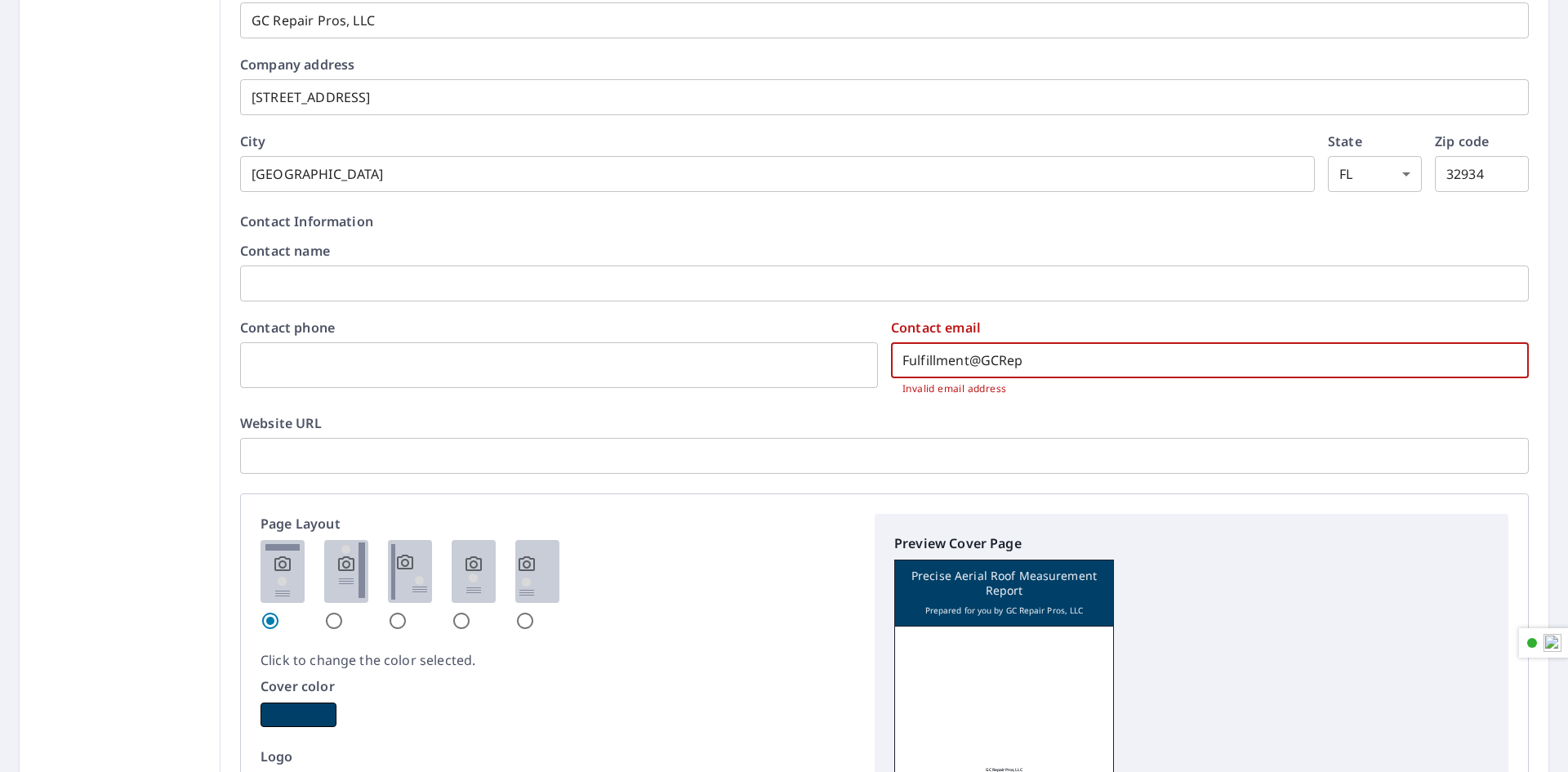
checkbox input "true"
type input "Fulfillment@GCRepa"
checkbox input "true"
type input "Fulfillment@GCRepai"
checkbox input "true"
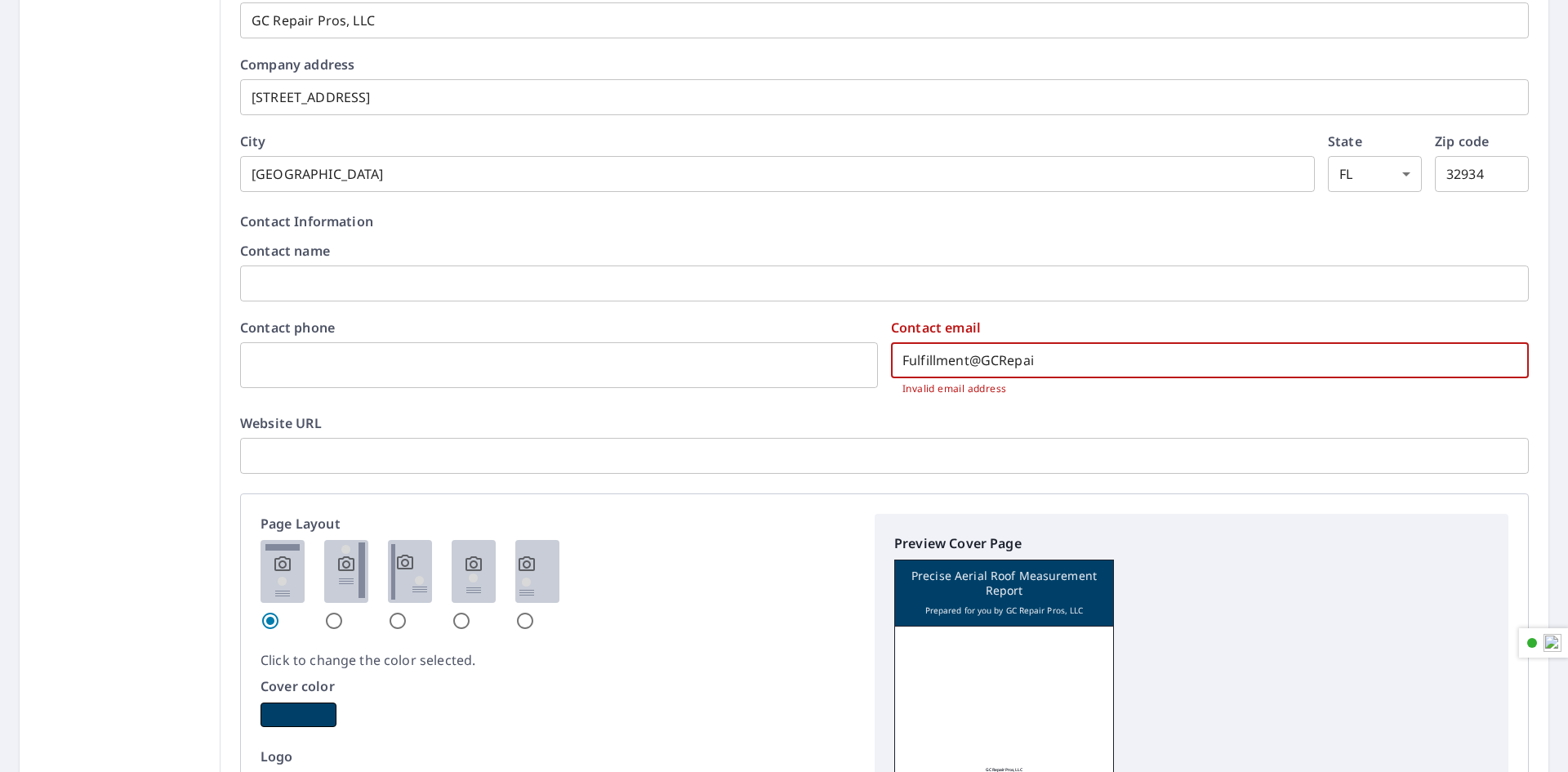
type input "Fulfillment@GCRepair"
checkbox input "true"
type input "Fulfillment@GCRepairp"
checkbox input "true"
type input "Fulfillment@GCRepairpr"
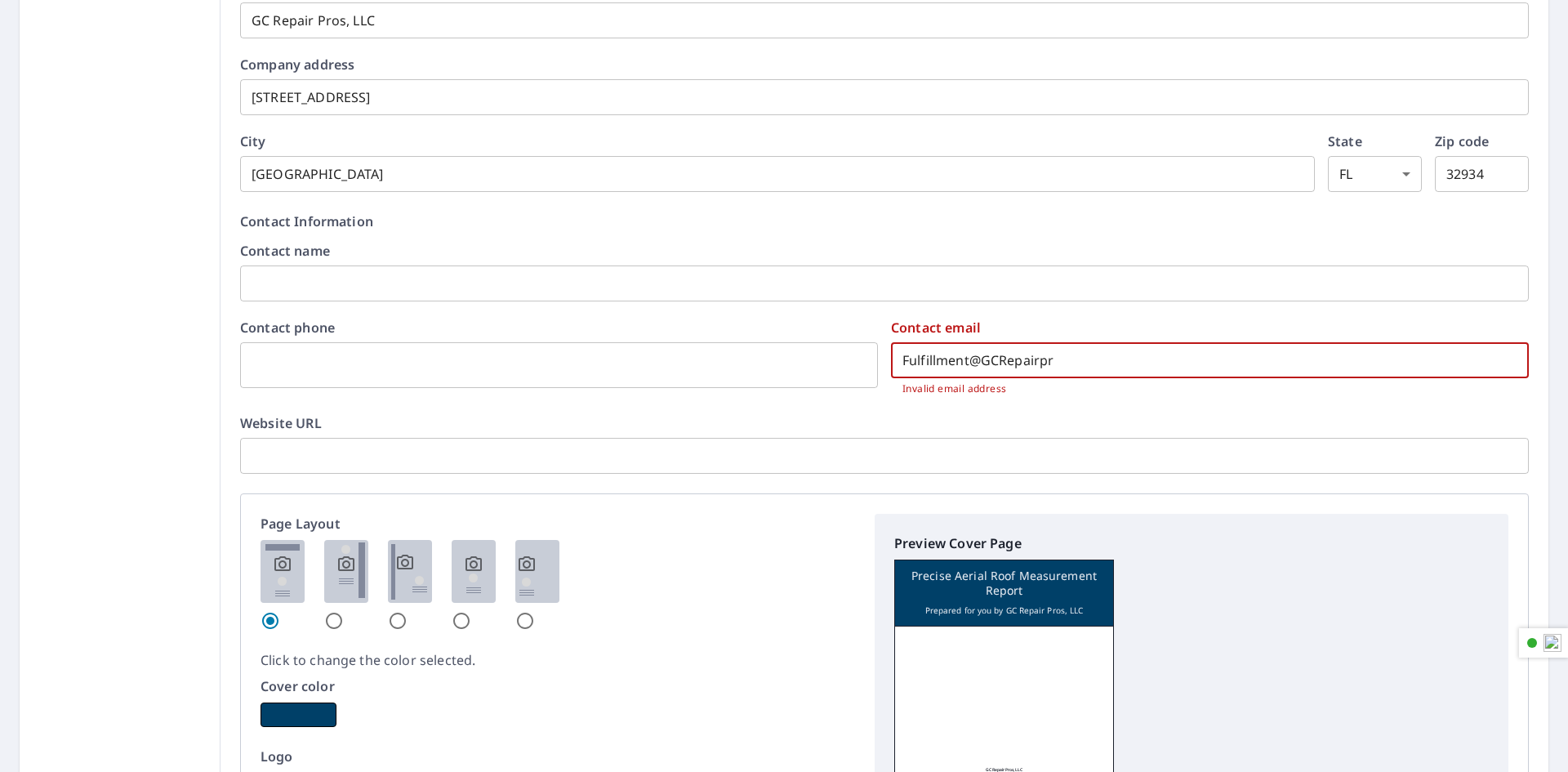
checkbox input "true"
type input "Fulfillment@GCRepairpro"
checkbox input "true"
type input "Fulfillment@GCRepairpros"
checkbox input "true"
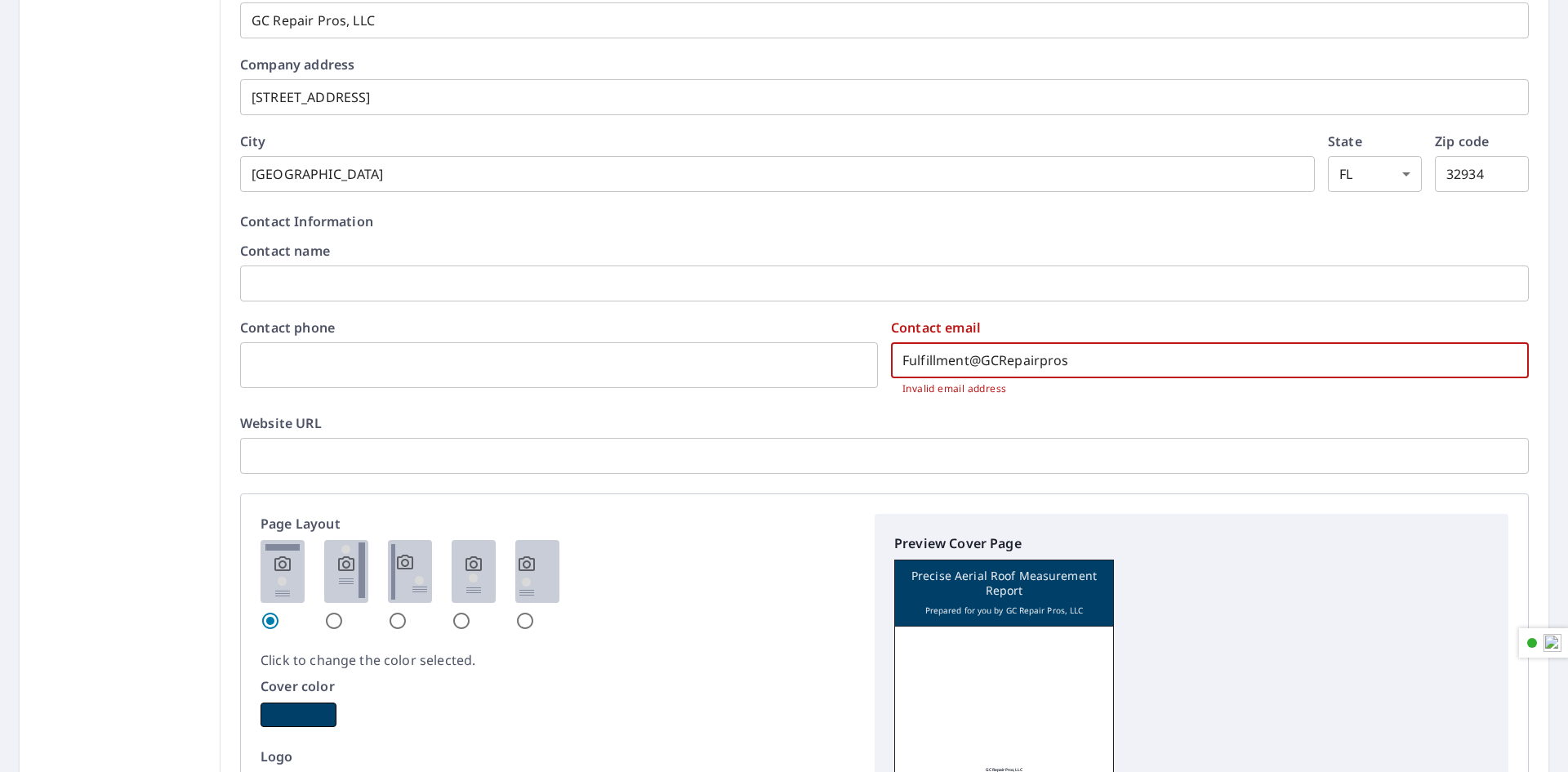
type input "Fulfillment@GCRepairpros."
checkbox input "true"
type input "Fulfillment@GCRepairpros.c"
checkbox input "true"
type input "Fulfillment@GCRepairpros.co"
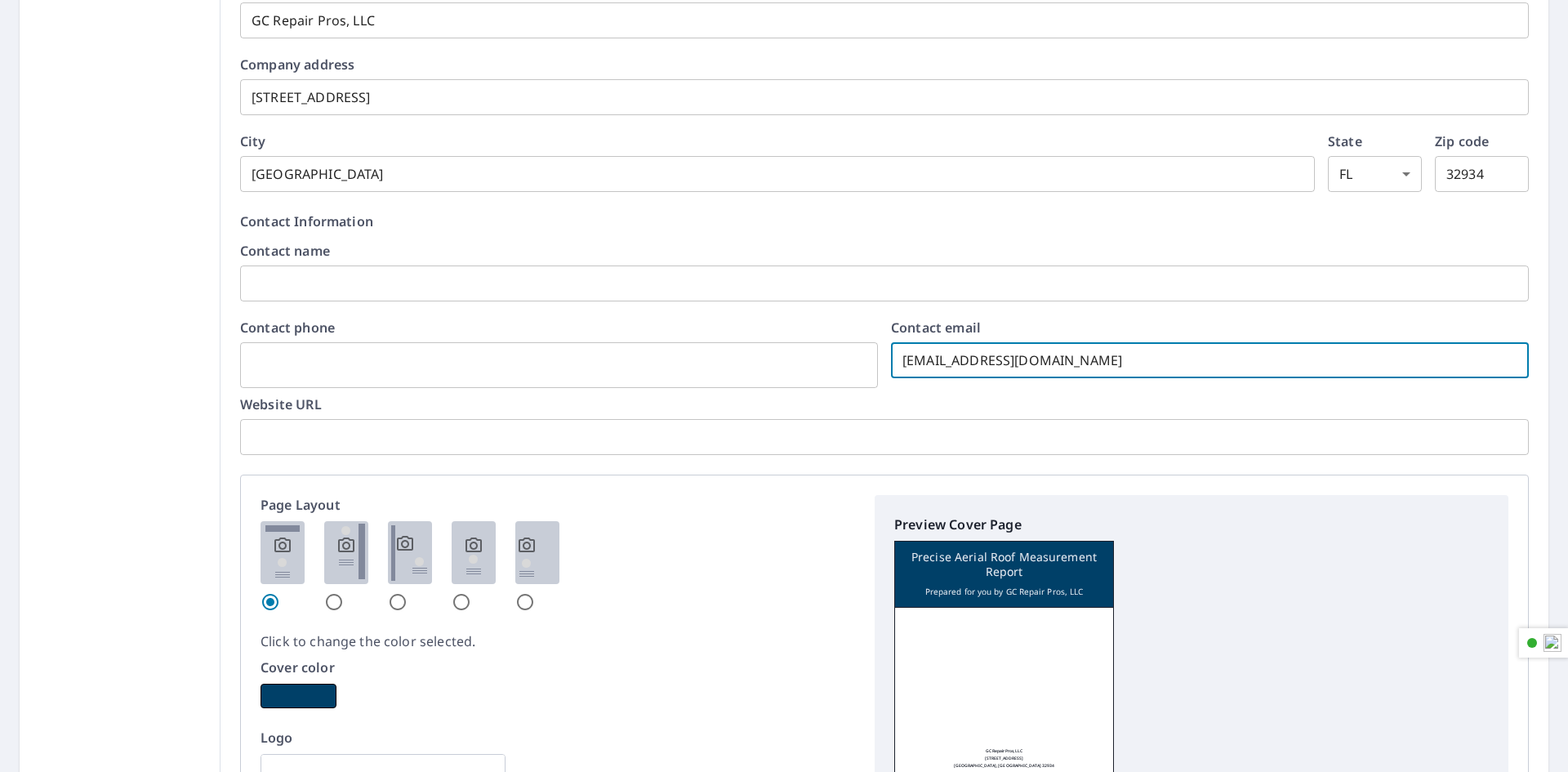
checkbox input "true"
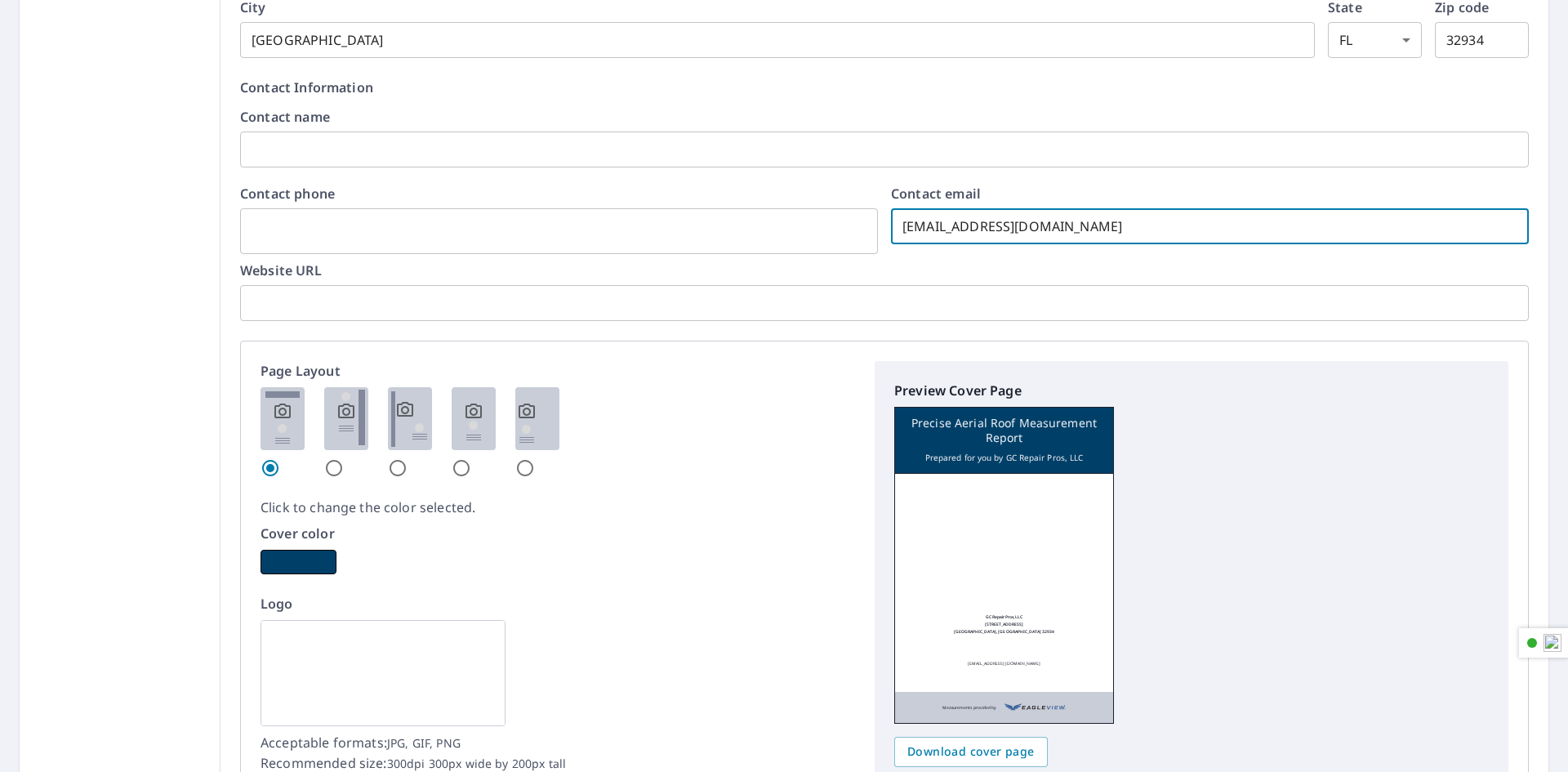
scroll to position [653, 0]
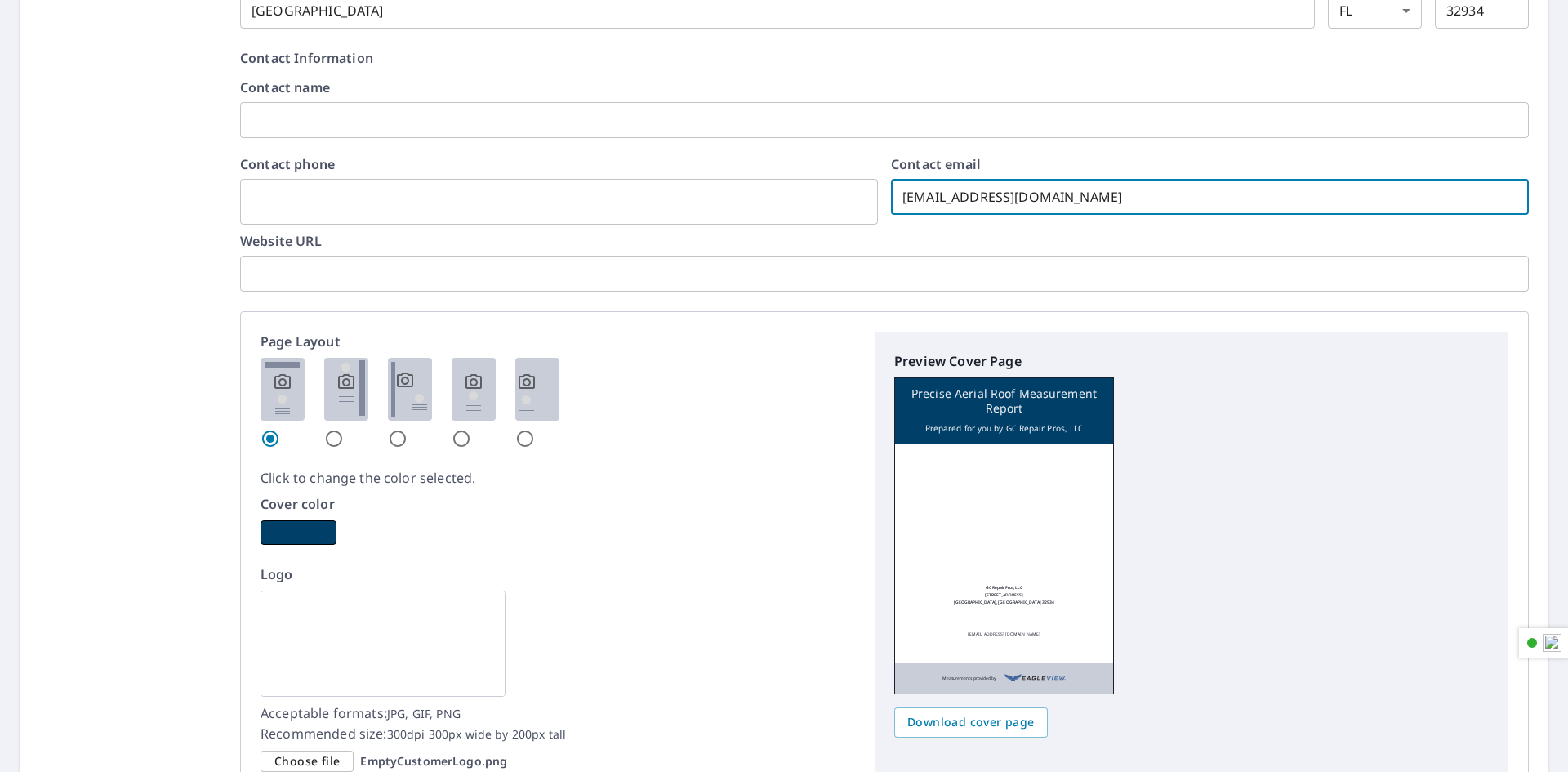
type input "Fulfillment@GCRepairpros.com"
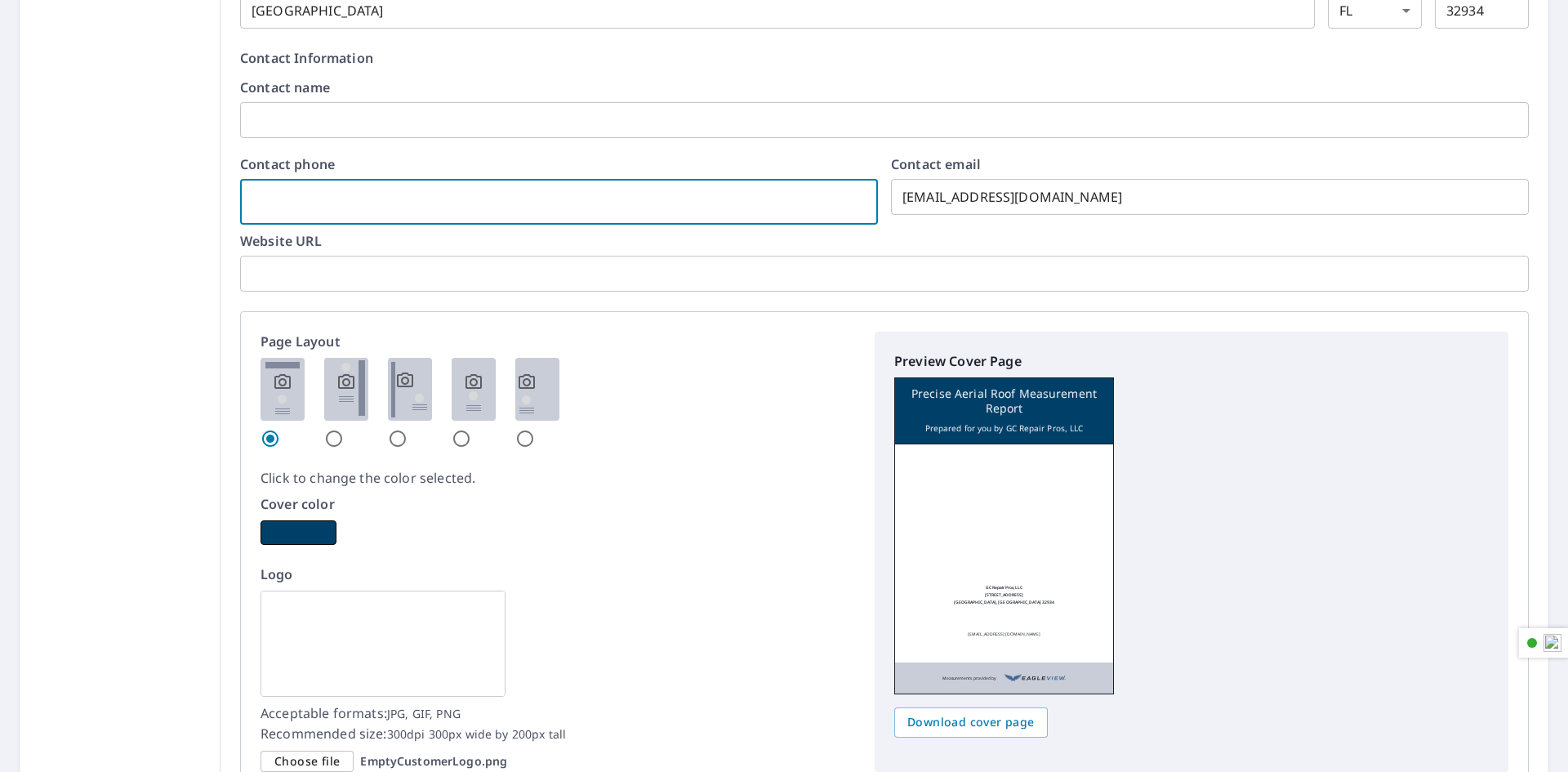
click at [589, 196] on input "text" at bounding box center [558, 201] width 637 height 46
type input "321-576-7816"
checkbox input "true"
click at [680, 358] on div at bounding box center [557, 403] width 594 height 90
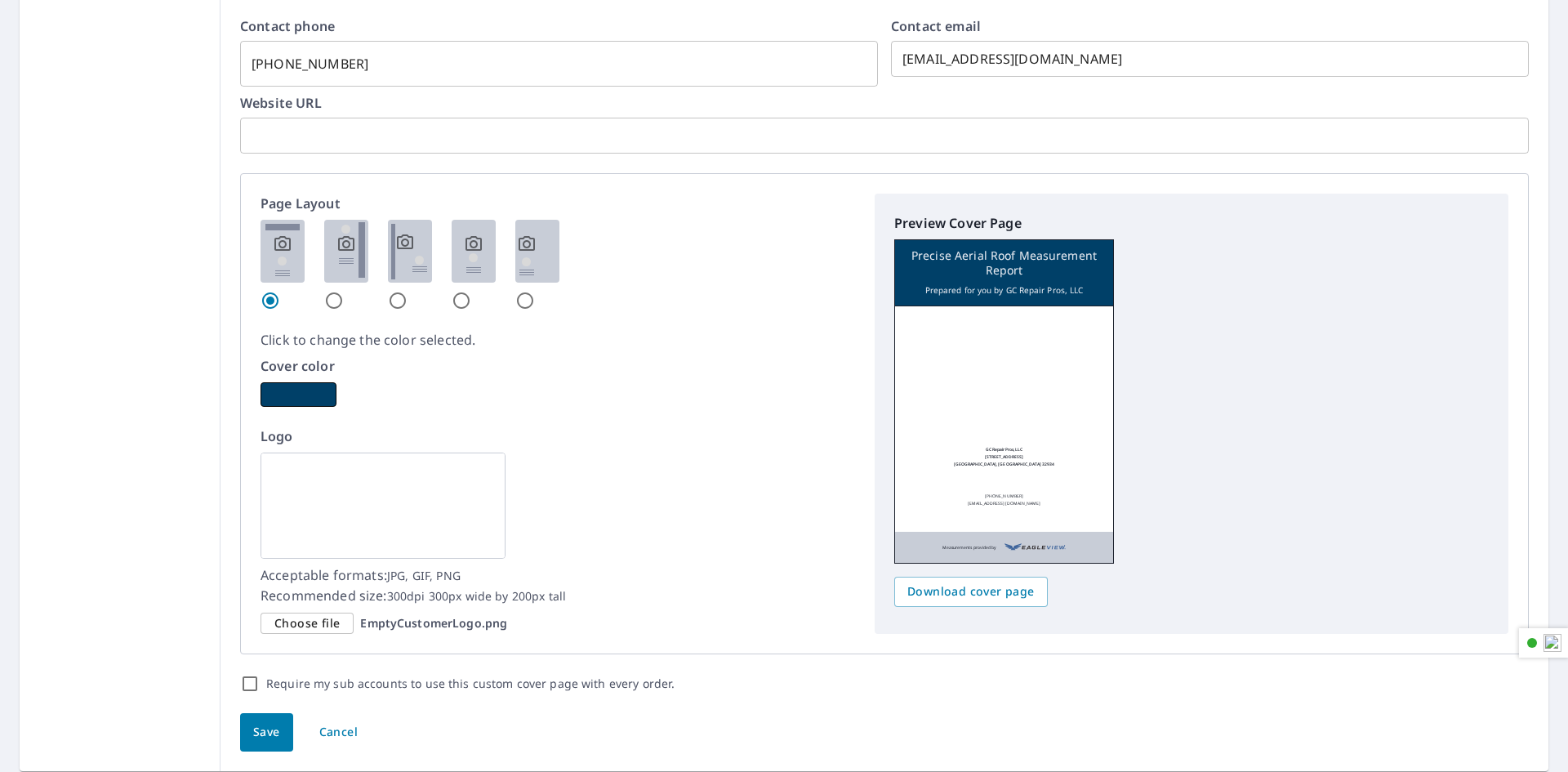
scroll to position [817, 0]
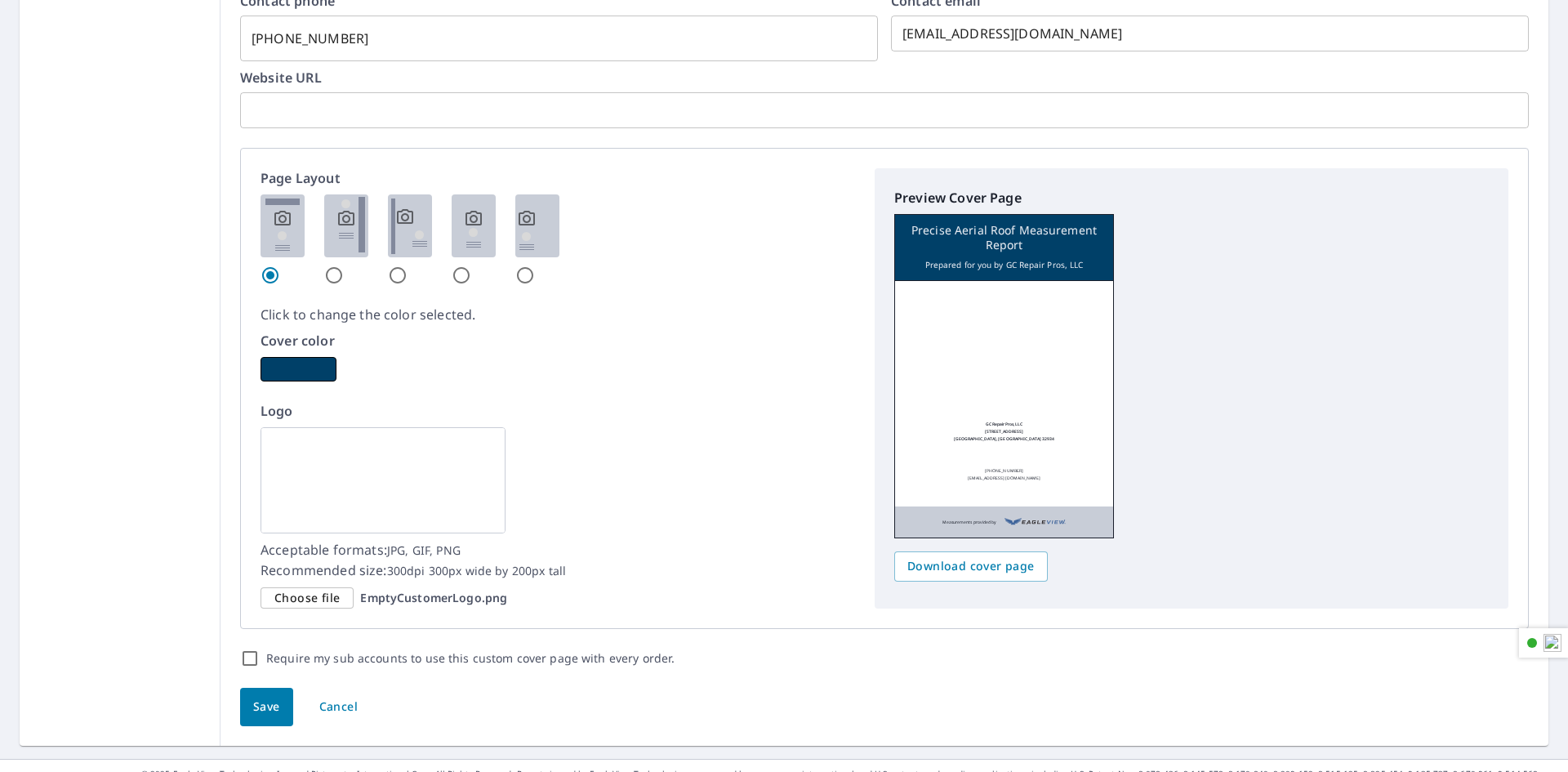
click at [348, 227] on img at bounding box center [346, 226] width 44 height 63
click at [344, 265] on input "radio" at bounding box center [334, 275] width 20 height 20
radio input "true"
checkbox input "true"
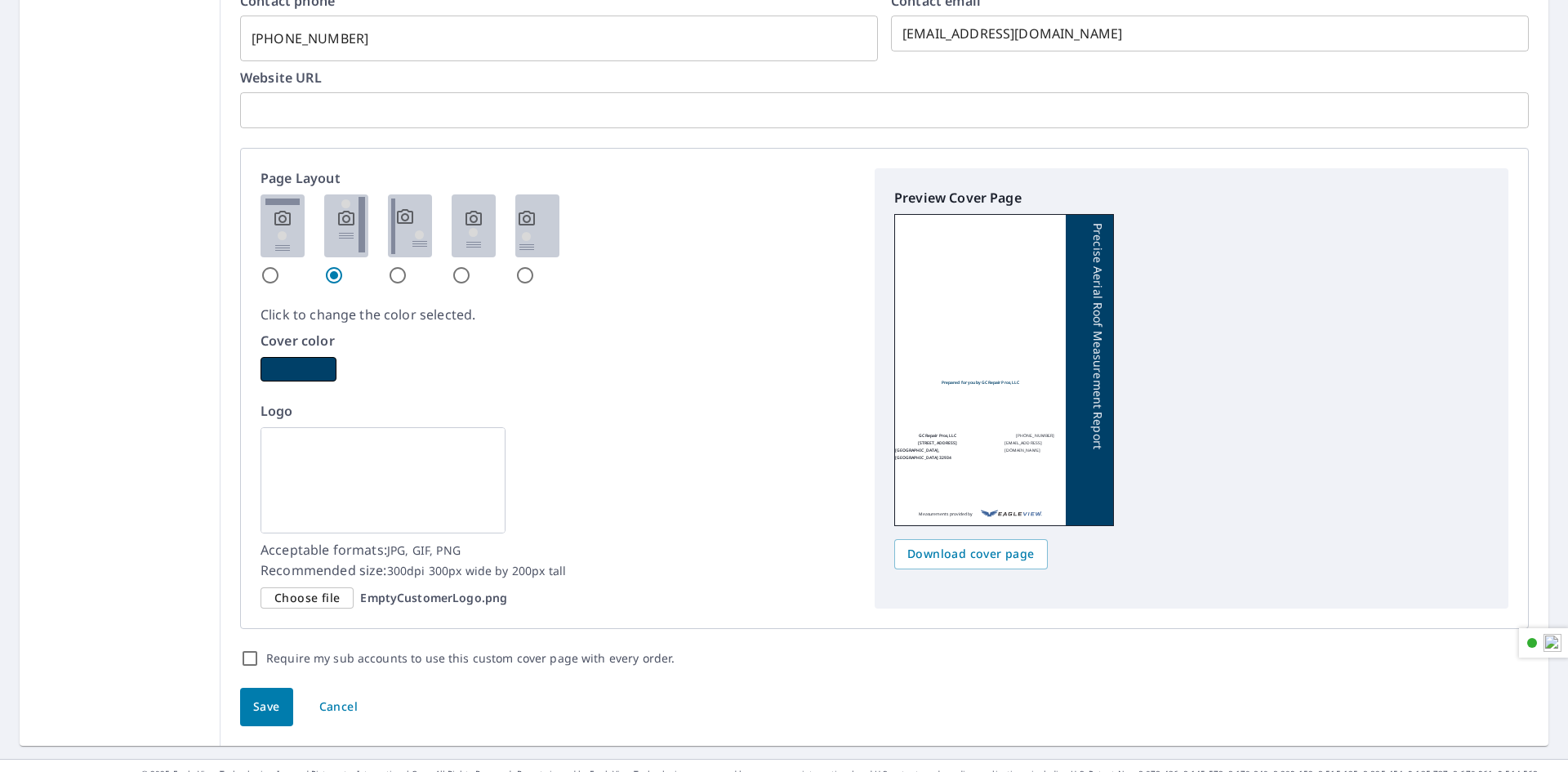
click at [269, 221] on img at bounding box center [282, 226] width 44 height 63
click at [269, 265] on input "radio" at bounding box center [270, 275] width 20 height 20
radio input "true"
checkbox input "true"
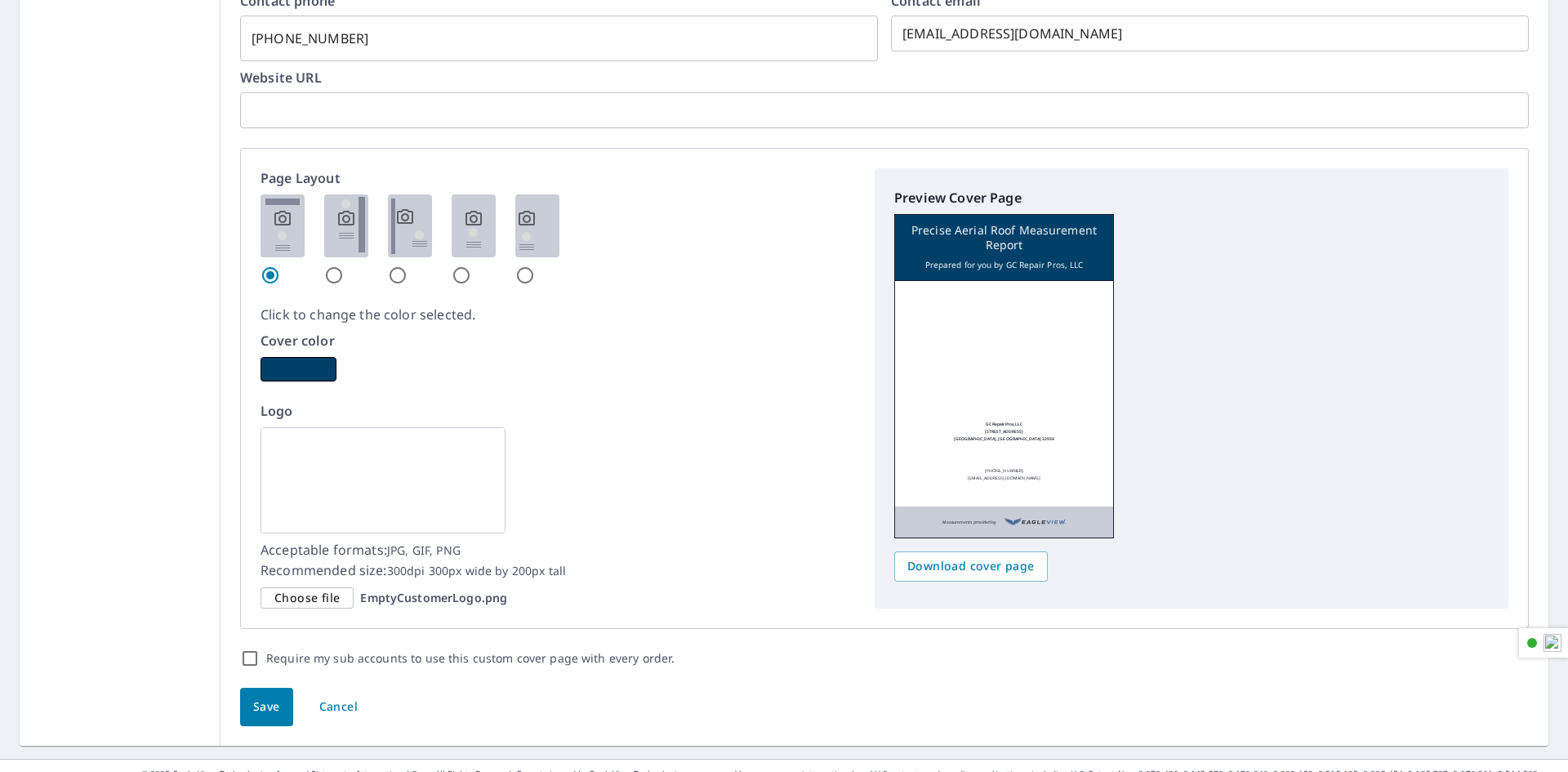
click at [422, 228] on img at bounding box center [409, 226] width 44 height 63
click at [407, 265] on input "radio" at bounding box center [398, 275] width 20 height 20
radio input "true"
checkbox input "true"
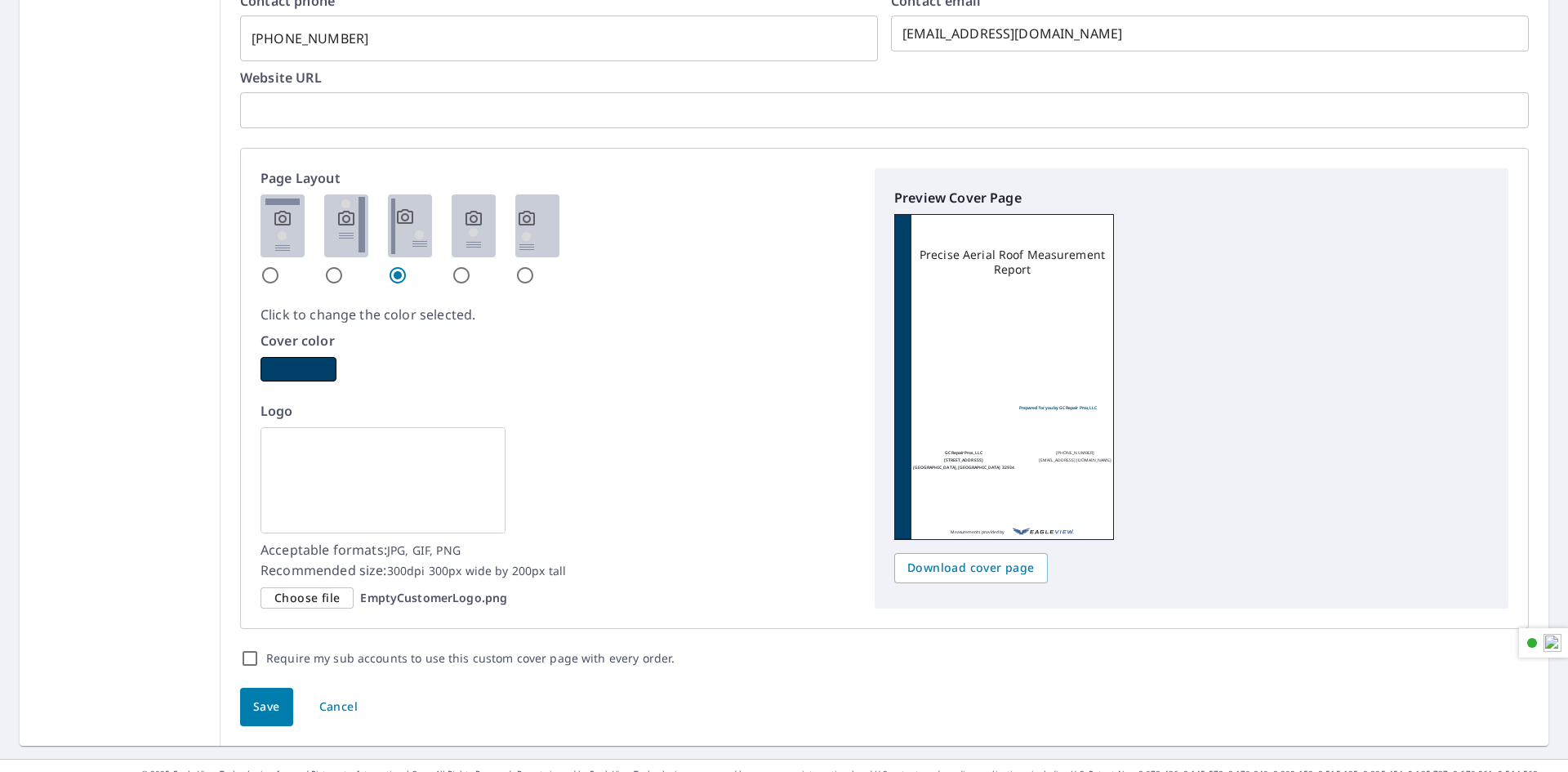
click at [474, 238] on img at bounding box center [473, 226] width 44 height 63
click at [471, 265] on input "radio" at bounding box center [461, 275] width 20 height 20
radio input "true"
checkbox input "true"
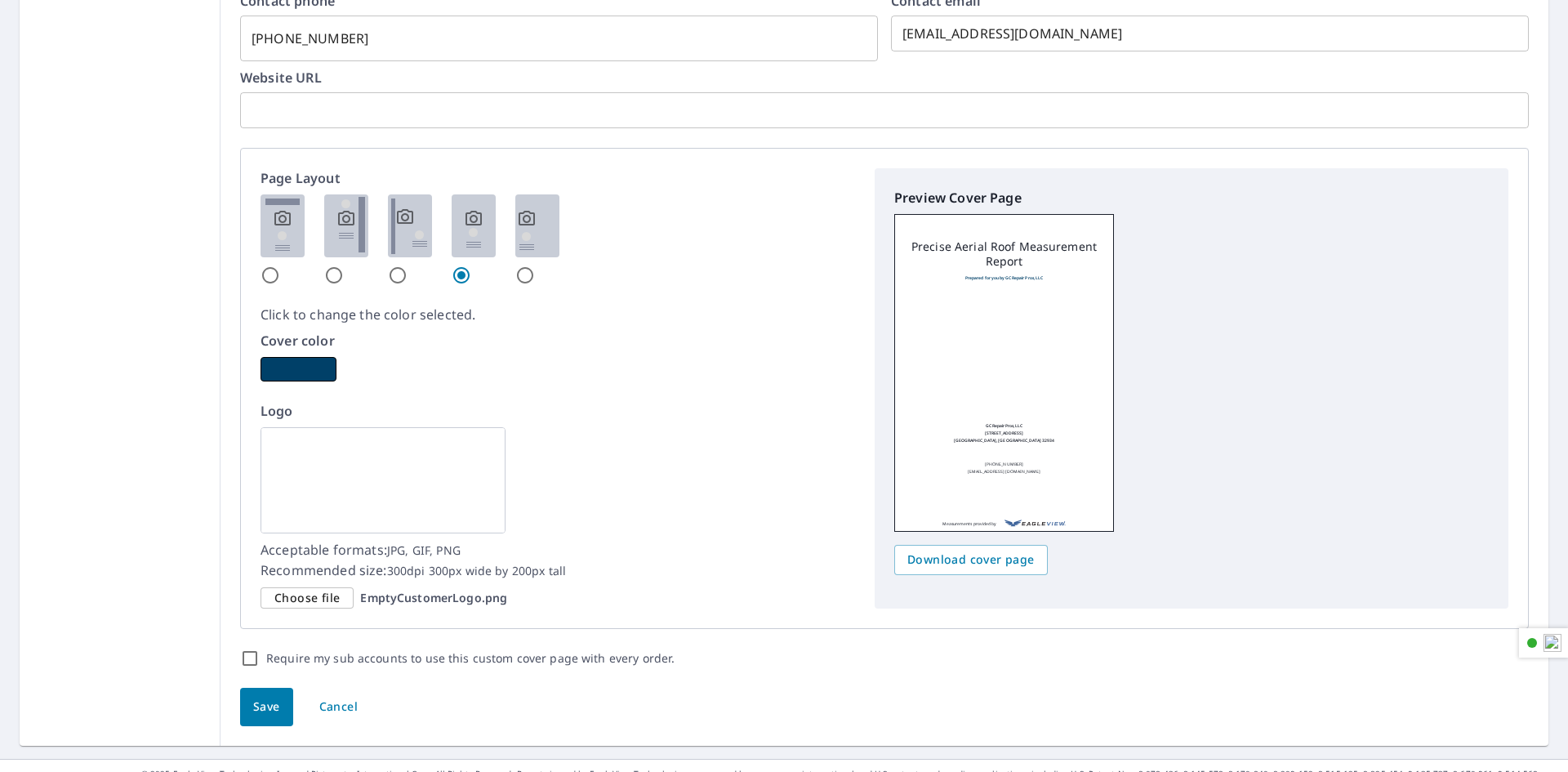
click at [404, 229] on img at bounding box center [409, 226] width 44 height 63
click at [404, 265] on input "radio" at bounding box center [398, 275] width 20 height 20
radio input "true"
checkbox input "true"
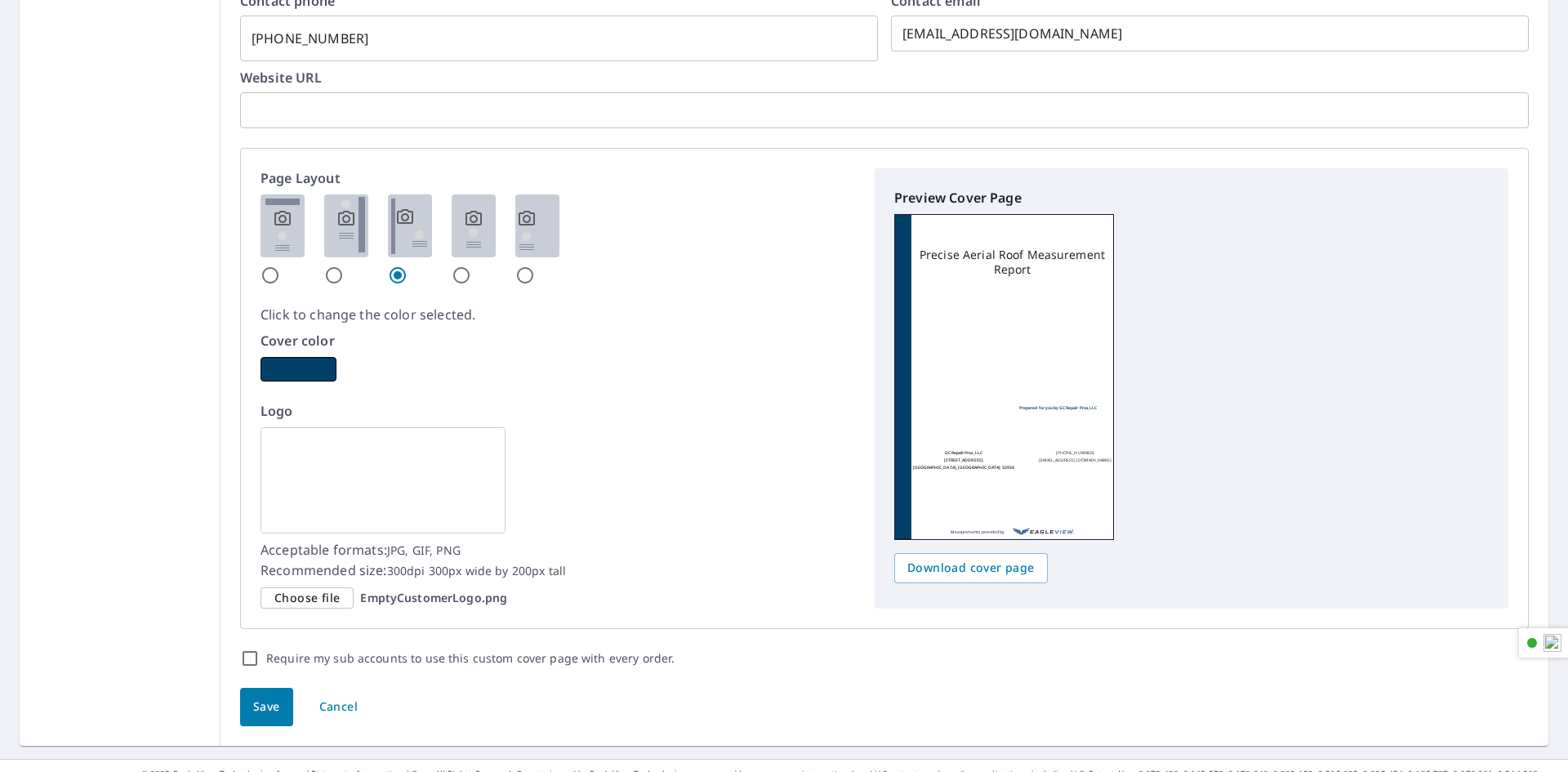
click at [343, 229] on img at bounding box center [346, 226] width 44 height 63
click at [343, 265] on input "radio" at bounding box center [334, 275] width 20 height 20
radio input "true"
checkbox input "true"
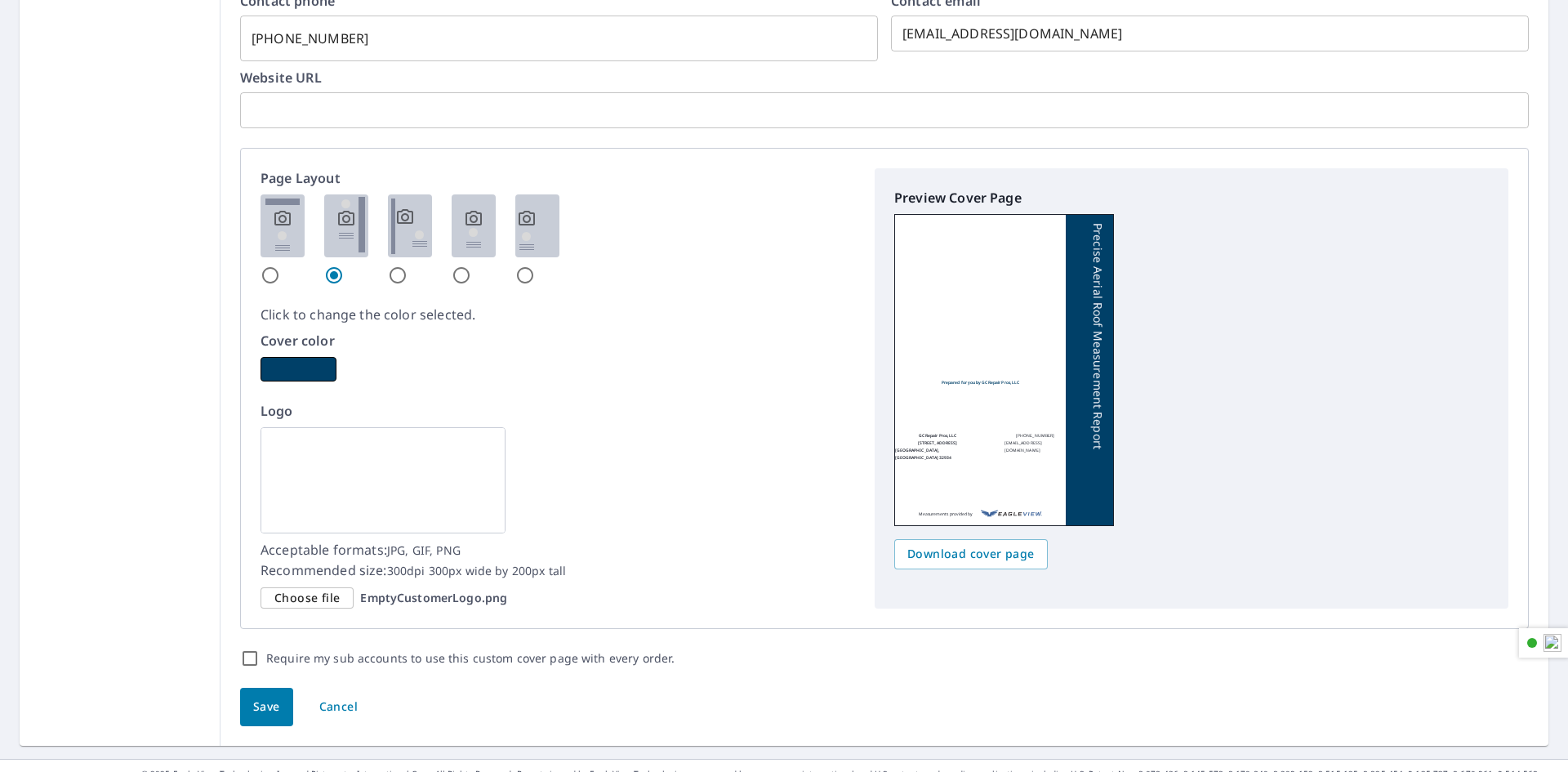
click at [391, 230] on img at bounding box center [409, 226] width 44 height 63
click at [391, 265] on input "radio" at bounding box center [398, 275] width 20 height 20
radio input "true"
checkbox input "true"
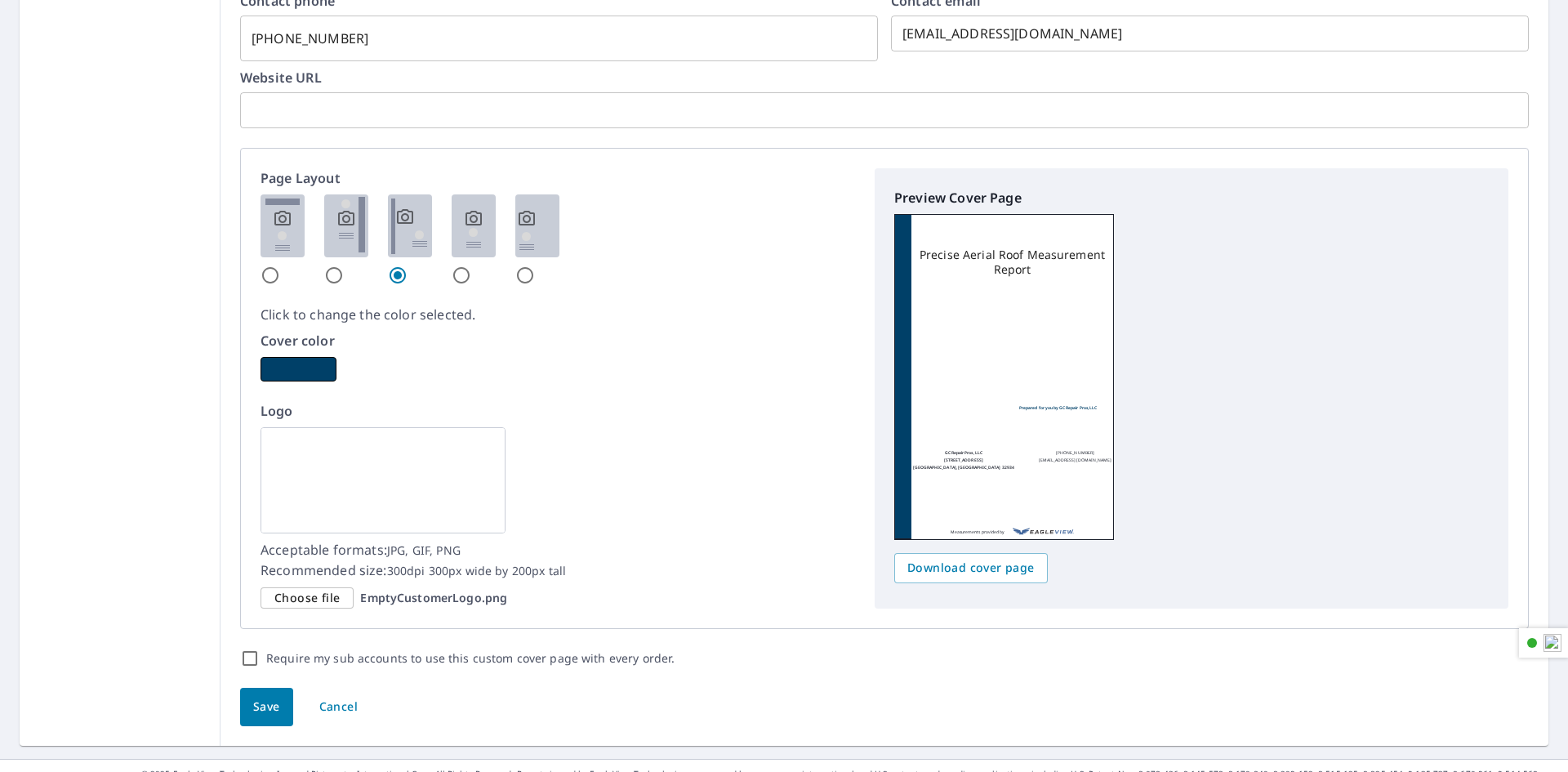
click at [288, 226] on img at bounding box center [282, 226] width 44 height 63
click at [280, 265] on input "radio" at bounding box center [270, 275] width 20 height 20
radio input "true"
checkbox input "true"
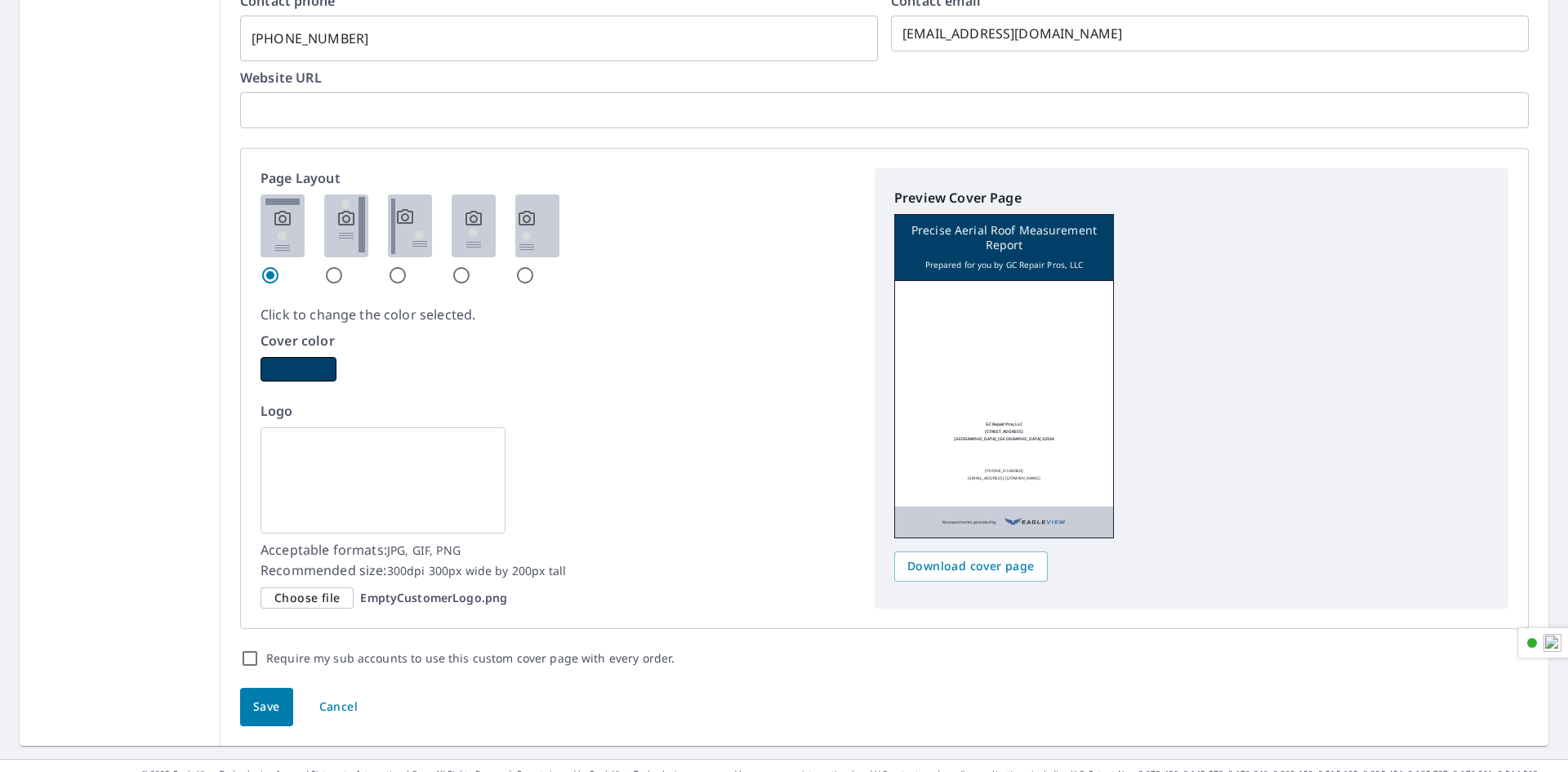
click at [401, 231] on img at bounding box center [409, 226] width 44 height 63
click at [401, 265] on input "radio" at bounding box center [398, 275] width 20 height 20
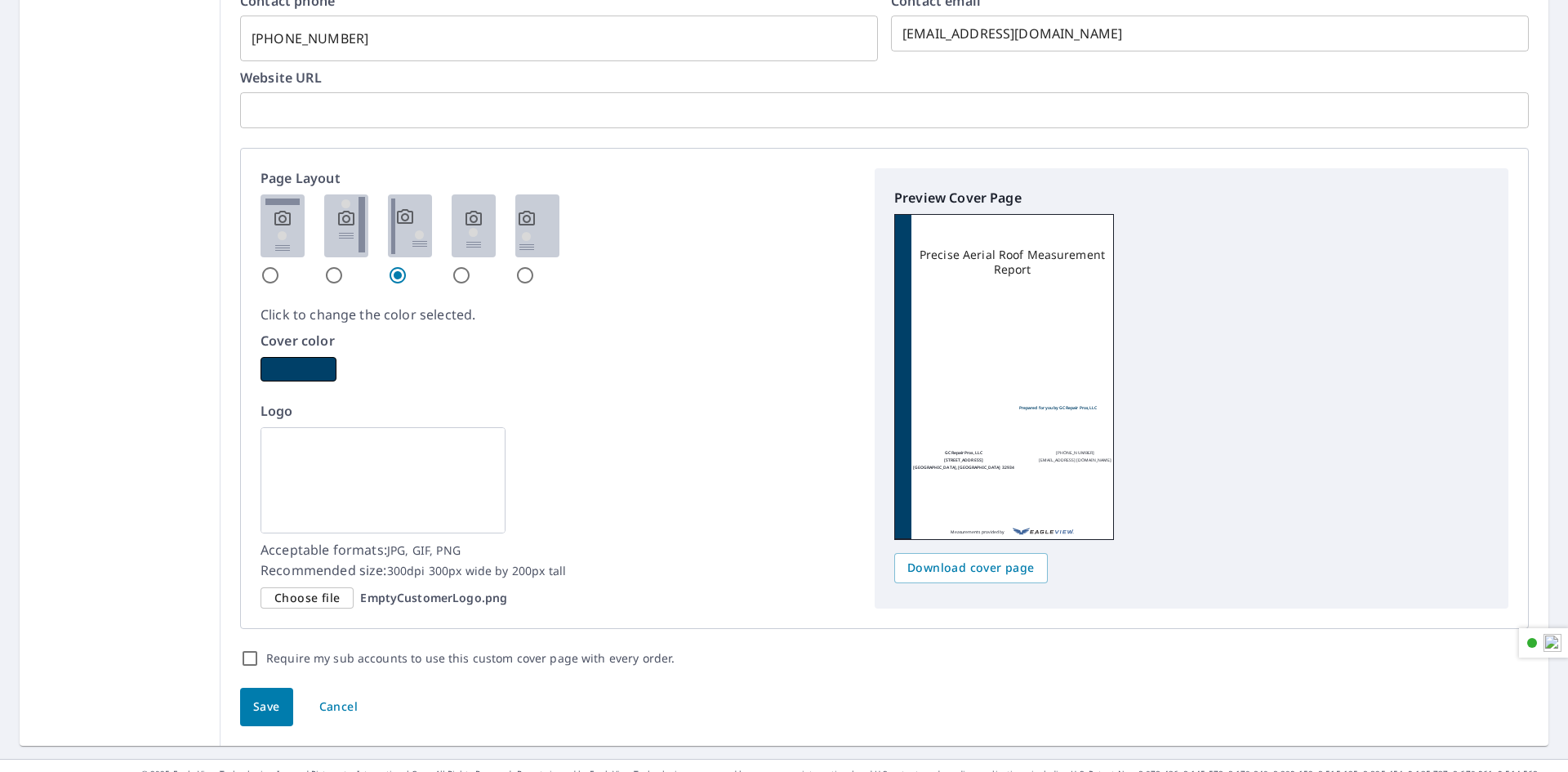
scroll to position [846, 0]
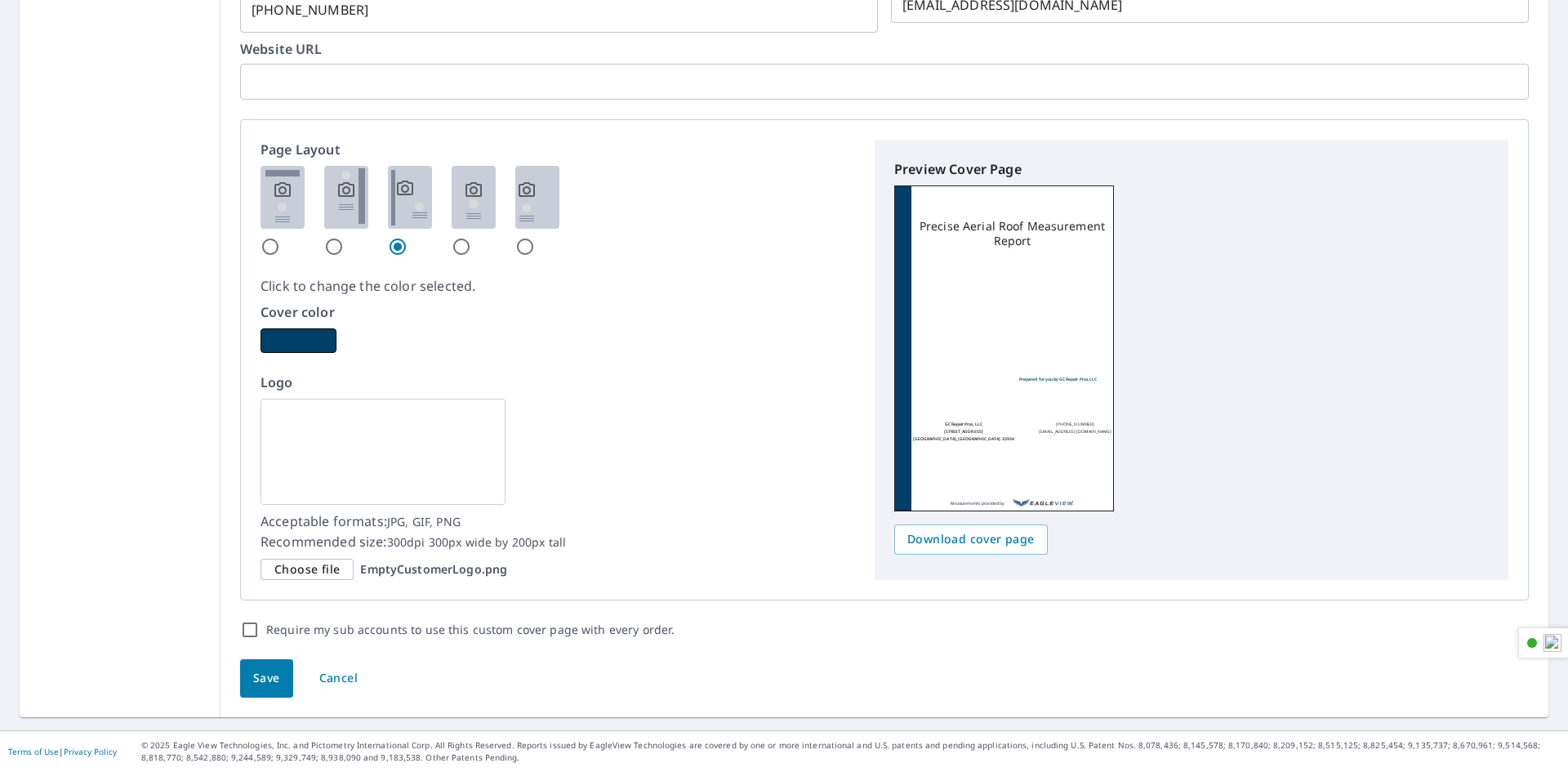
click at [427, 424] on img at bounding box center [382, 452] width 244 height 106
click at [284, 570] on span "Choose file" at bounding box center [306, 570] width 66 height 21
click at [0, 0] on input "Choose file EmptyCustomerLogo.png" at bounding box center [0, 0] width 0 height 0
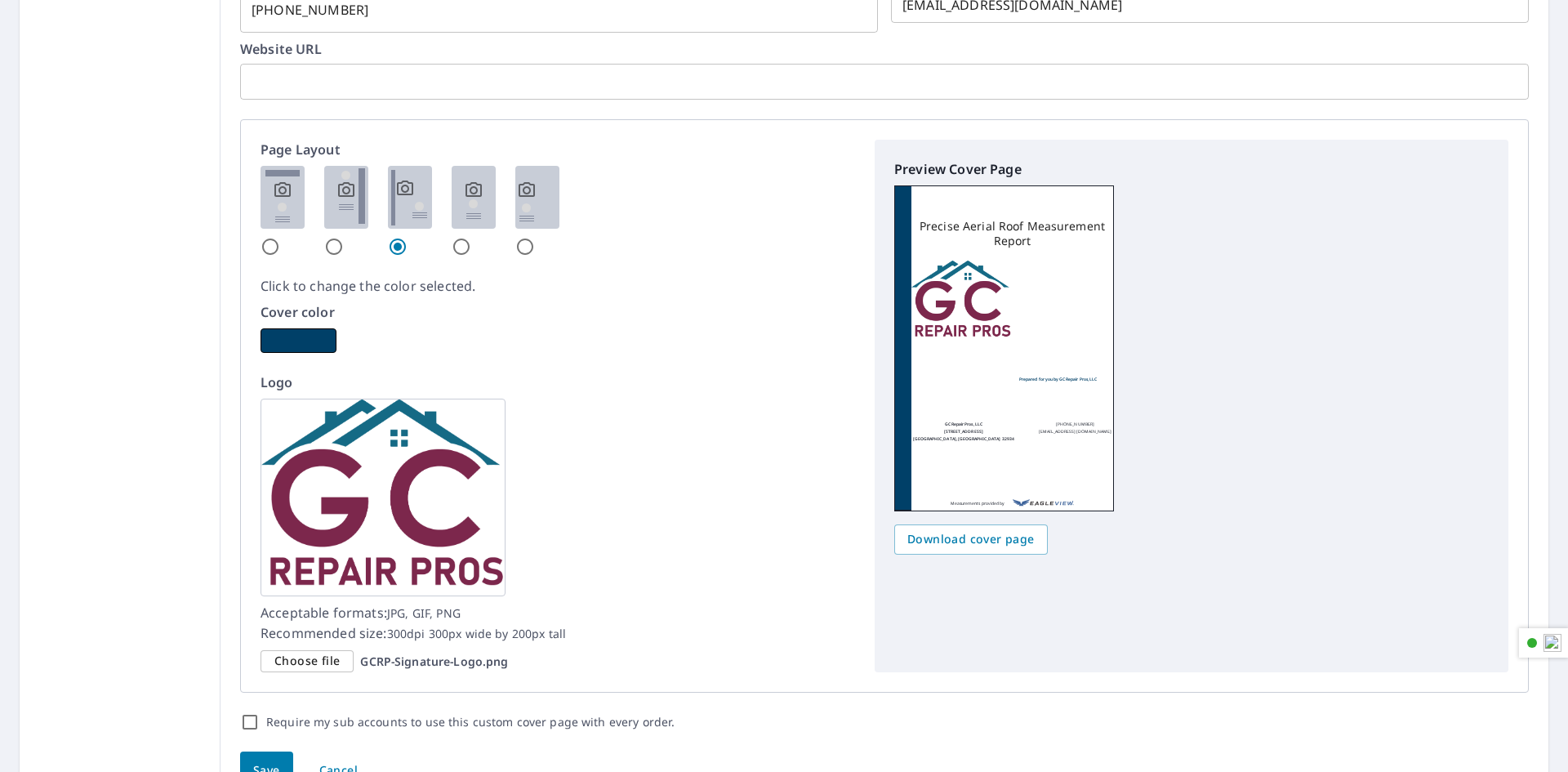
click at [267, 196] on img at bounding box center [282, 197] width 44 height 63
click at [267, 237] on input "radio" at bounding box center [270, 247] width 20 height 20
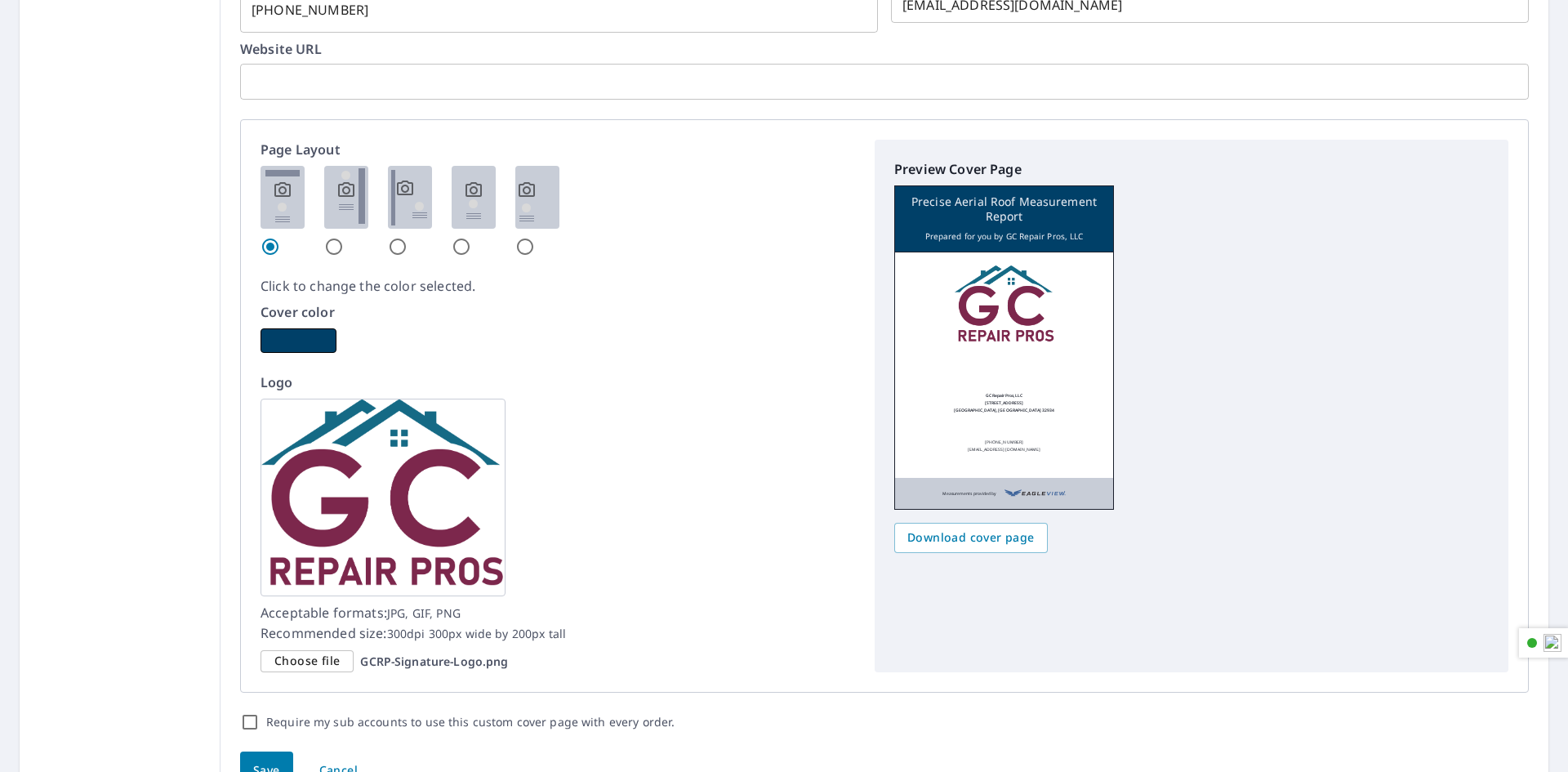
click at [325, 193] on img at bounding box center [346, 197] width 44 height 63
click at [325, 237] on input "radio" at bounding box center [334, 247] width 20 height 20
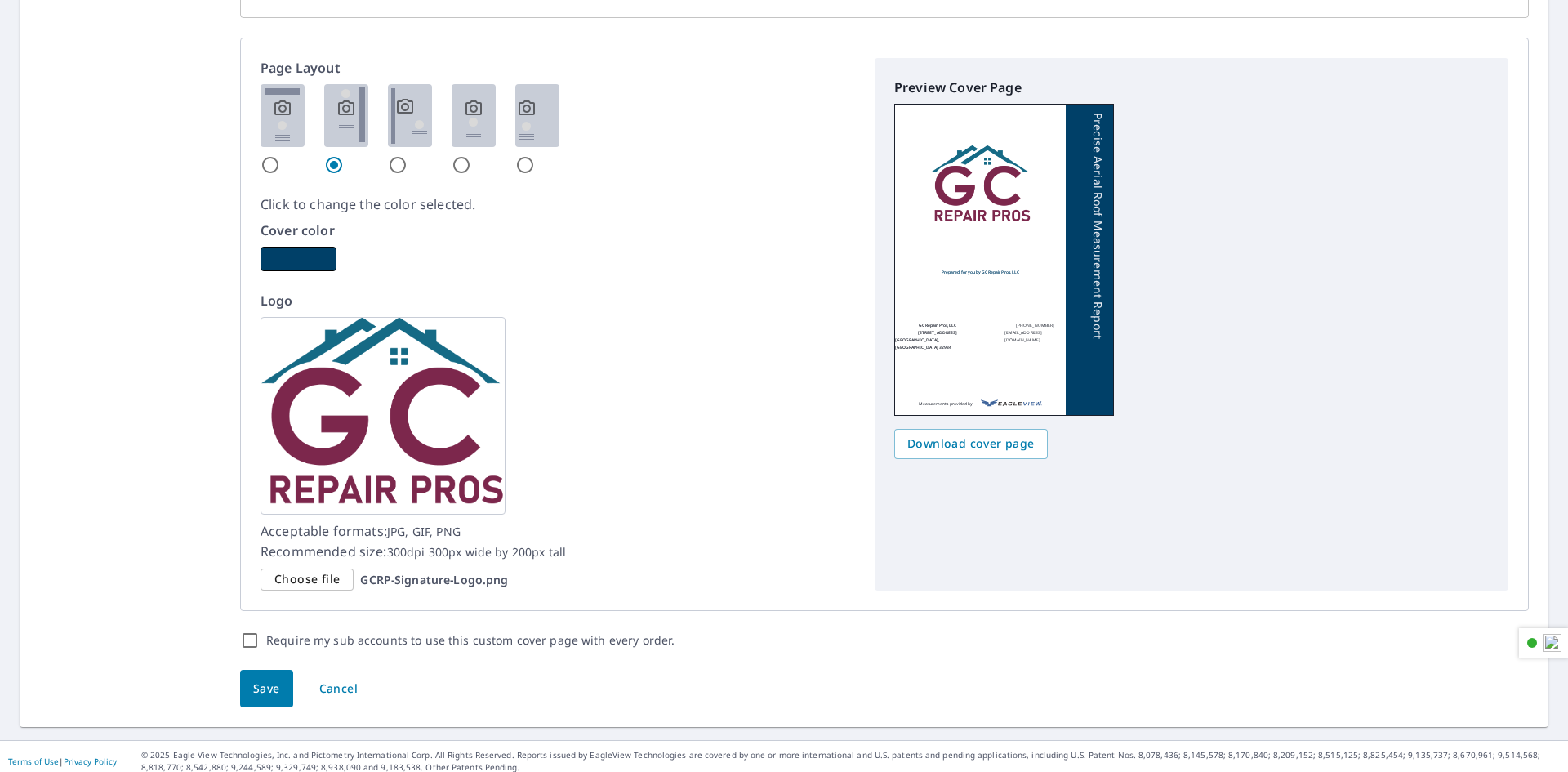
scroll to position [937, 0]
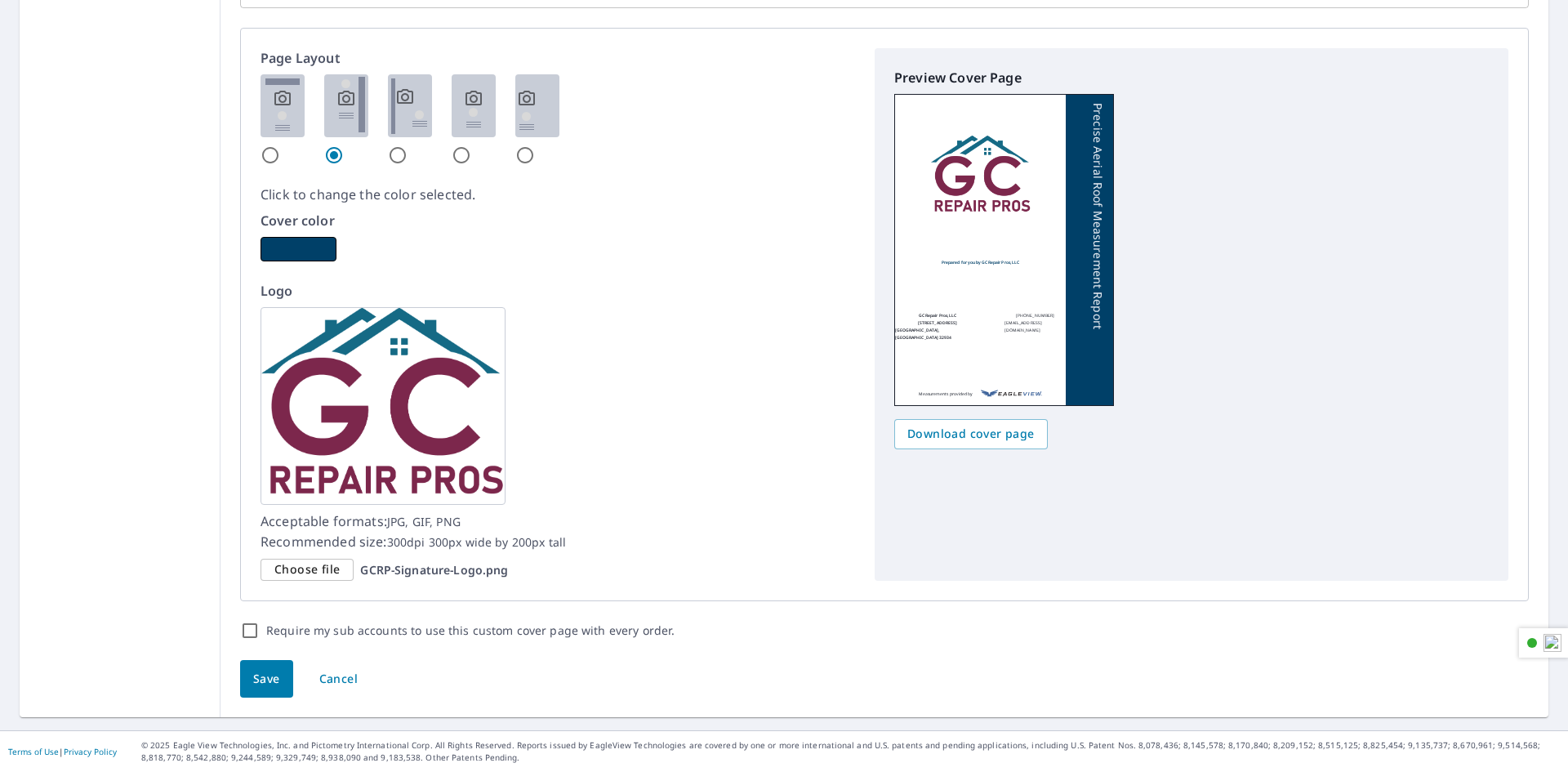
click at [249, 631] on input "Require my sub accounts to use this custom cover page with every order." at bounding box center [249, 631] width 20 height 20
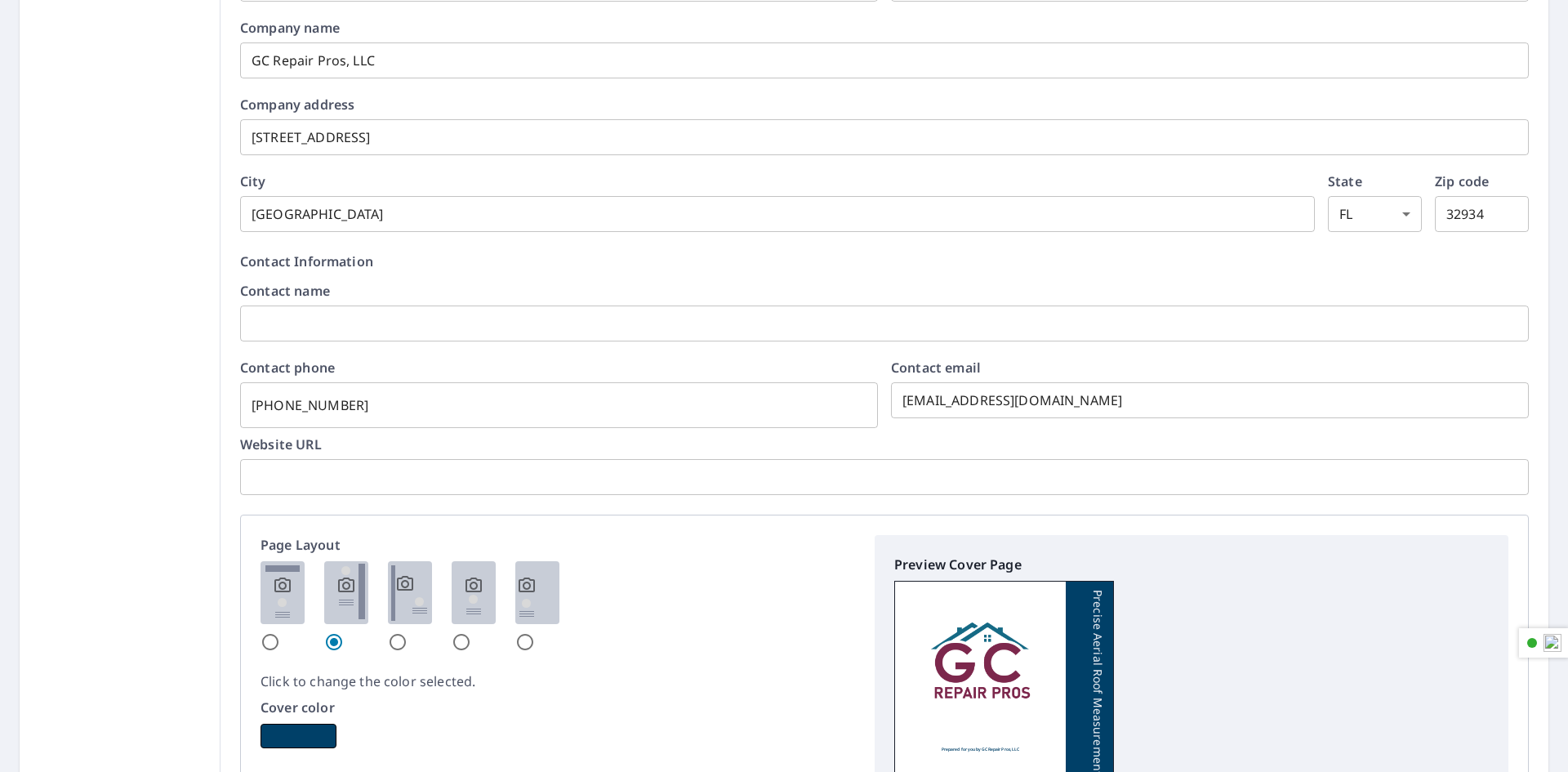
scroll to position [447, 0]
click at [429, 419] on input "321-576-7816" at bounding box center [558, 408] width 637 height 46
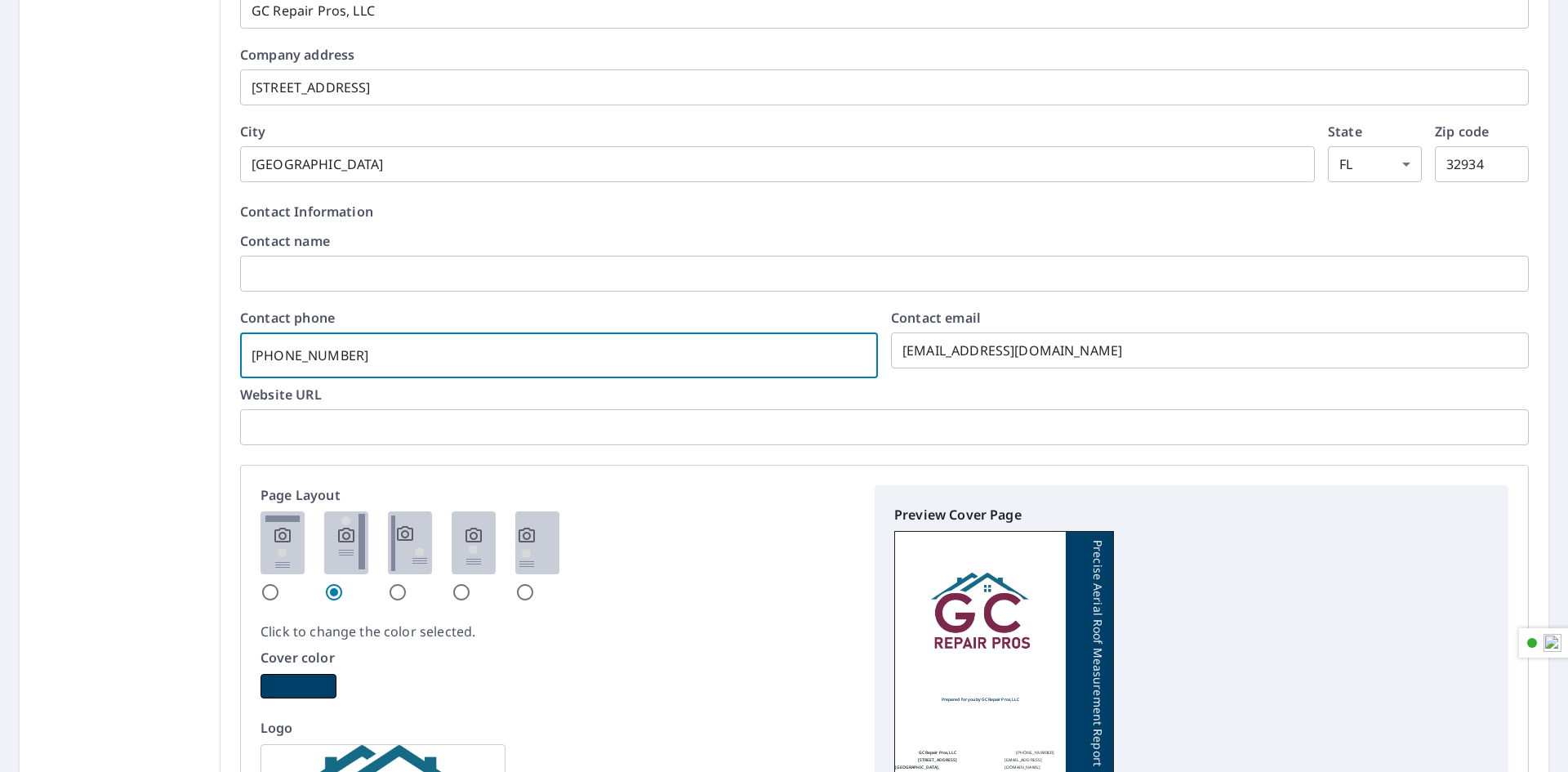
scroll to position [528, 0]
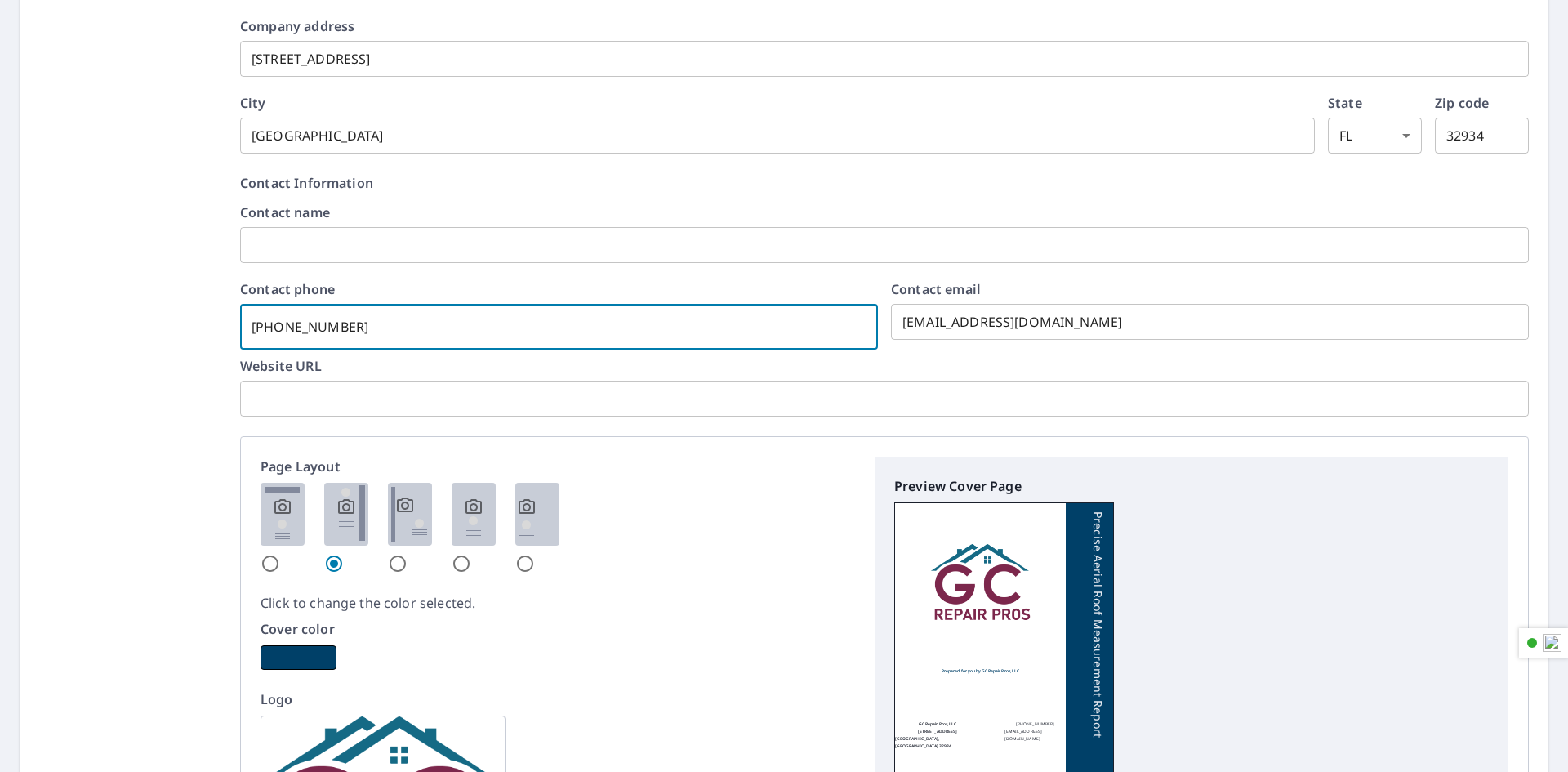
click at [345, 408] on input "text" at bounding box center [884, 399] width 1288 height 46
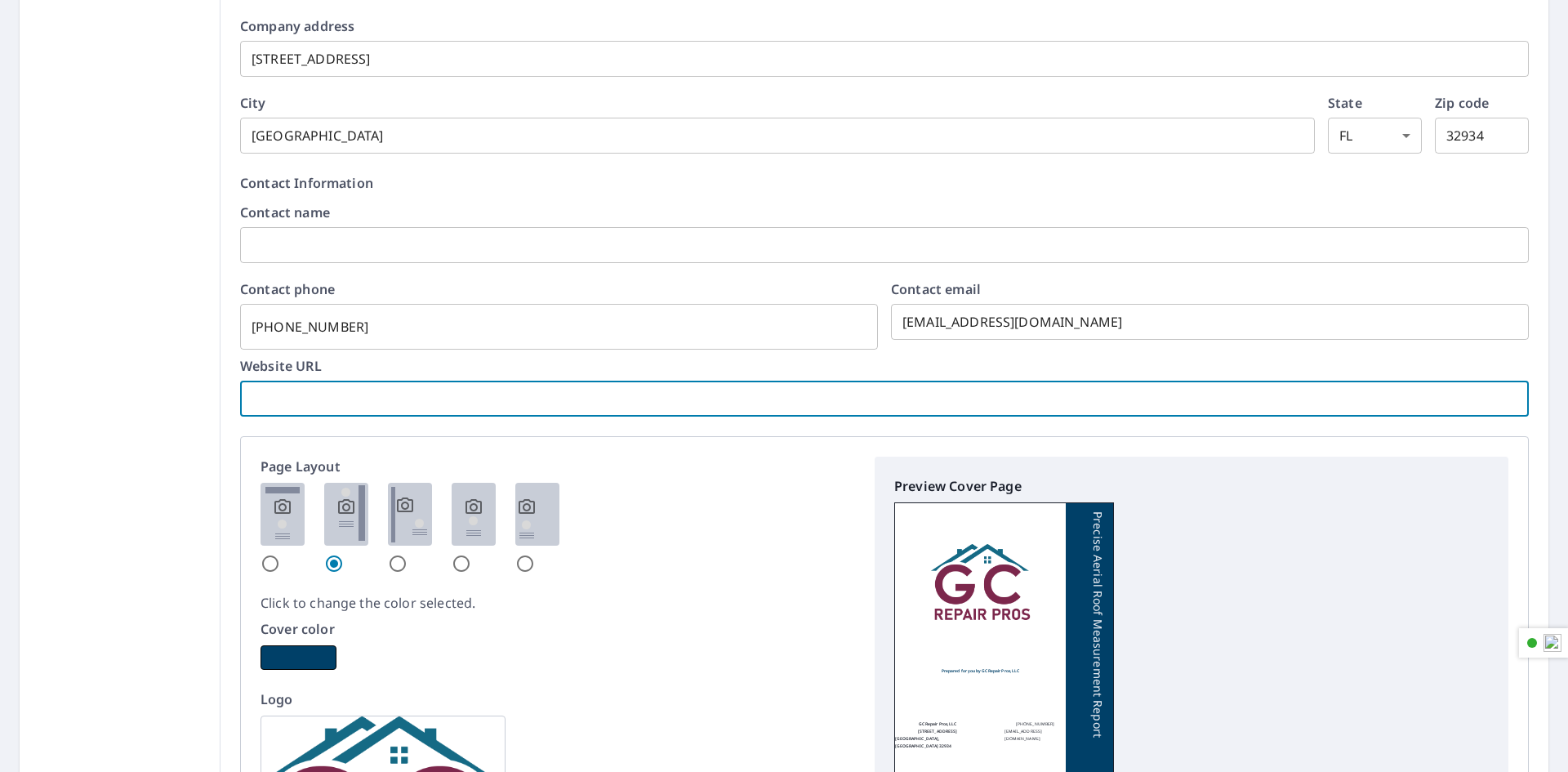
paste input "https://gcrepairpros.com/"
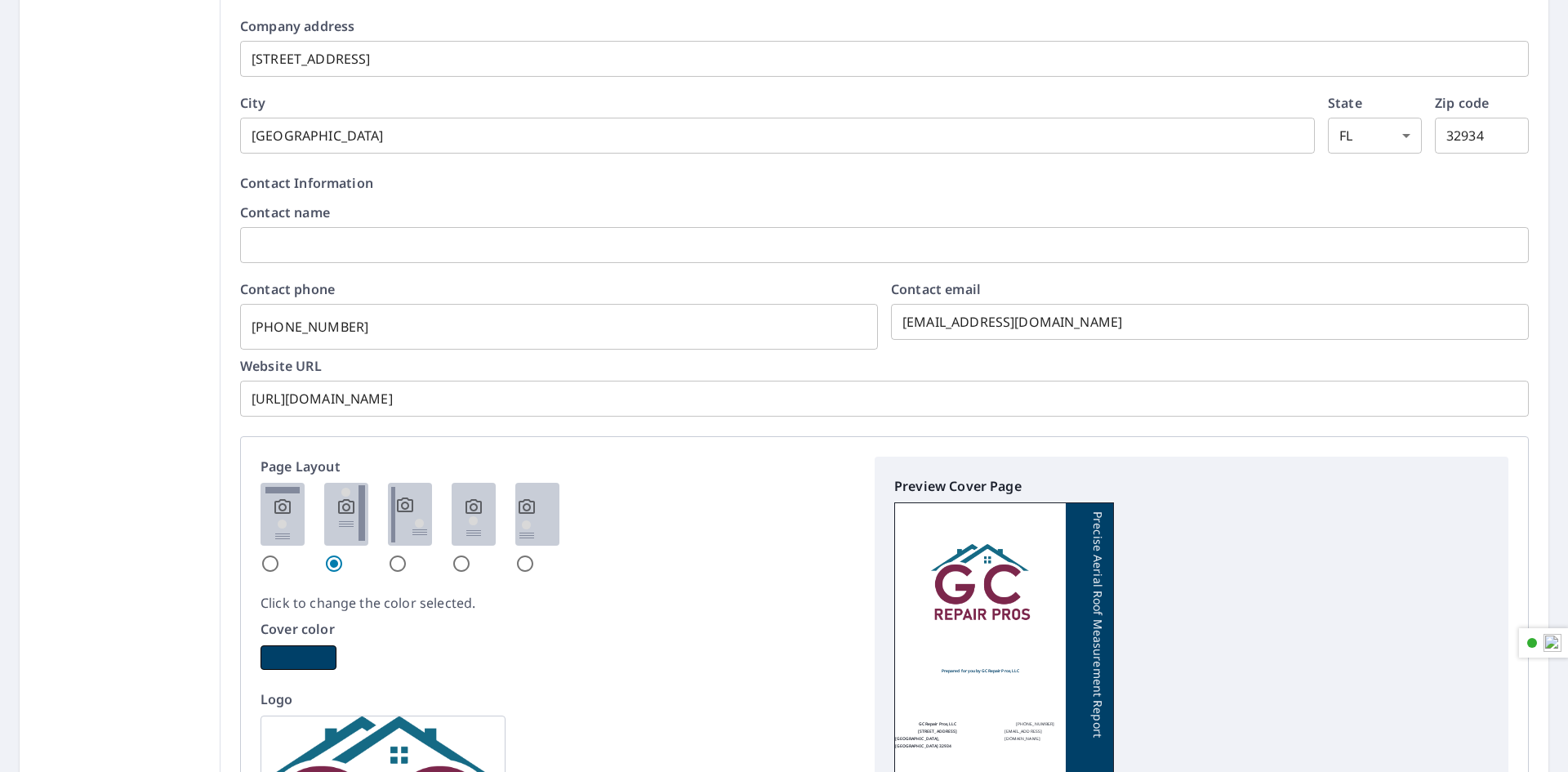
click at [654, 470] on p "Page Layout" at bounding box center [557, 467] width 594 height 20
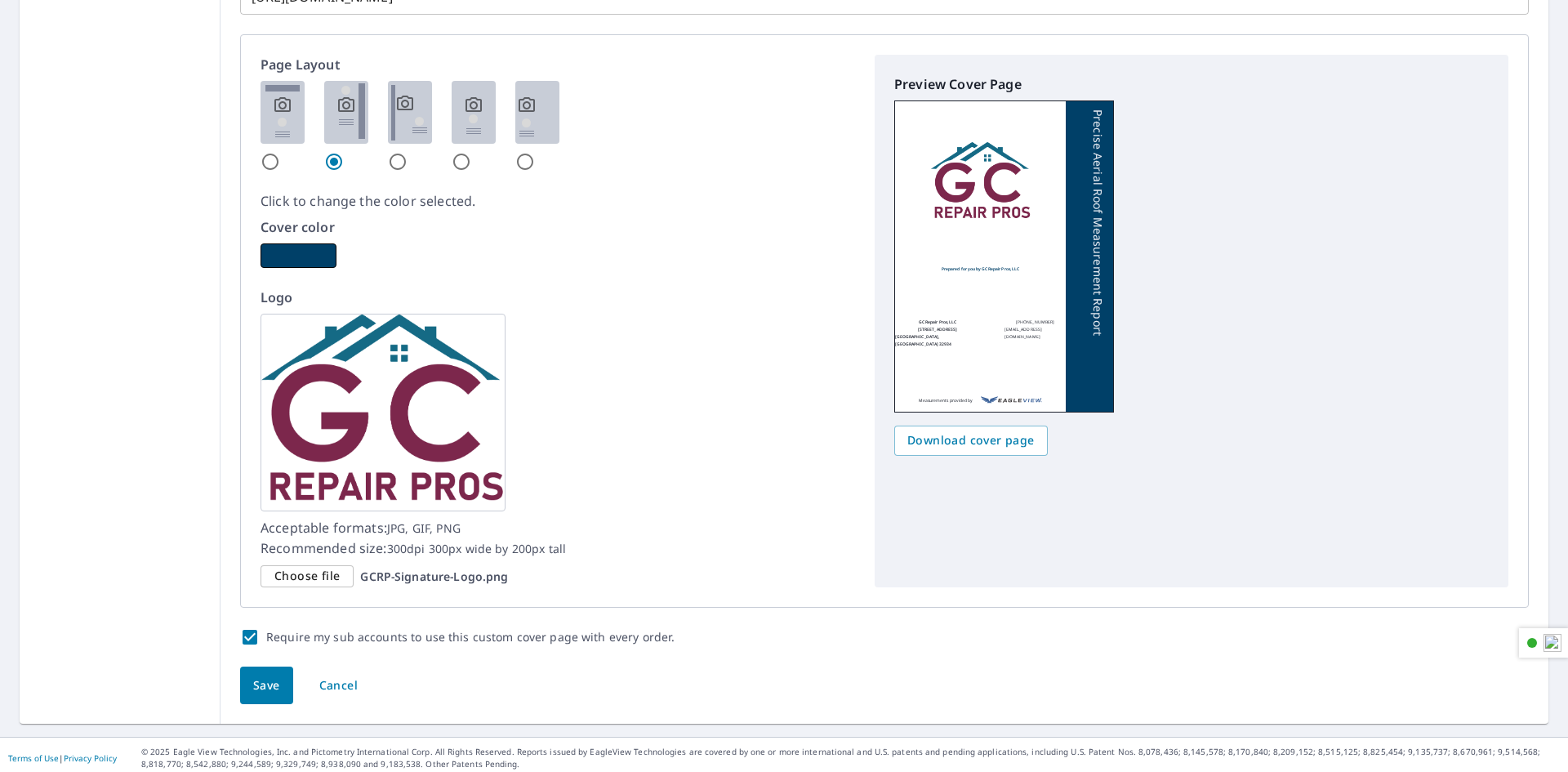
scroll to position [937, 0]
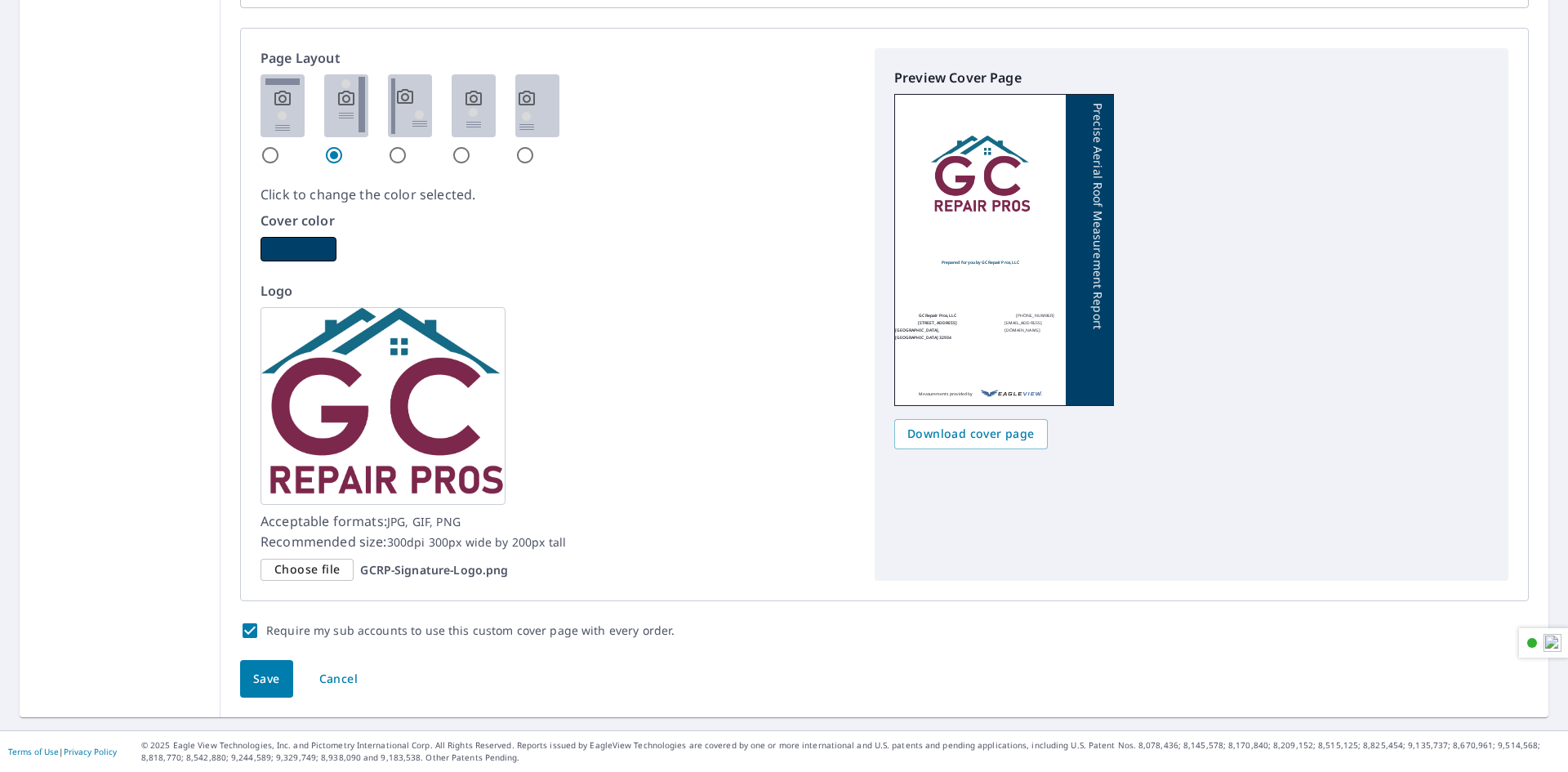
click at [259, 681] on span "Save" at bounding box center [266, 679] width 27 height 21
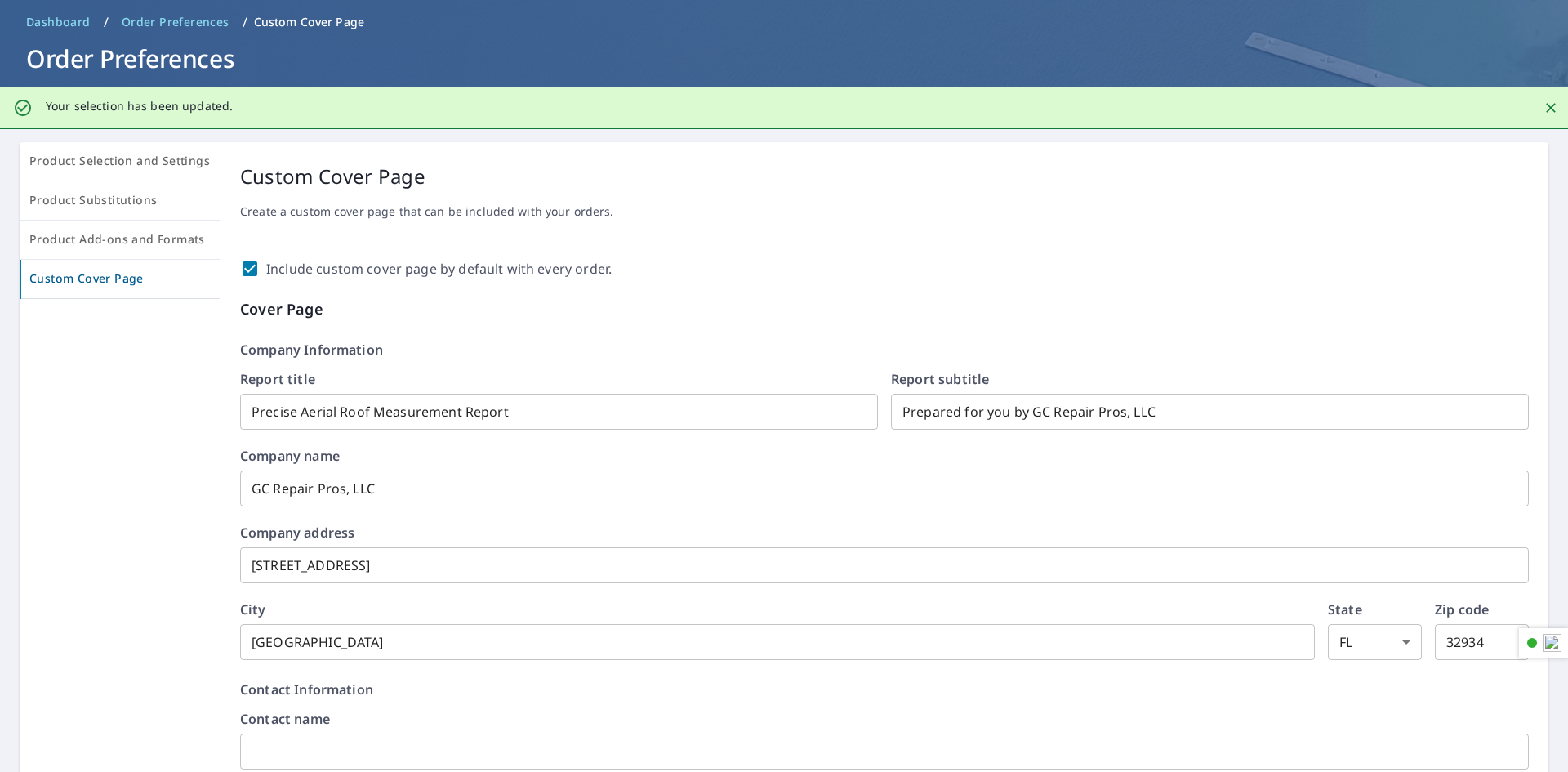
scroll to position [0, 0]
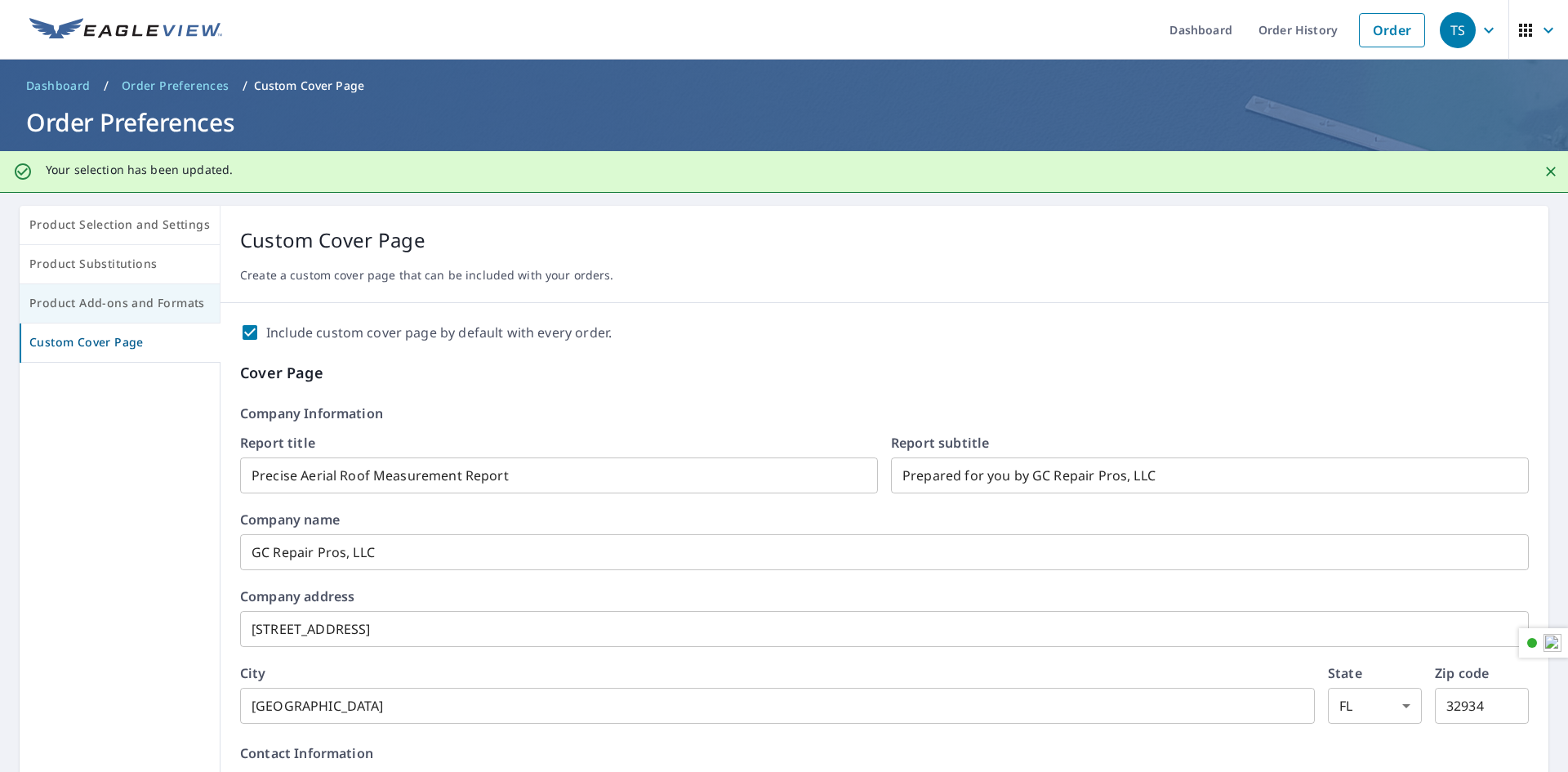
click at [164, 303] on span "Product Add-ons and Formats" at bounding box center [120, 303] width 181 height 21
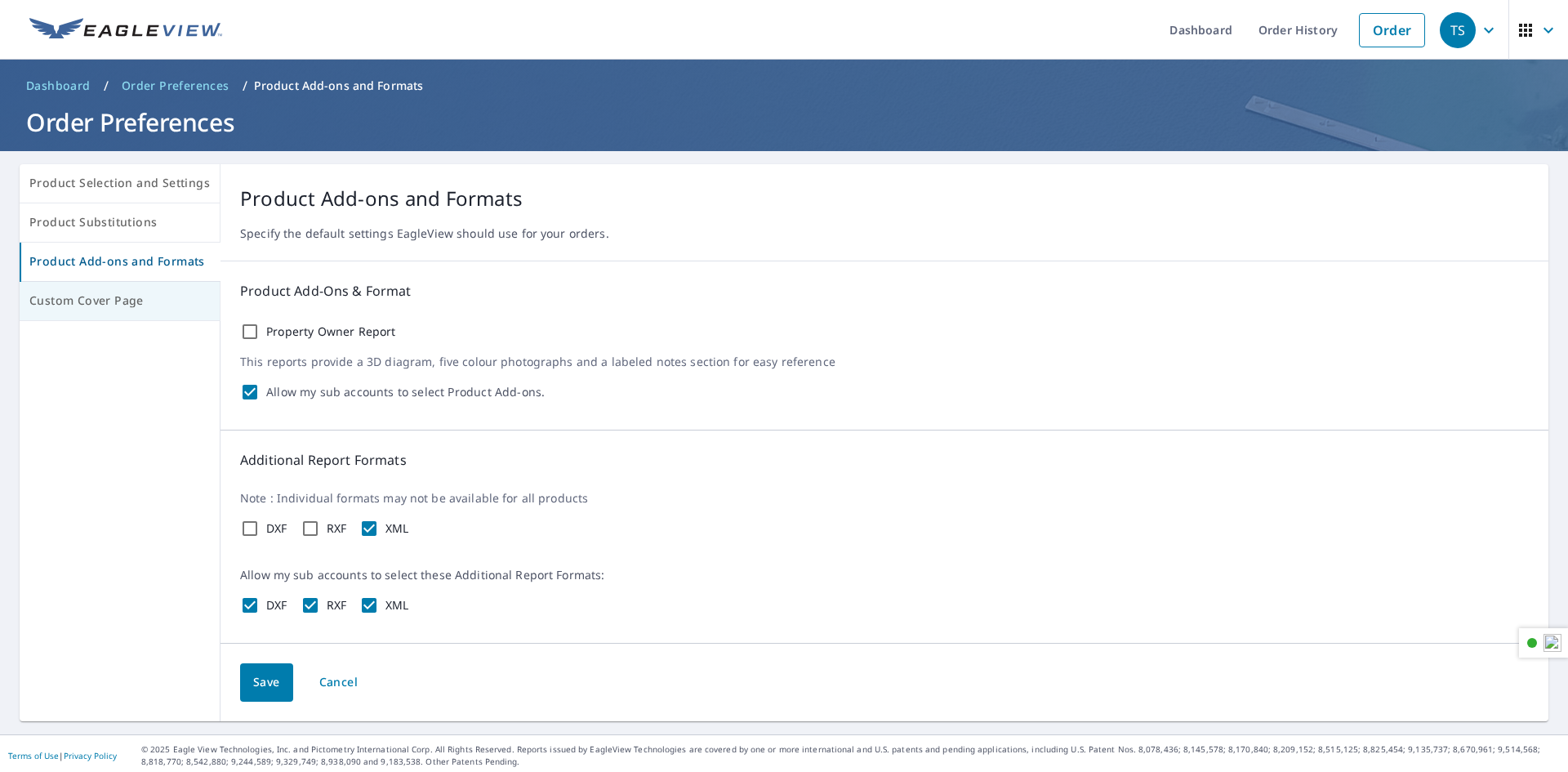
scroll to position [4, 0]
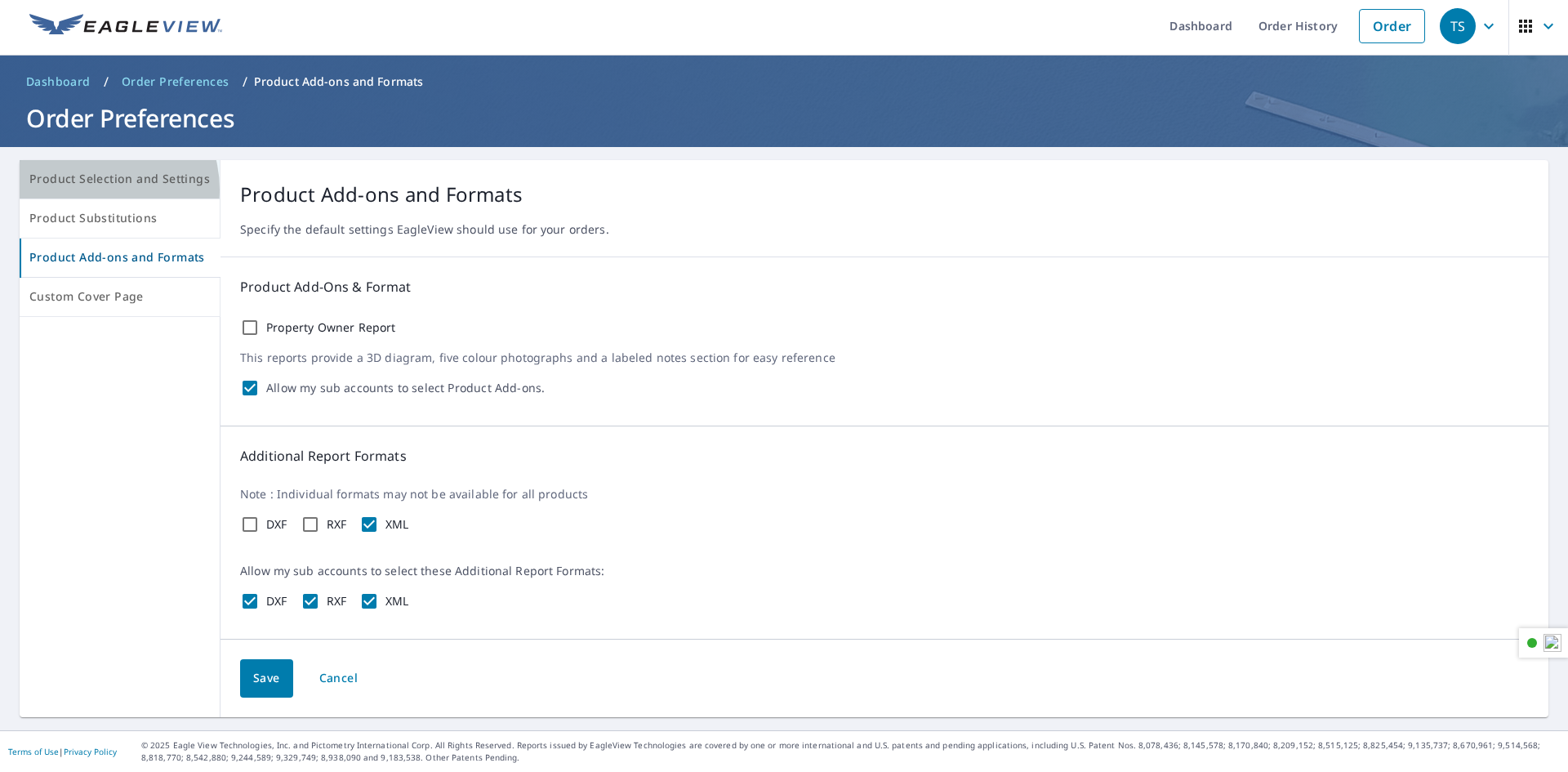
click at [92, 190] on button "Product Selection and Settings" at bounding box center [120, 180] width 201 height 39
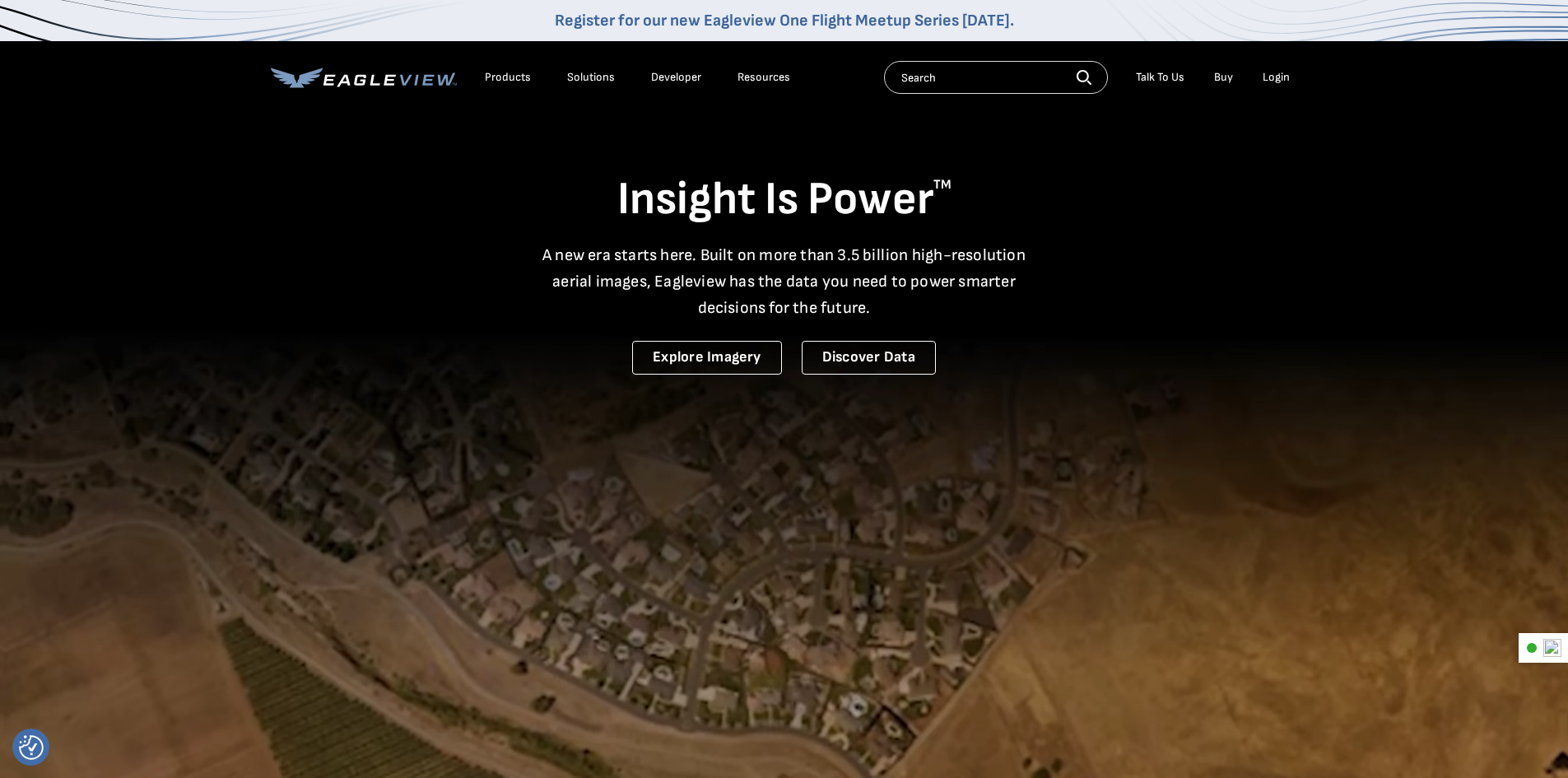
click at [500, 71] on div "Products" at bounding box center [508, 77] width 47 height 15
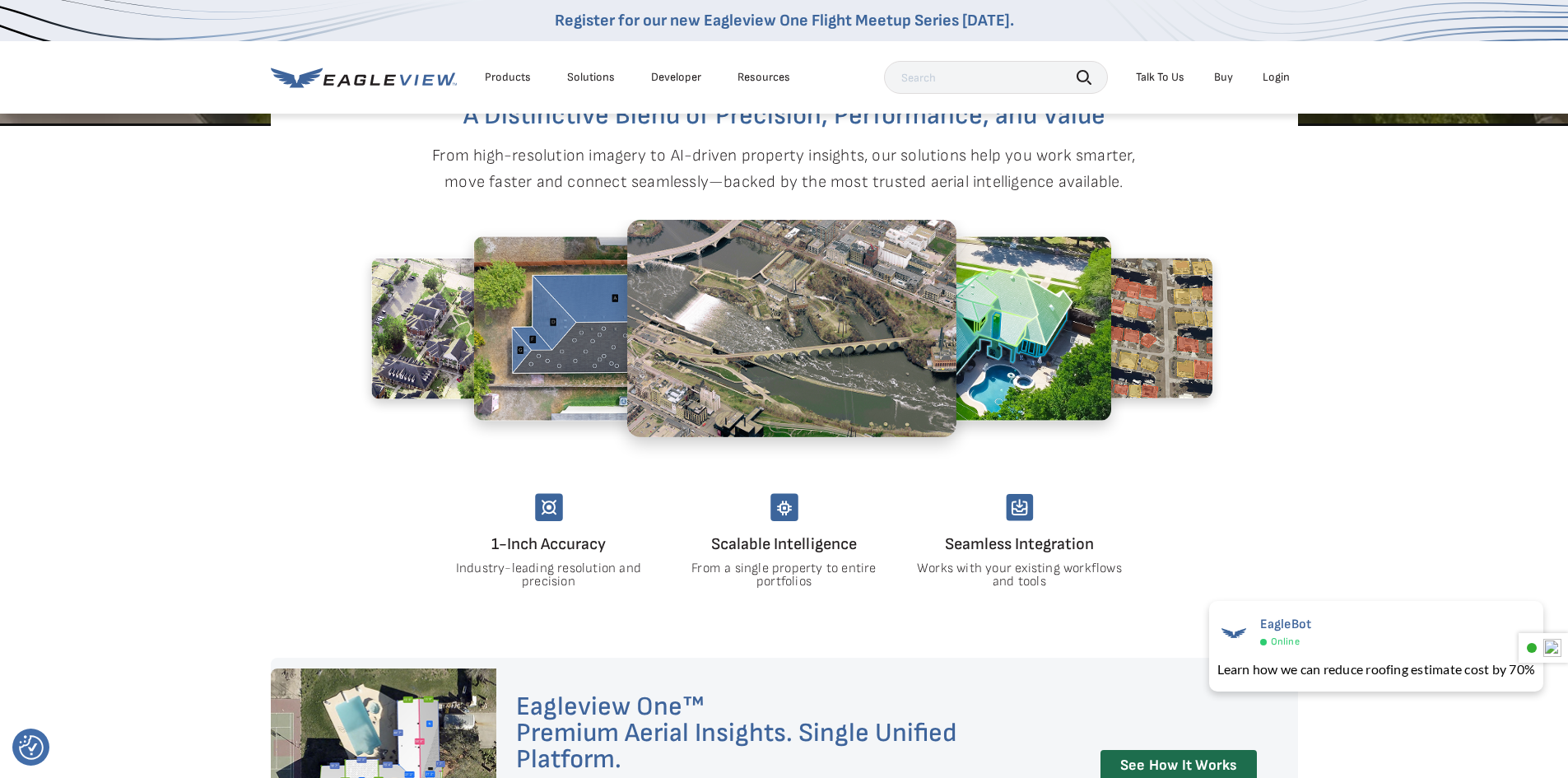
scroll to position [988, 0]
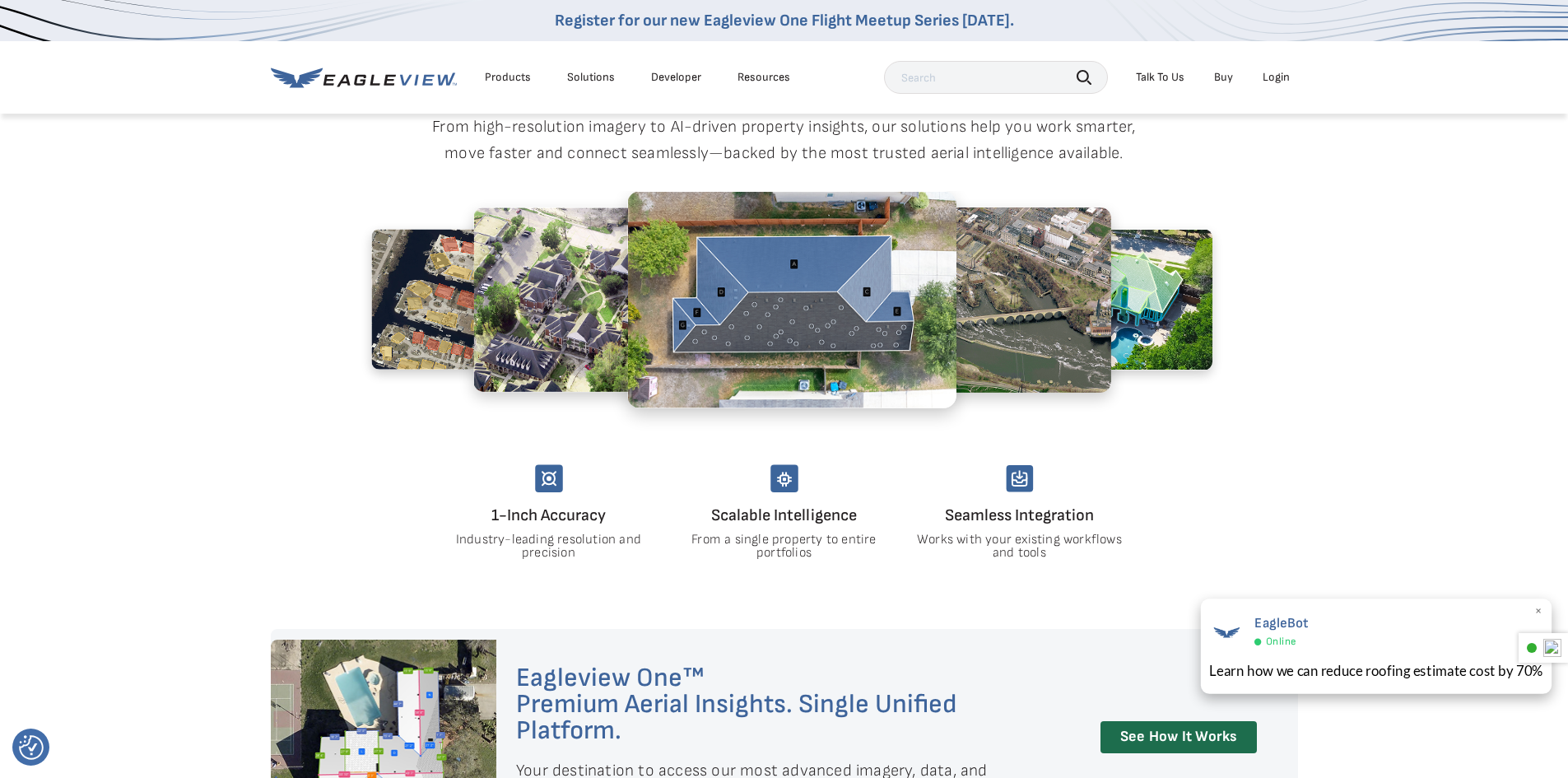
click at [1382, 637] on div "EagleBot Online" at bounding box center [1377, 631] width 335 height 38
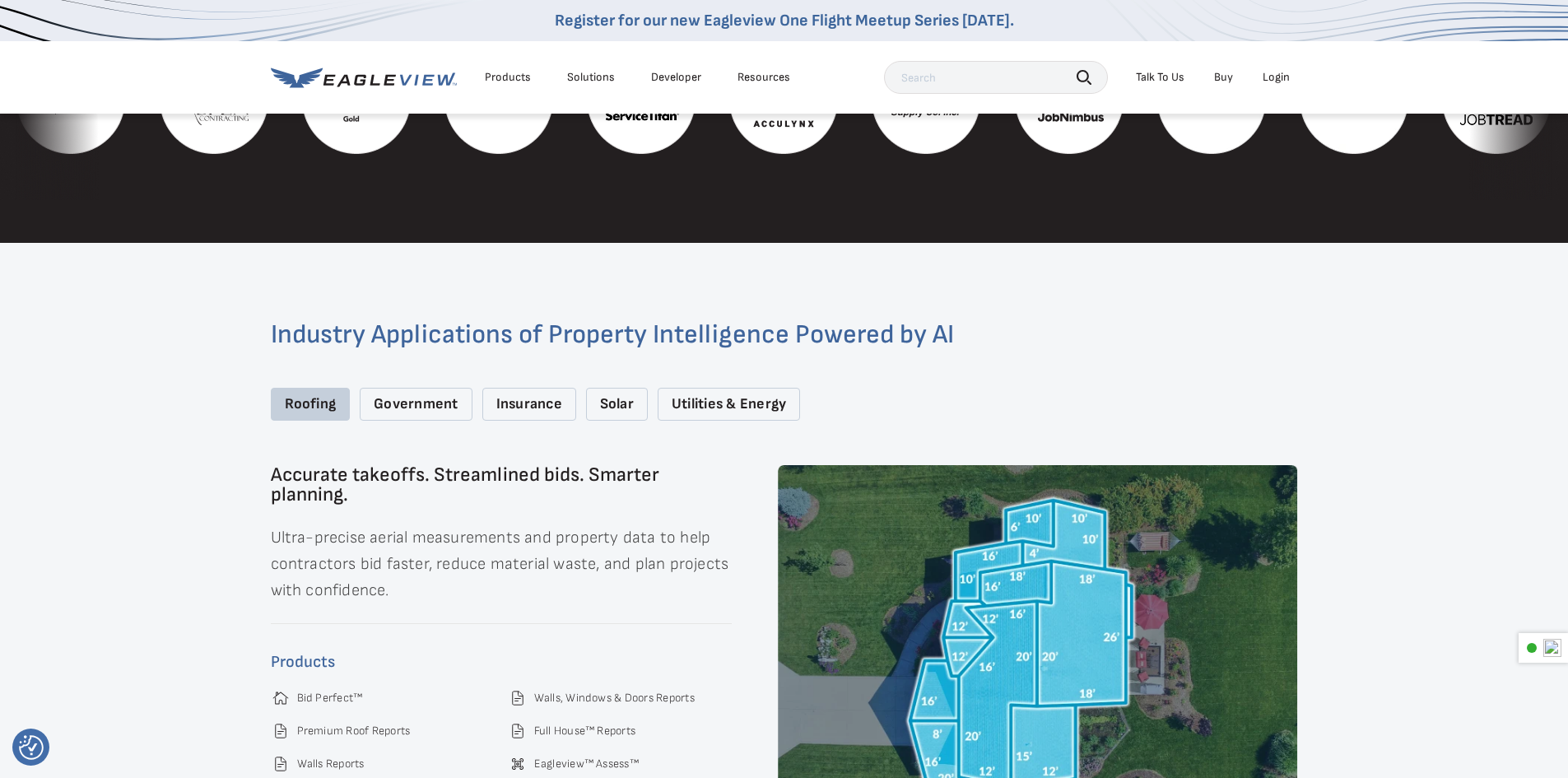
scroll to position [2386, 0]
